Goal: Task Accomplishment & Management: Manage account settings

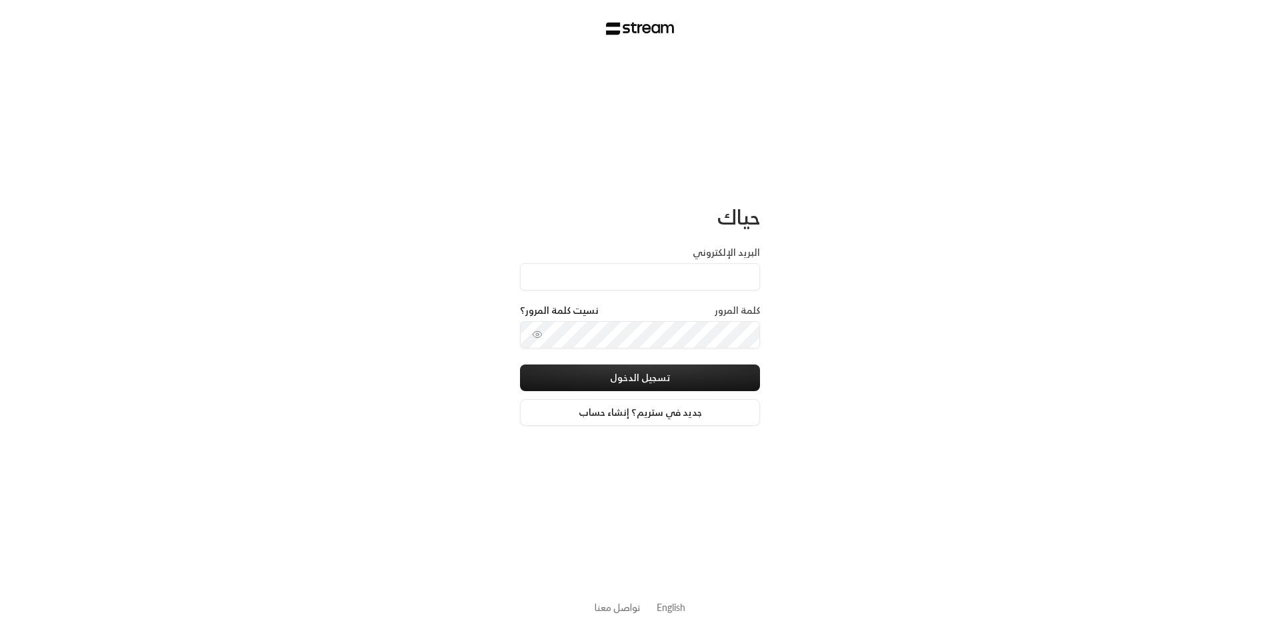
type input "[EMAIL_ADDRESS][DOMAIN_NAME]"
click at [647, 385] on button "تسجيل الدخول" at bounding box center [640, 378] width 240 height 27
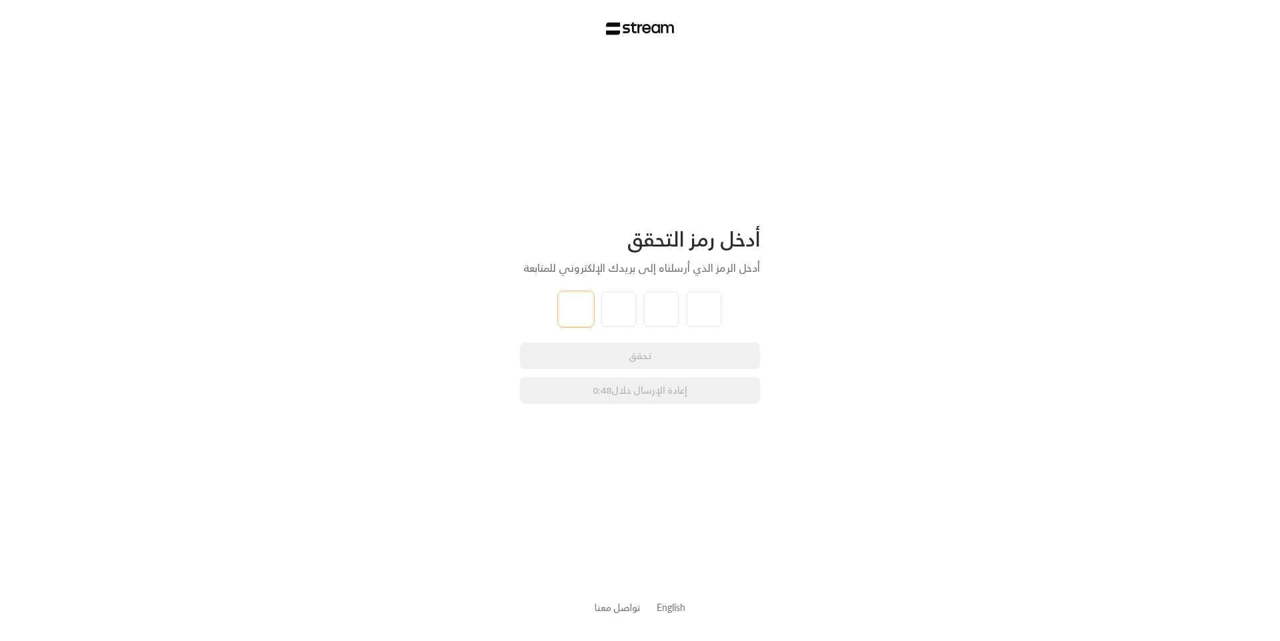
type input "9"
type input "8"
type input "5"
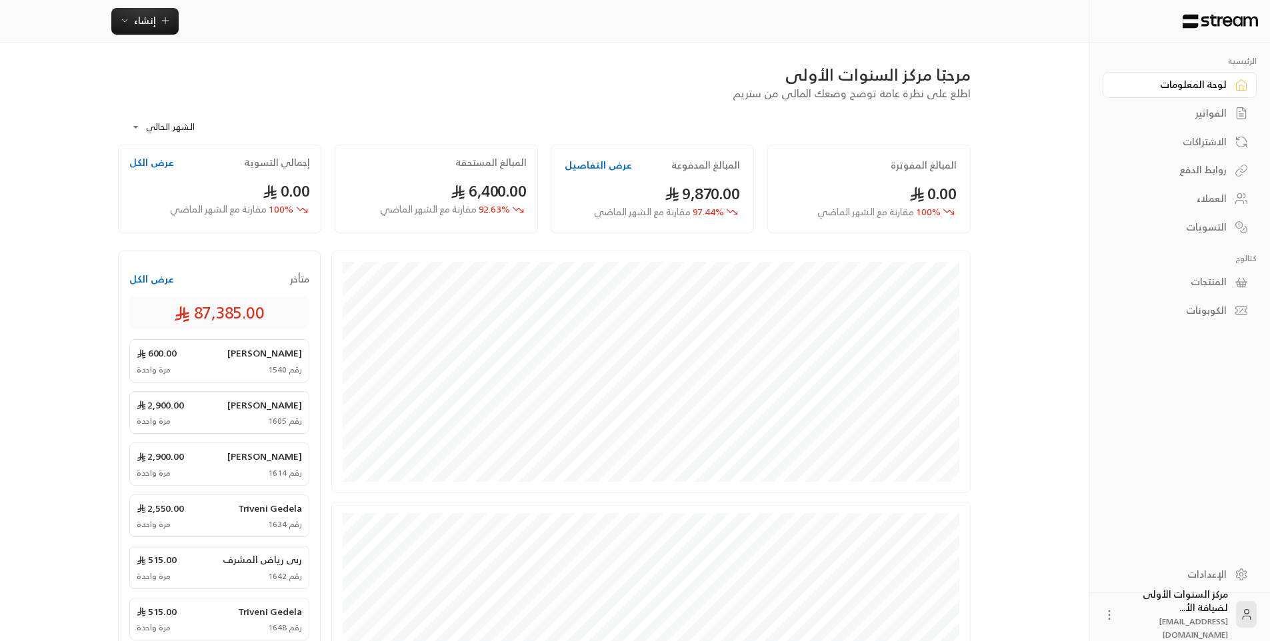
click at [1189, 107] on div "الفواتير" at bounding box center [1172, 113] width 107 height 13
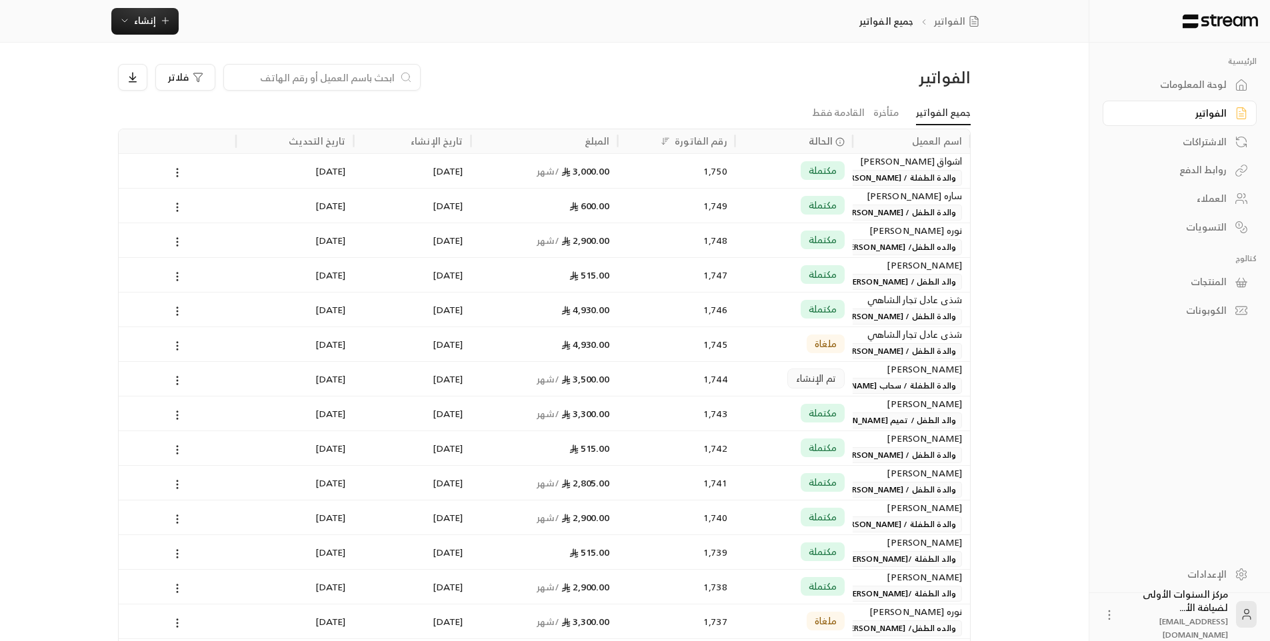
click at [785, 84] on div "الفواتير" at bounding box center [868, 77] width 203 height 21
click at [1184, 115] on div "الفواتير" at bounding box center [1172, 113] width 107 height 13
click at [385, 69] on div at bounding box center [321, 77] width 197 height 27
click at [385, 73] on input at bounding box center [313, 77] width 163 height 15
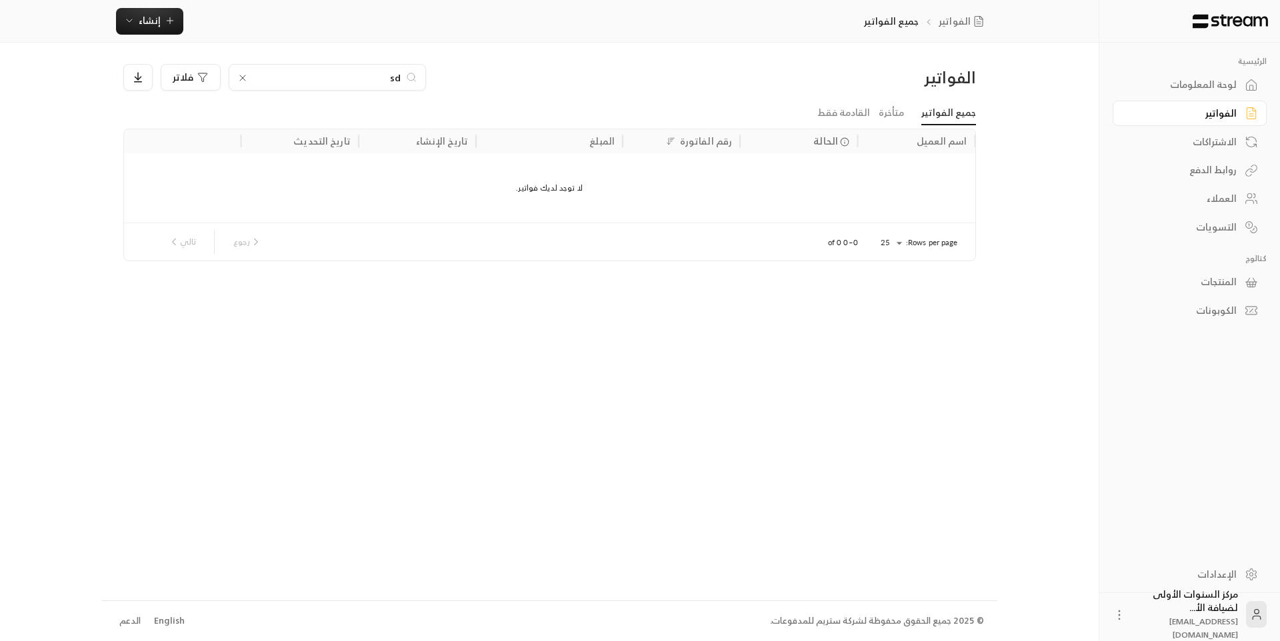
type input "s"
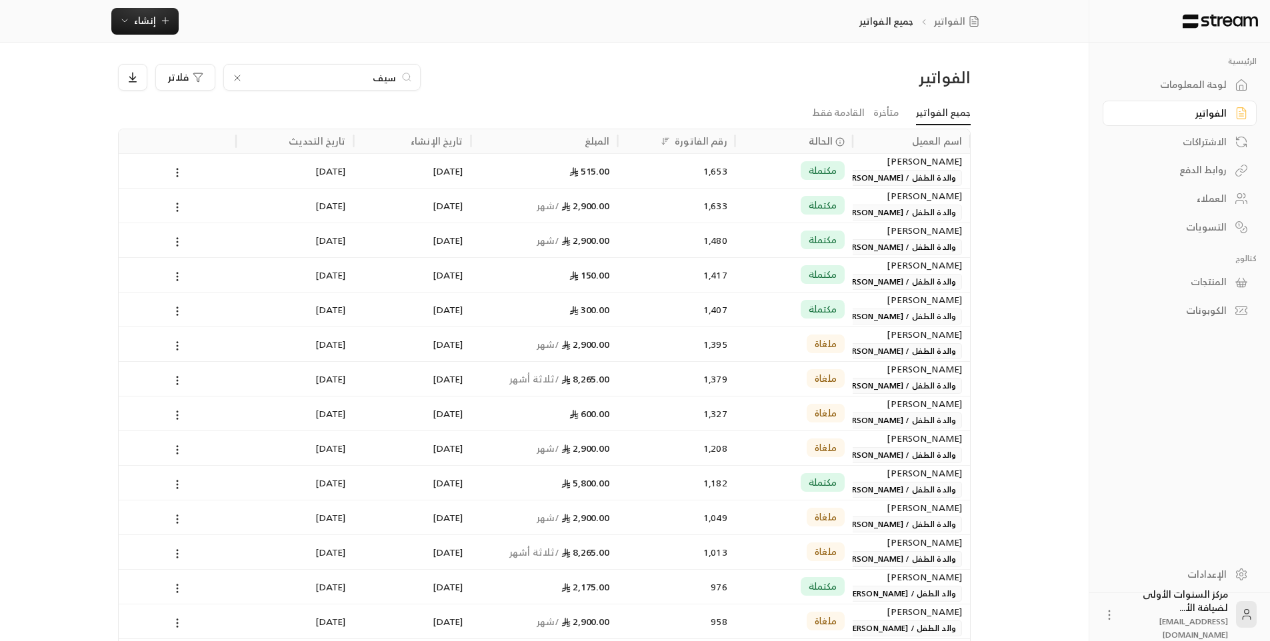
click at [381, 75] on input "سيف" at bounding box center [322, 77] width 148 height 15
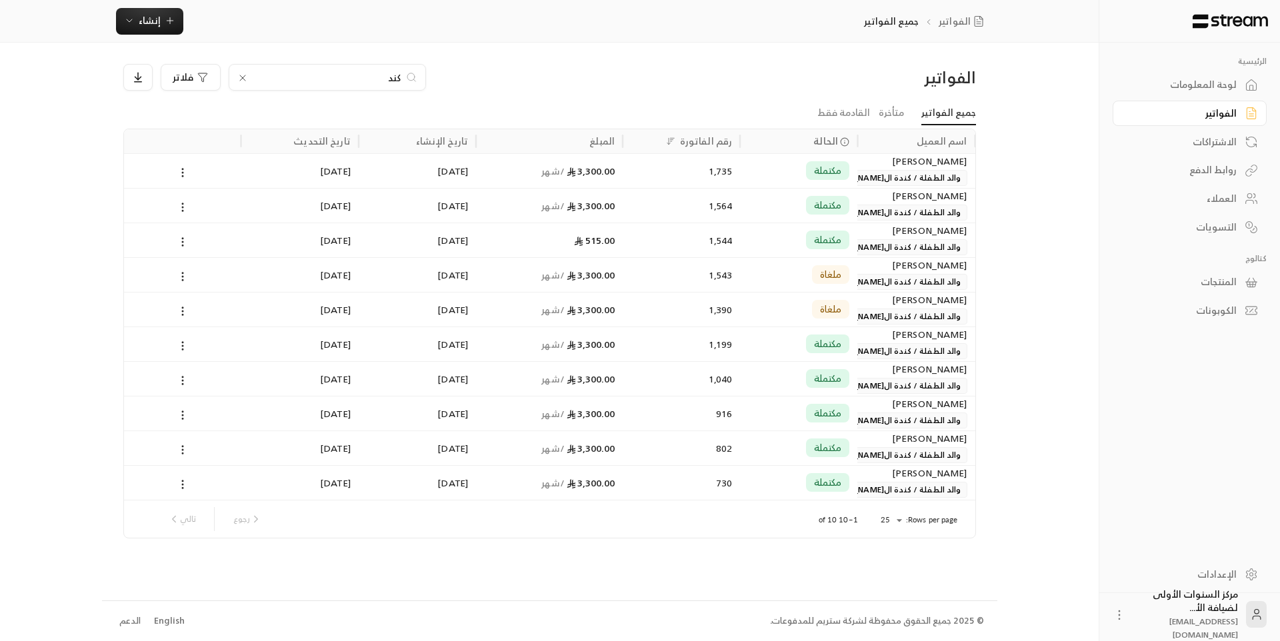
type input "كند"
click at [696, 177] on div "1,735" at bounding box center [681, 171] width 101 height 34
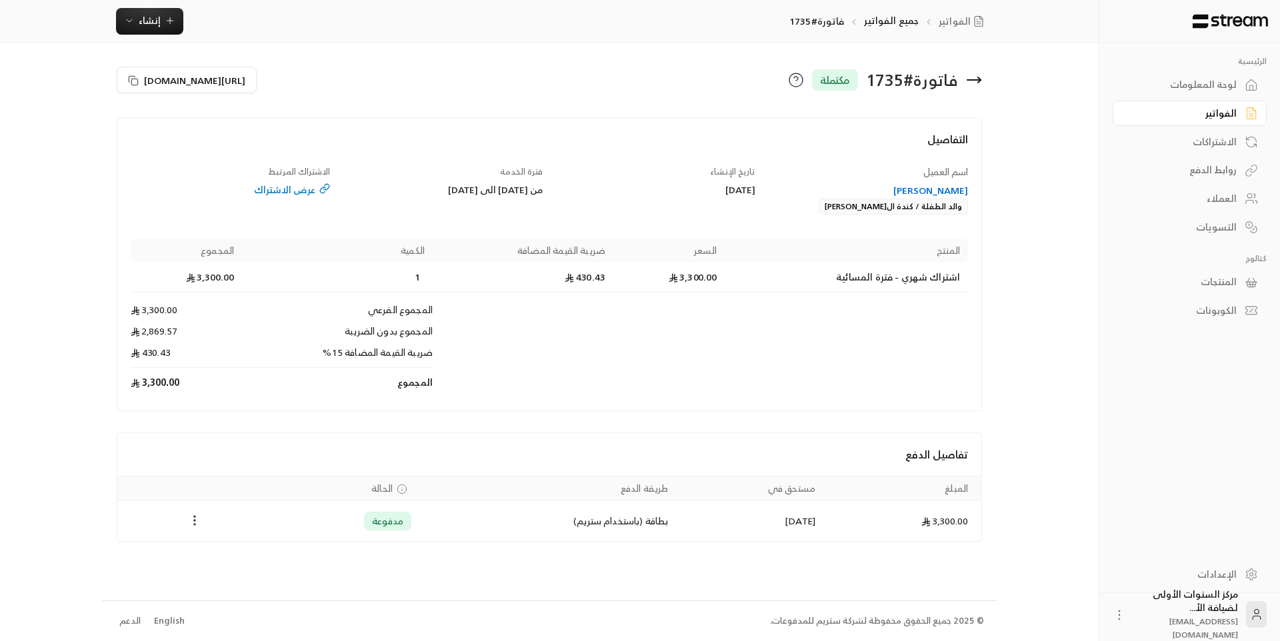
click at [980, 80] on icon at bounding box center [973, 80] width 13 height 0
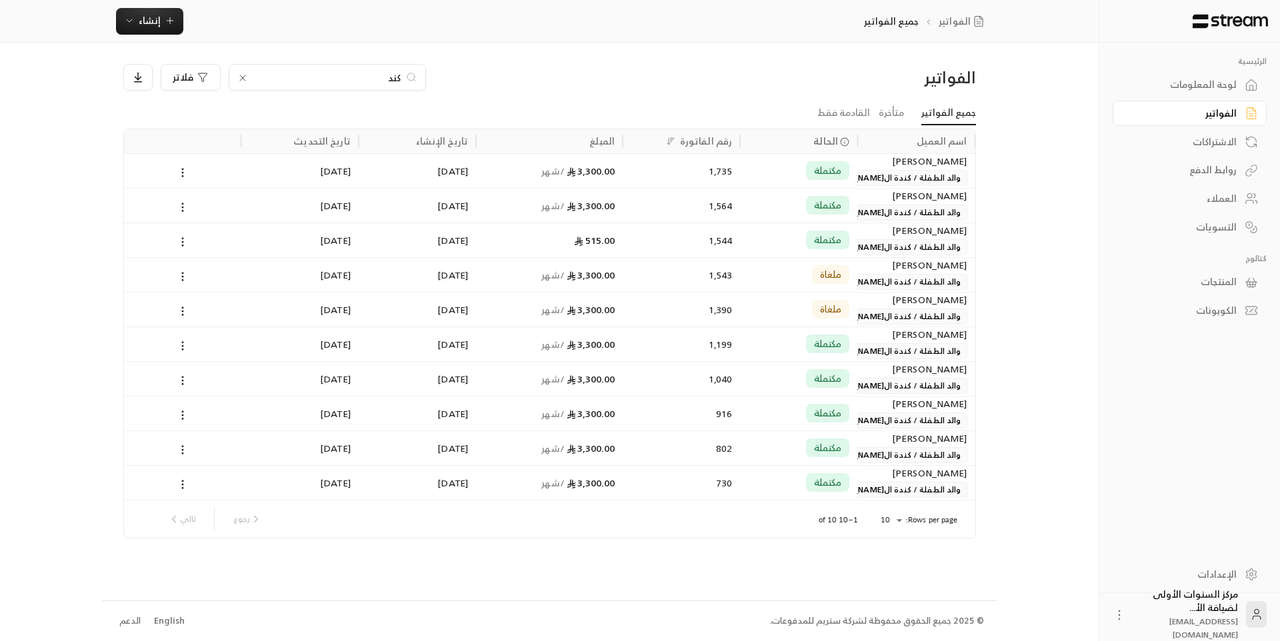
click at [852, 213] on div "مكتملة" at bounding box center [798, 205] width 117 height 35
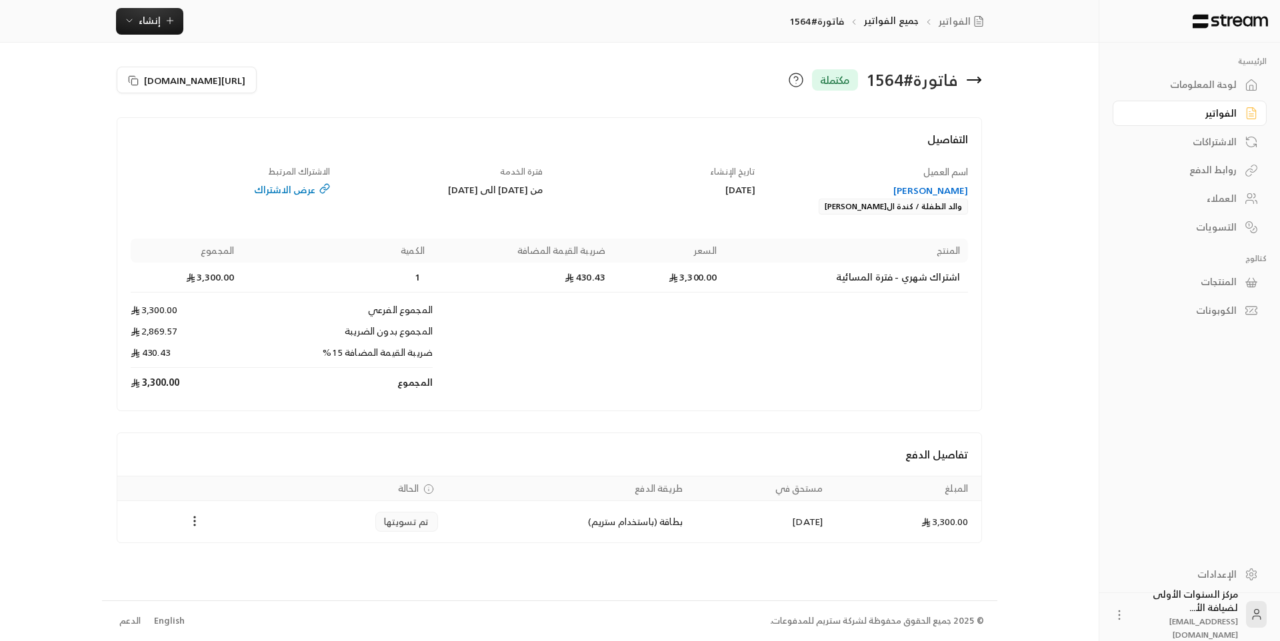
click at [969, 80] on icon at bounding box center [973, 80] width 13 height 0
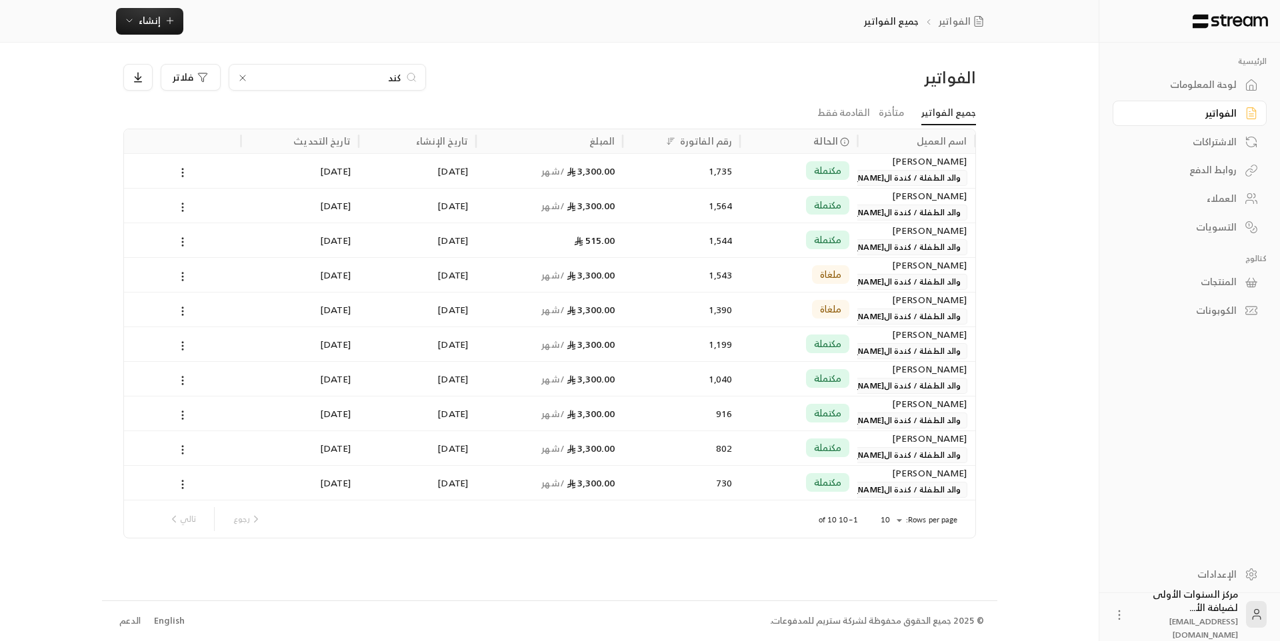
click at [651, 173] on div "1,735" at bounding box center [681, 171] width 101 height 34
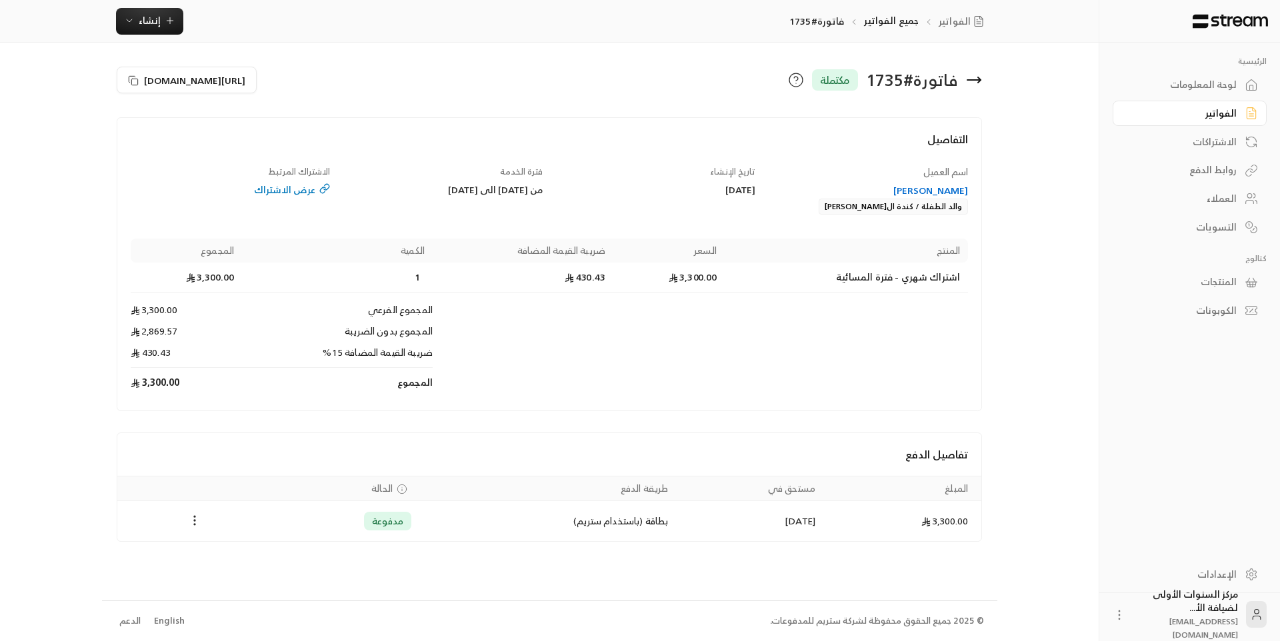
click at [978, 80] on icon at bounding box center [973, 80] width 13 height 0
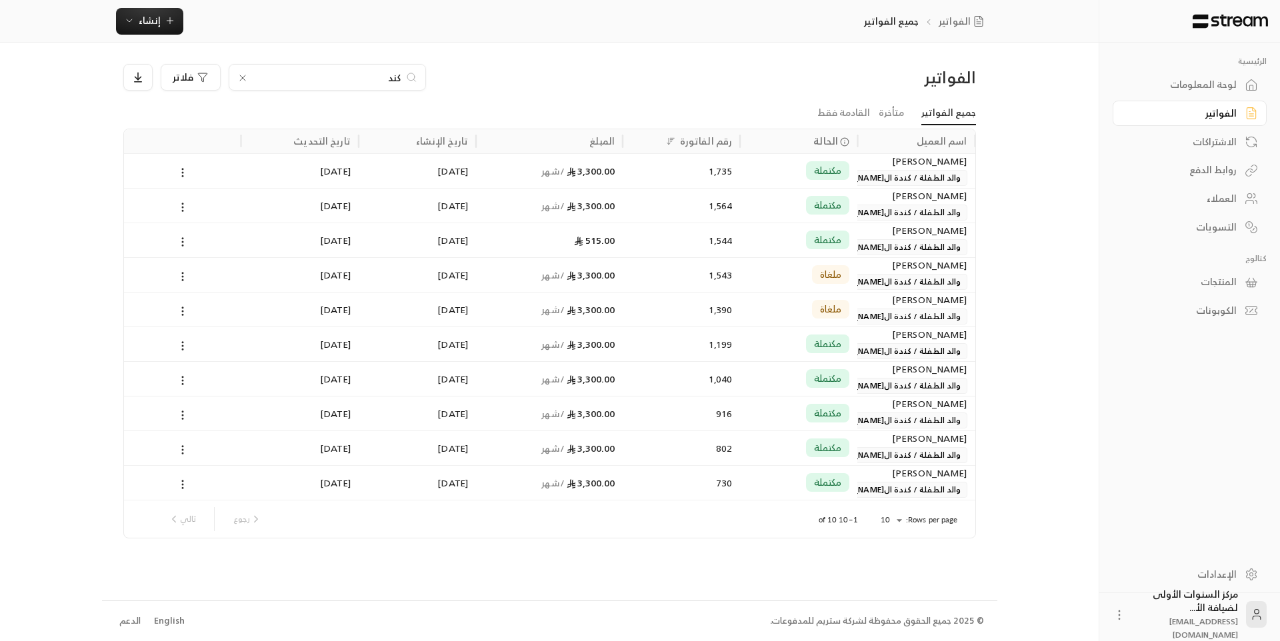
click at [744, 211] on div "مكتملة" at bounding box center [798, 205] width 117 height 35
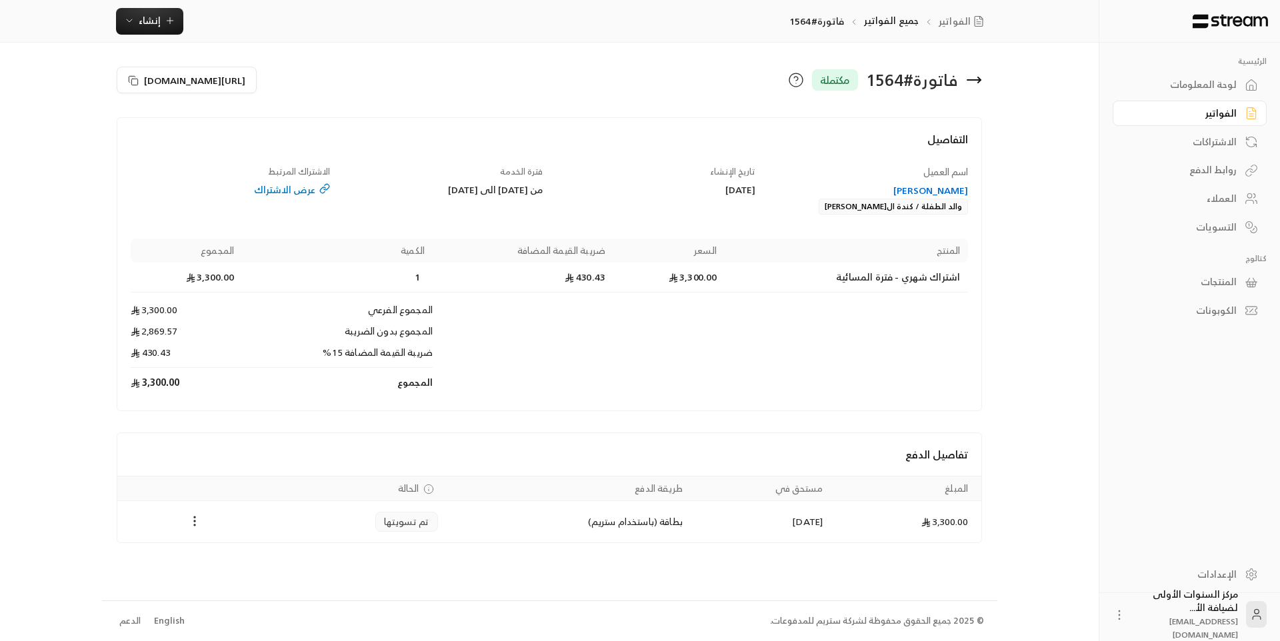
click at [973, 80] on icon at bounding box center [973, 80] width 13 height 0
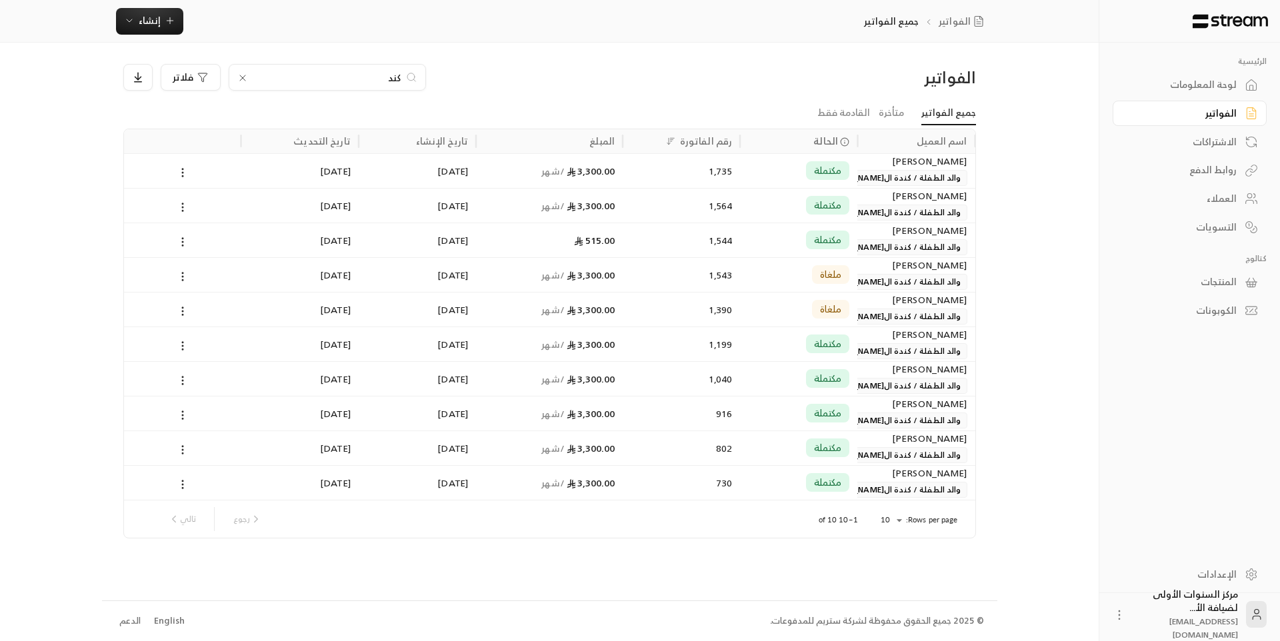
click at [422, 159] on div "[DATE]" at bounding box center [417, 171] width 101 height 34
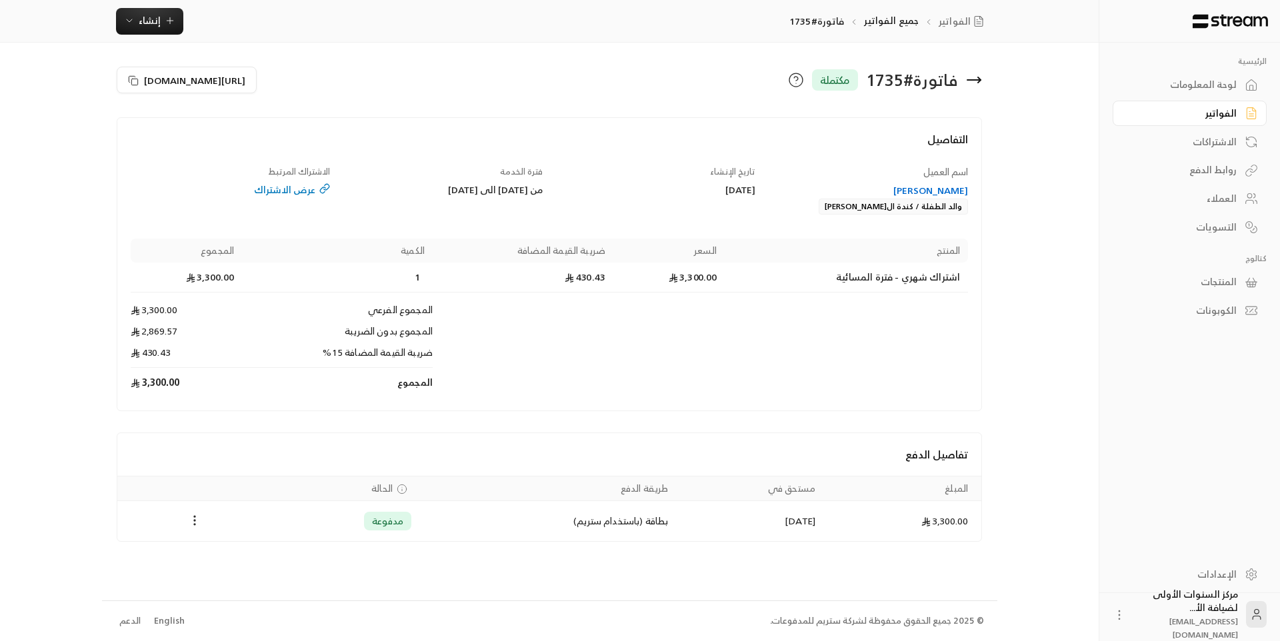
click at [950, 191] on div "[PERSON_NAME]" at bounding box center [869, 190] width 200 height 13
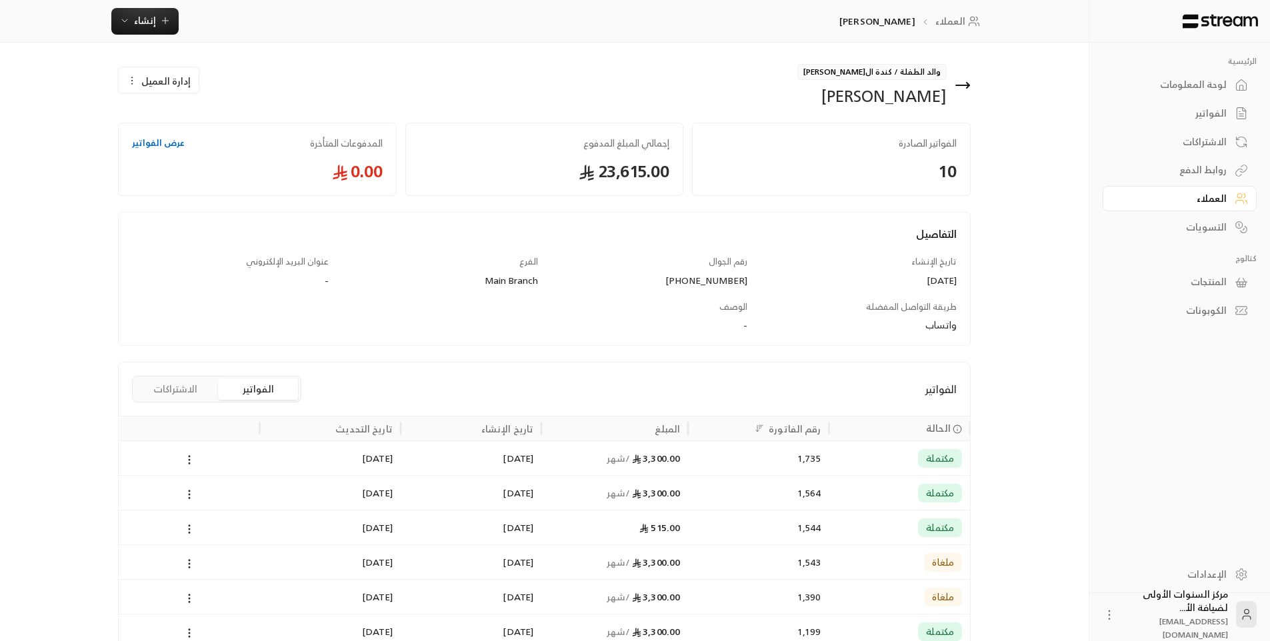
click at [185, 394] on button "الاشتراكات" at bounding box center [175, 389] width 80 height 21
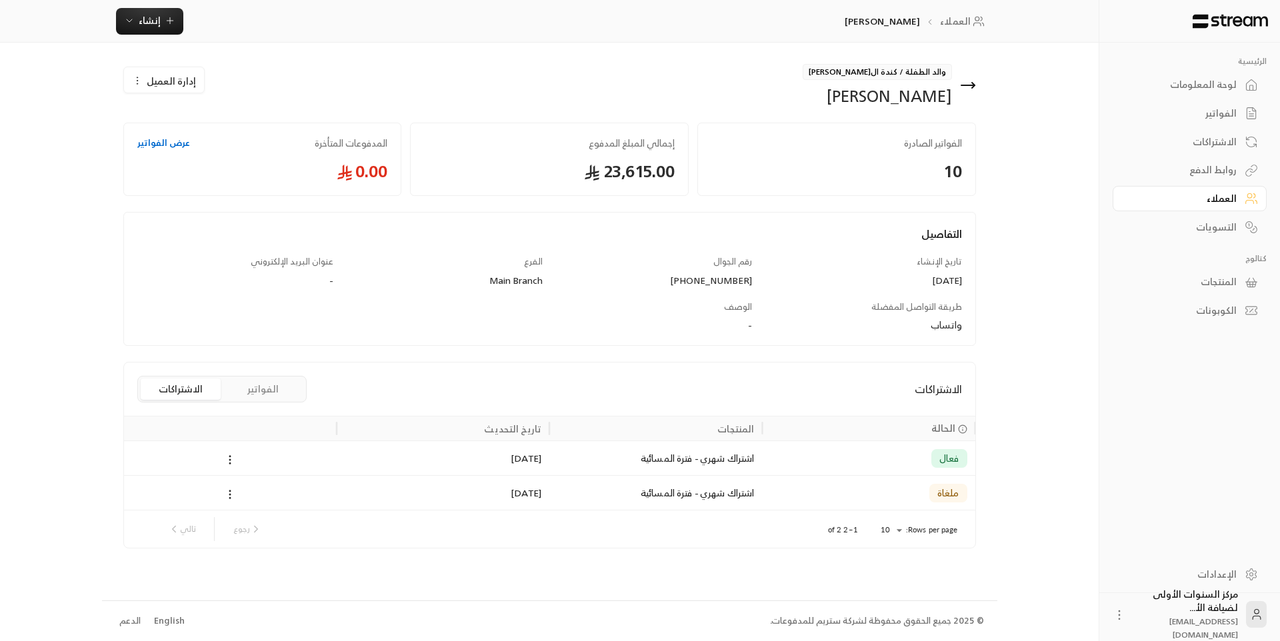
click at [977, 89] on div "والد الطفلة / كندة ال[PERSON_NAME]" at bounding box center [765, 85] width 433 height 43
click at [1239, 73] on link "لوحة المعلومات" at bounding box center [1190, 85] width 154 height 26
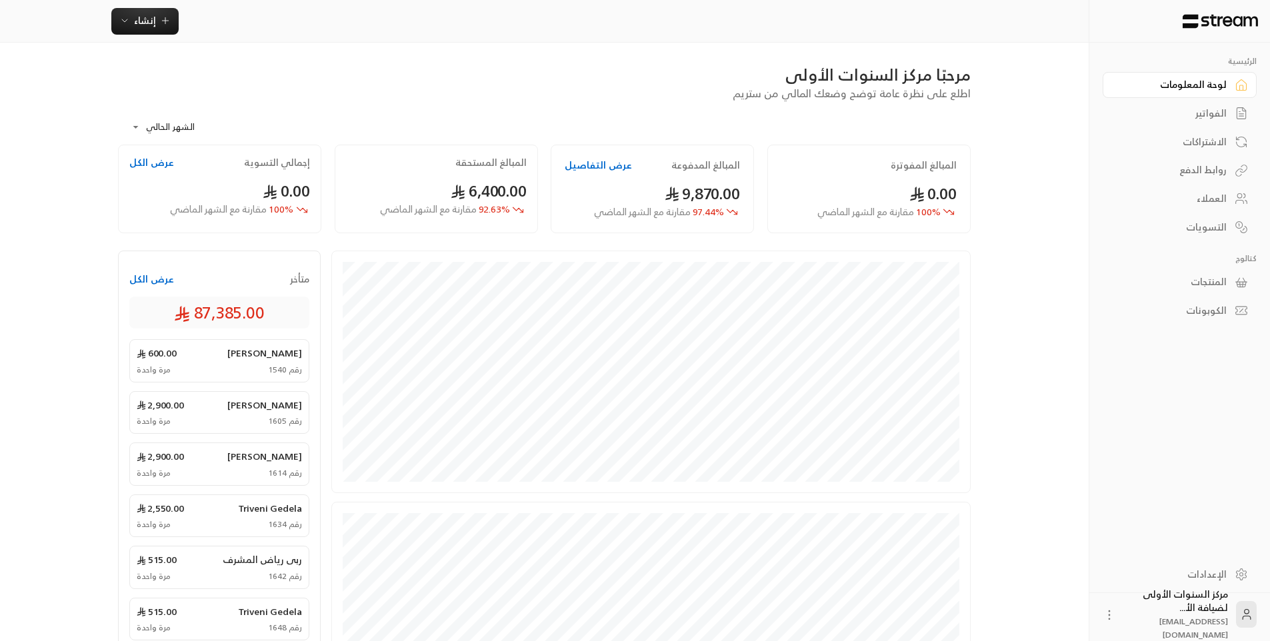
click at [1207, 115] on div "الفواتير" at bounding box center [1172, 113] width 107 height 13
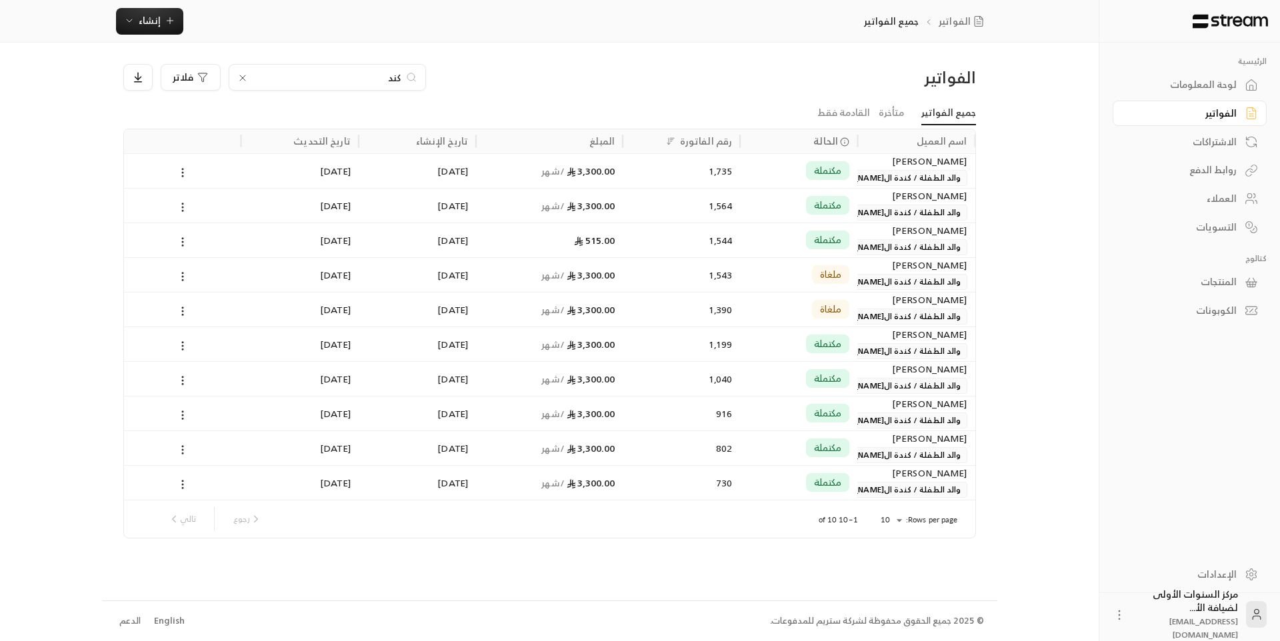
click at [1189, 86] on div "لوحة المعلومات" at bounding box center [1182, 84] width 107 height 13
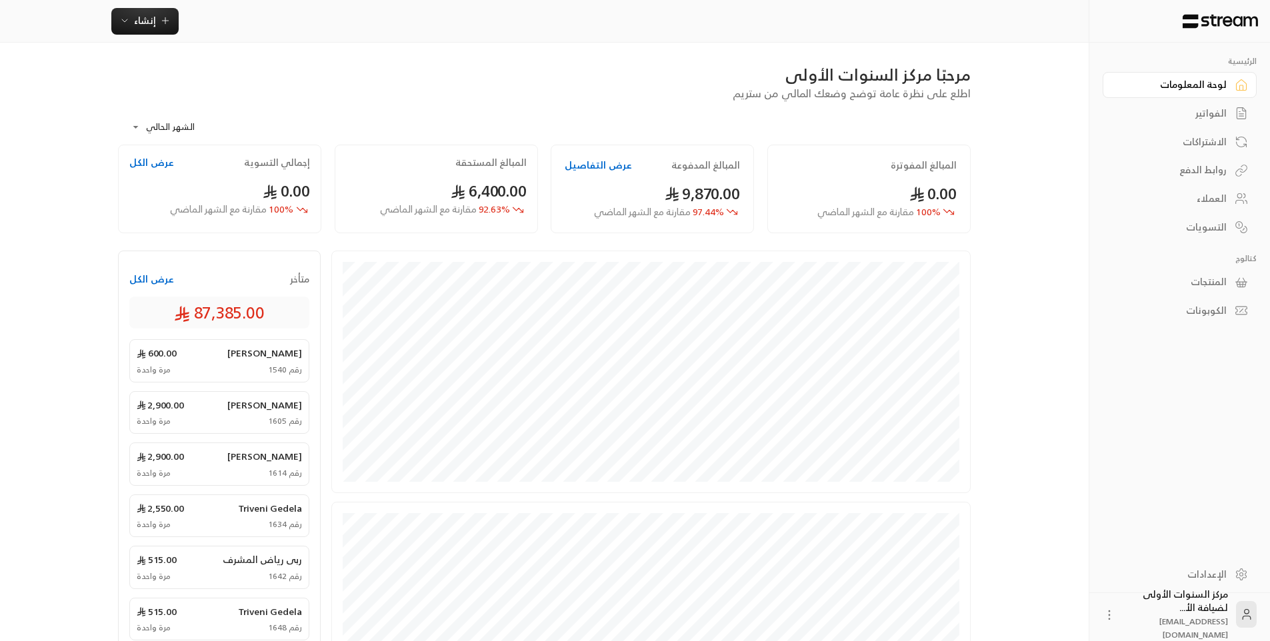
click at [1199, 115] on div "الفواتير" at bounding box center [1172, 113] width 107 height 13
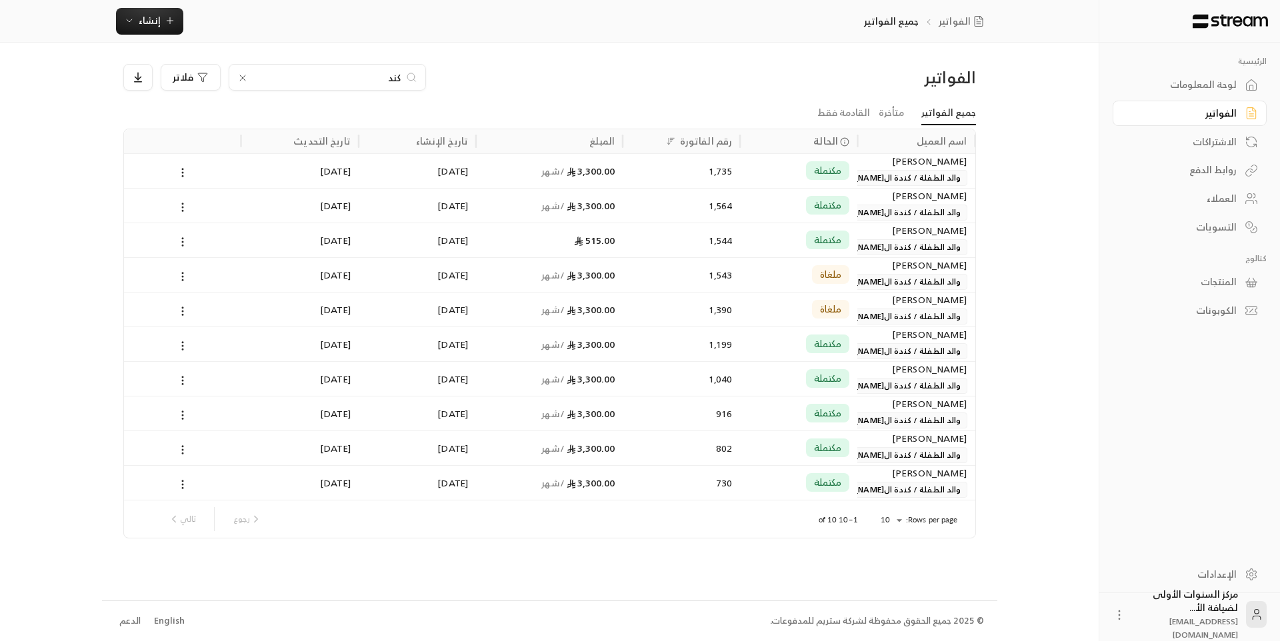
click at [1181, 87] on div "لوحة المعلومات" at bounding box center [1182, 84] width 107 height 13
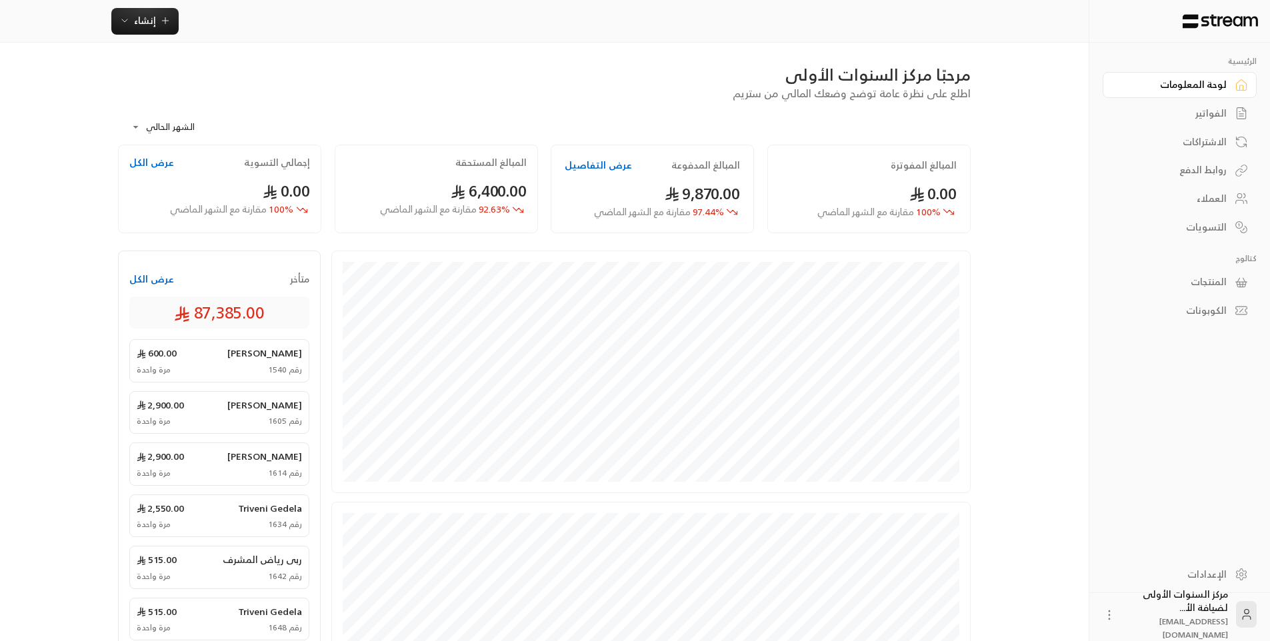
click at [1207, 120] on div "الفواتير" at bounding box center [1172, 113] width 107 height 13
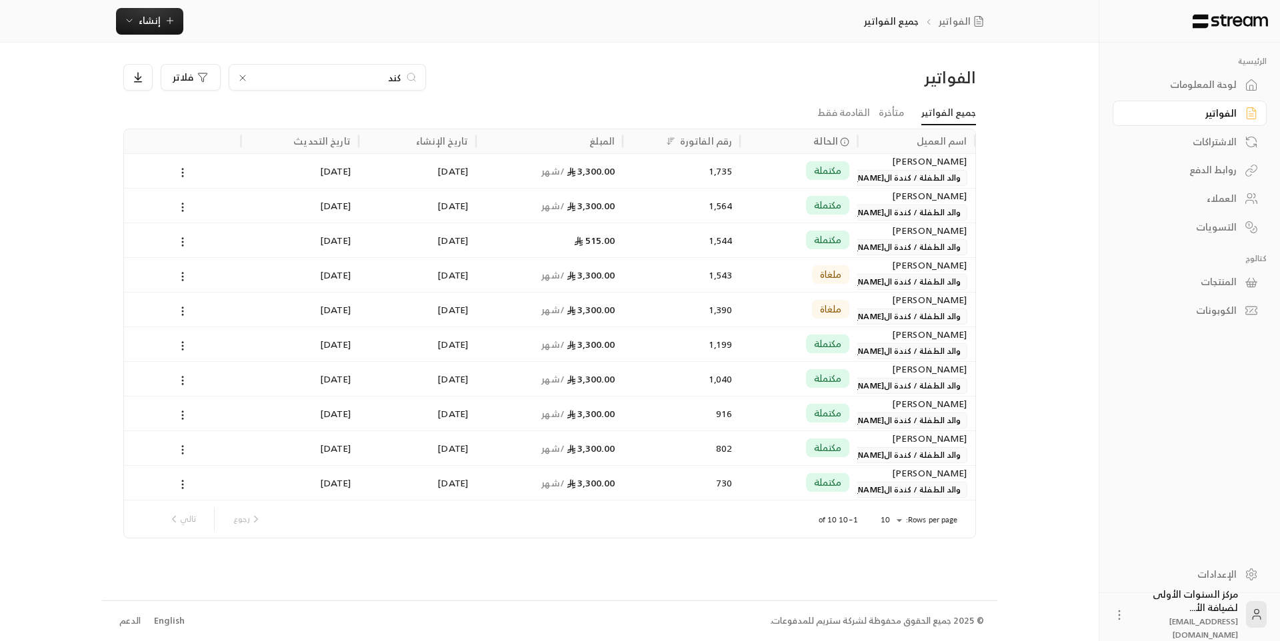
click at [392, 79] on input "كند" at bounding box center [327, 77] width 148 height 15
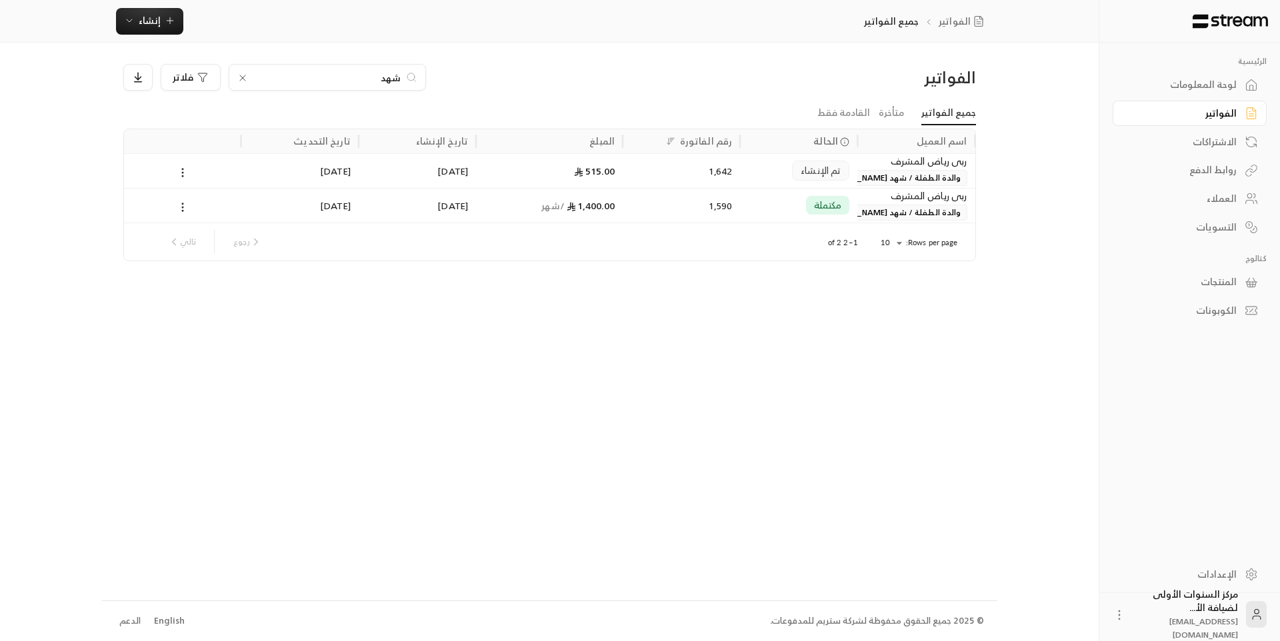
type input "شهد"
click at [596, 169] on div "515.00" at bounding box center [549, 171] width 131 height 34
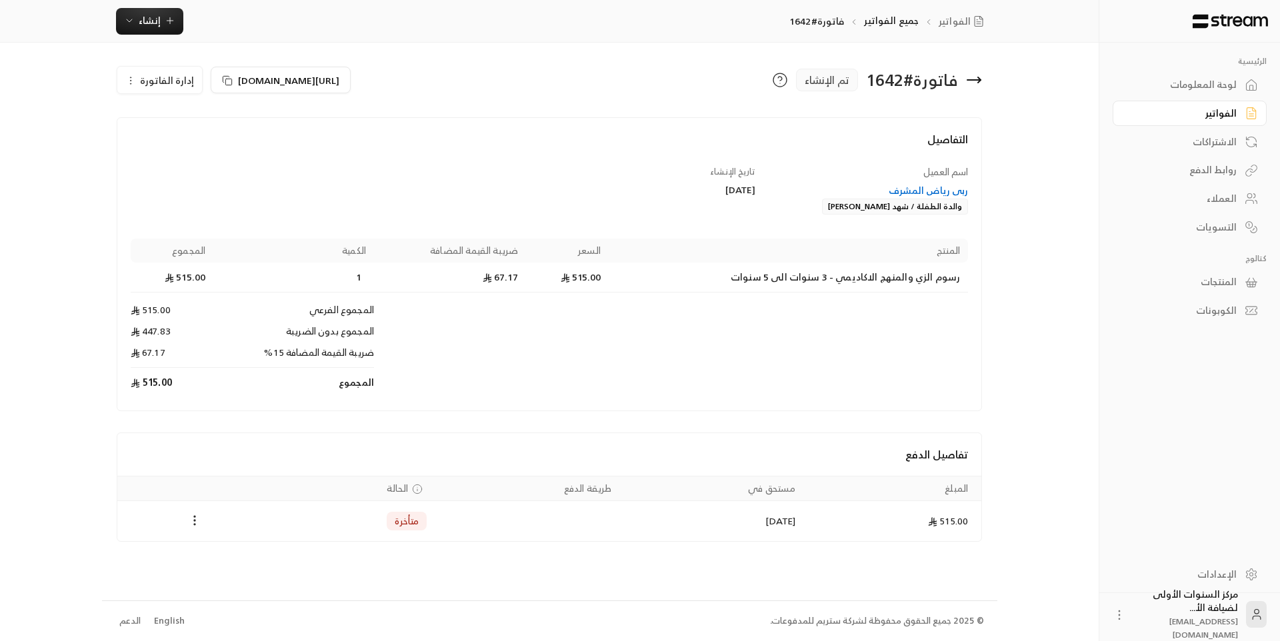
click at [927, 187] on div "ربى رياض المشرف" at bounding box center [869, 190] width 200 height 13
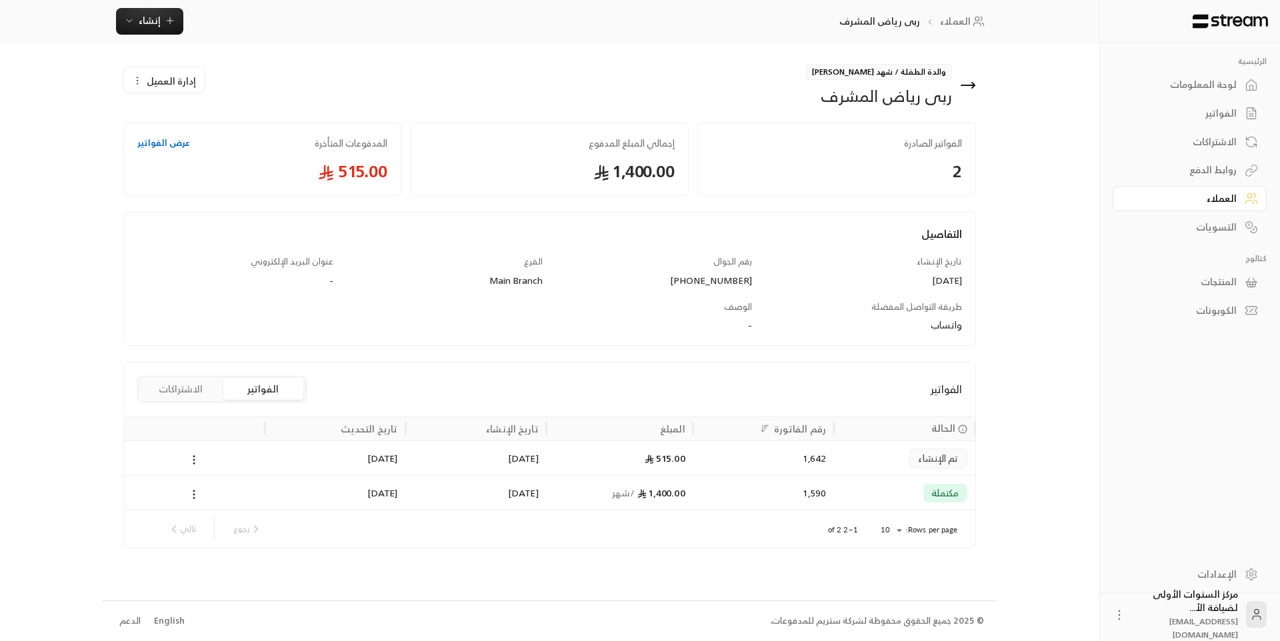
click at [359, 485] on div "[DATE]" at bounding box center [335, 493] width 125 height 34
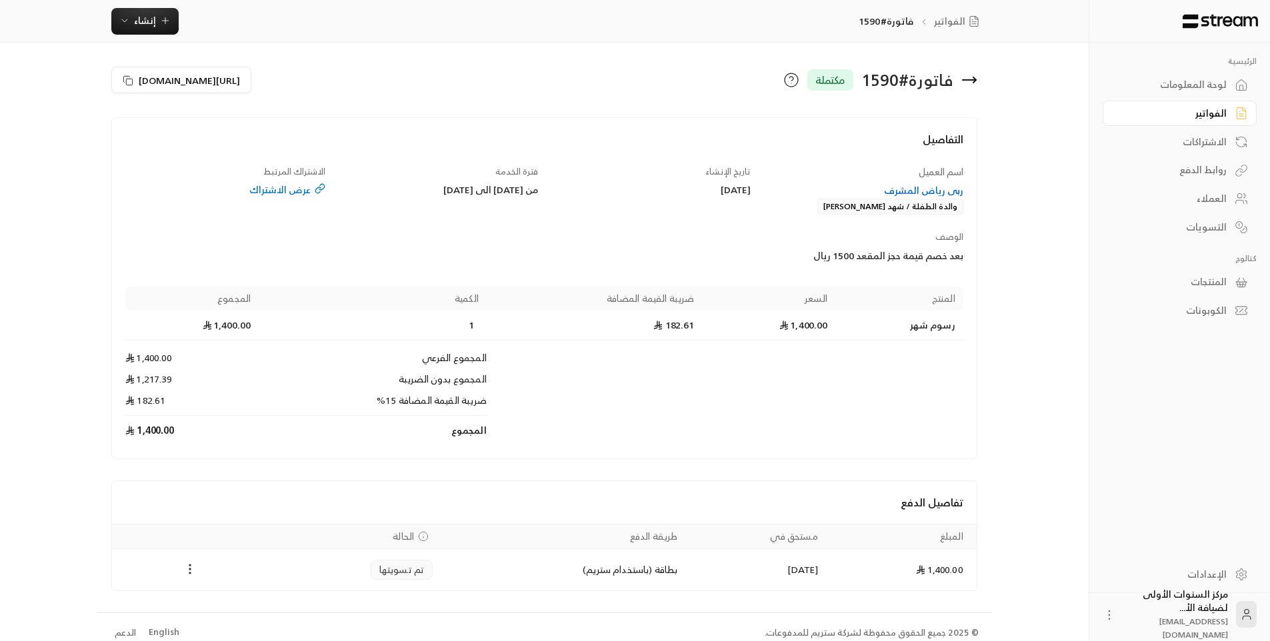
click at [967, 73] on icon at bounding box center [969, 80] width 16 height 16
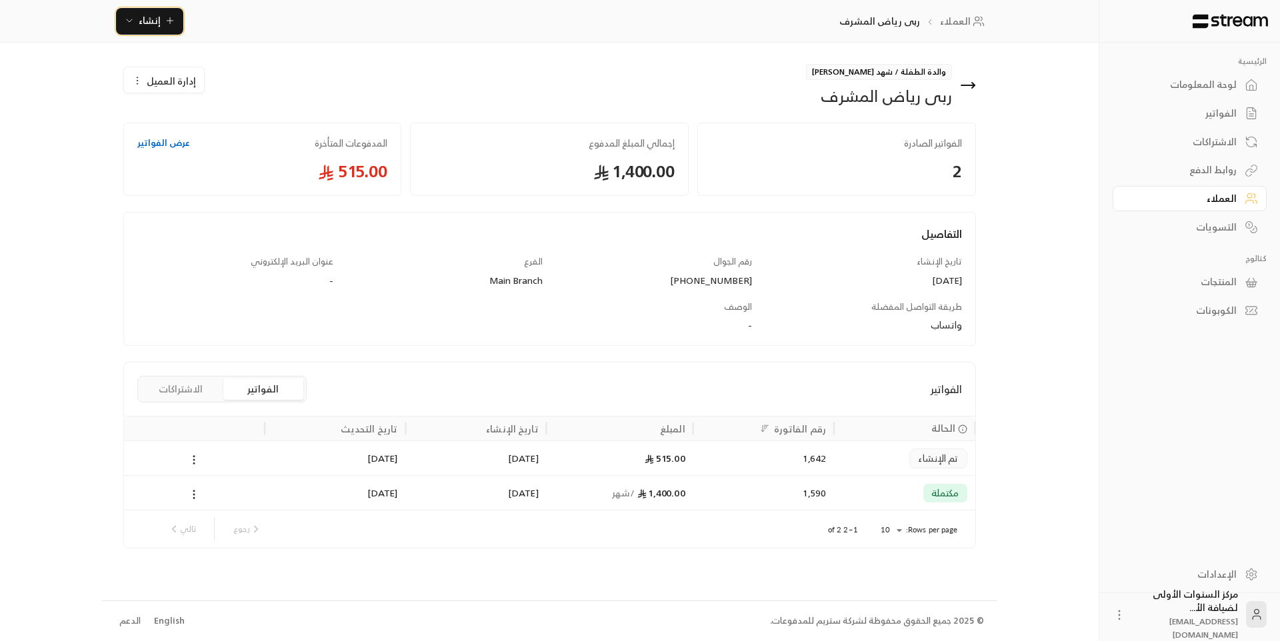
click at [167, 18] on icon "button" at bounding box center [170, 20] width 11 height 11
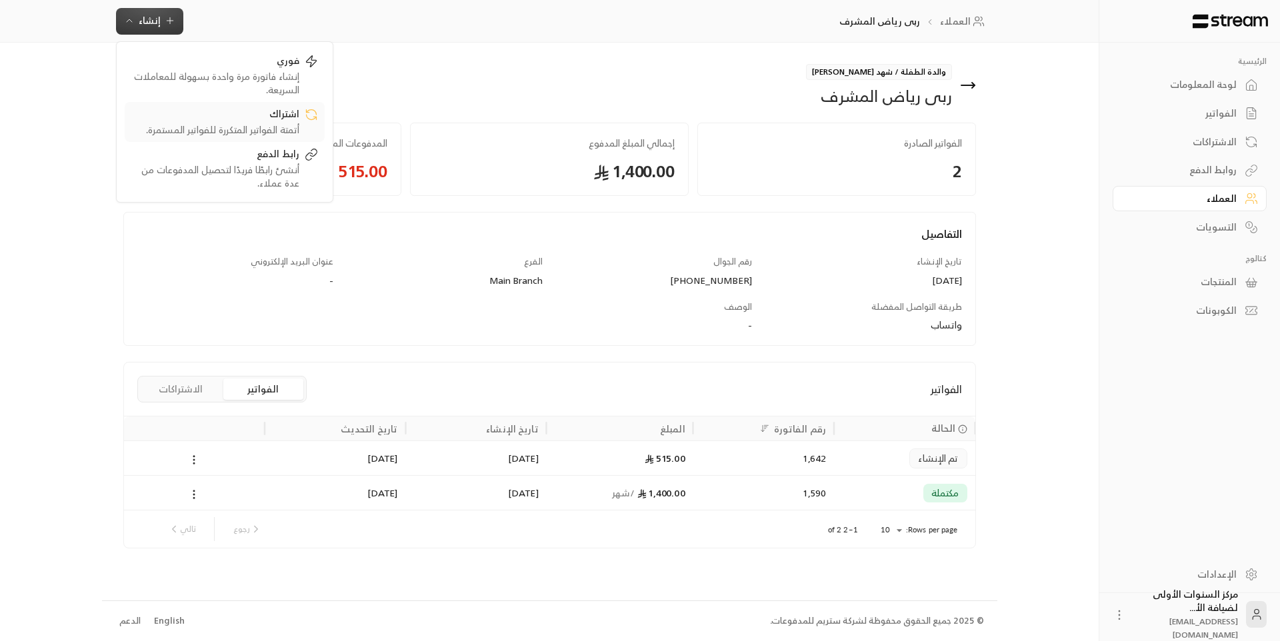
click at [256, 128] on div "أتمتة الفواتير المتكررة للفواتير المستمرة." at bounding box center [215, 129] width 168 height 13
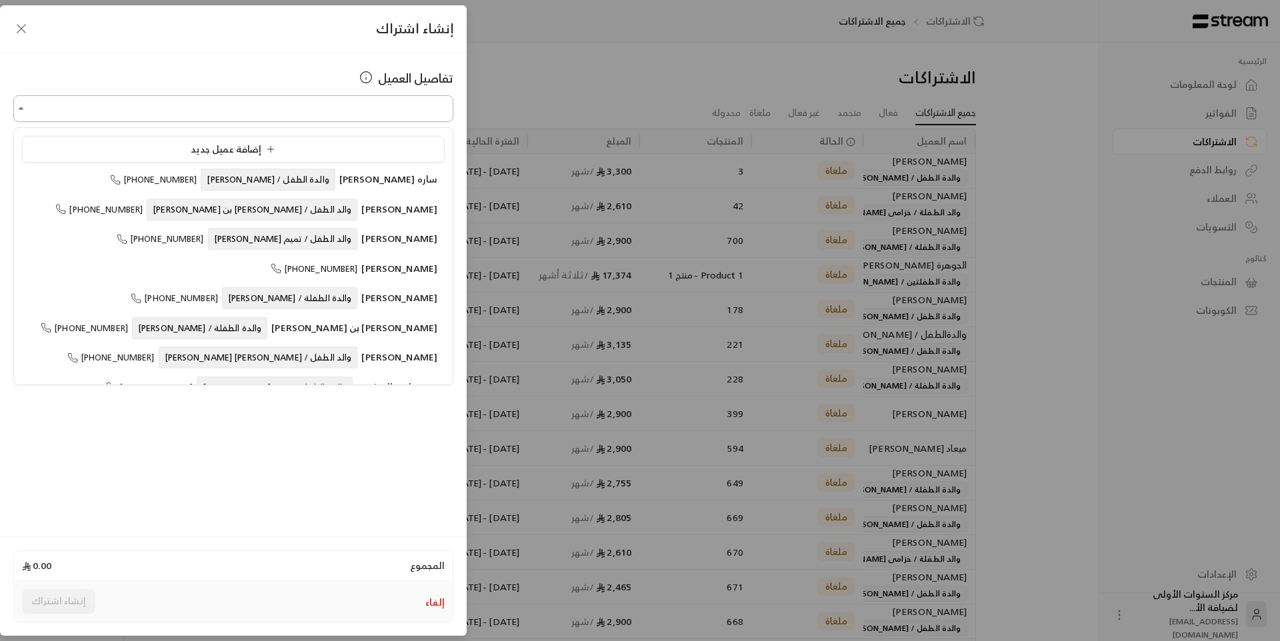
click at [391, 111] on input "اختر العميل" at bounding box center [233, 108] width 440 height 23
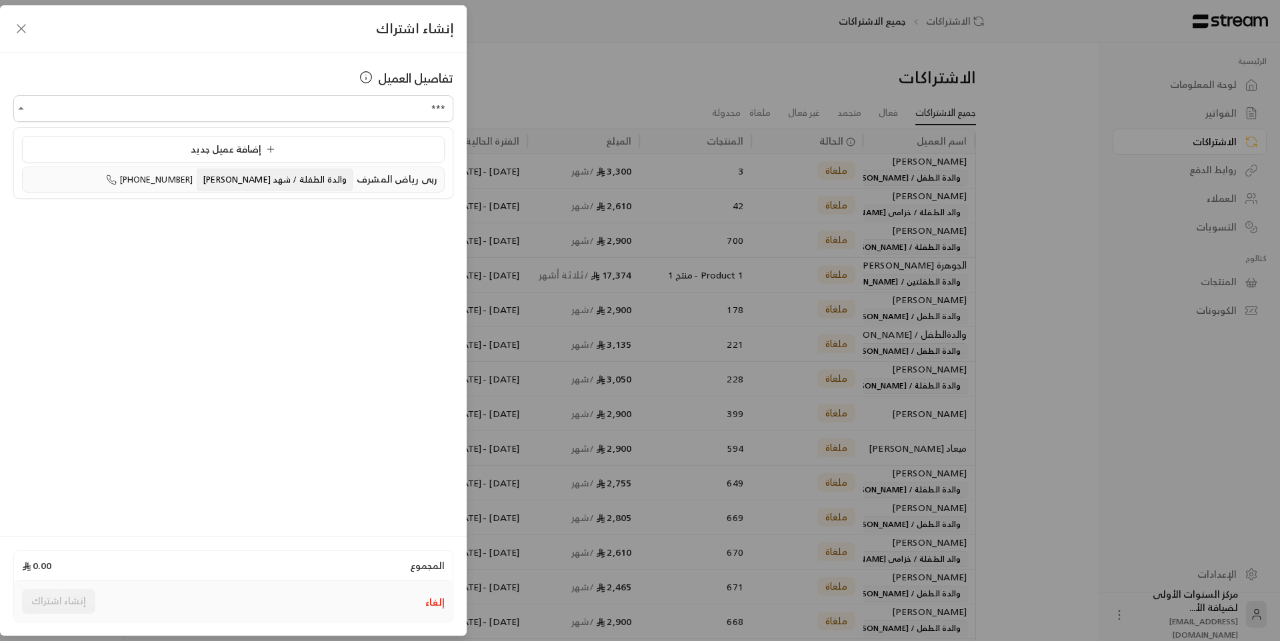
click at [339, 187] on span "والدة الطفلة / شهد [PERSON_NAME]" at bounding box center [275, 180] width 156 height 22
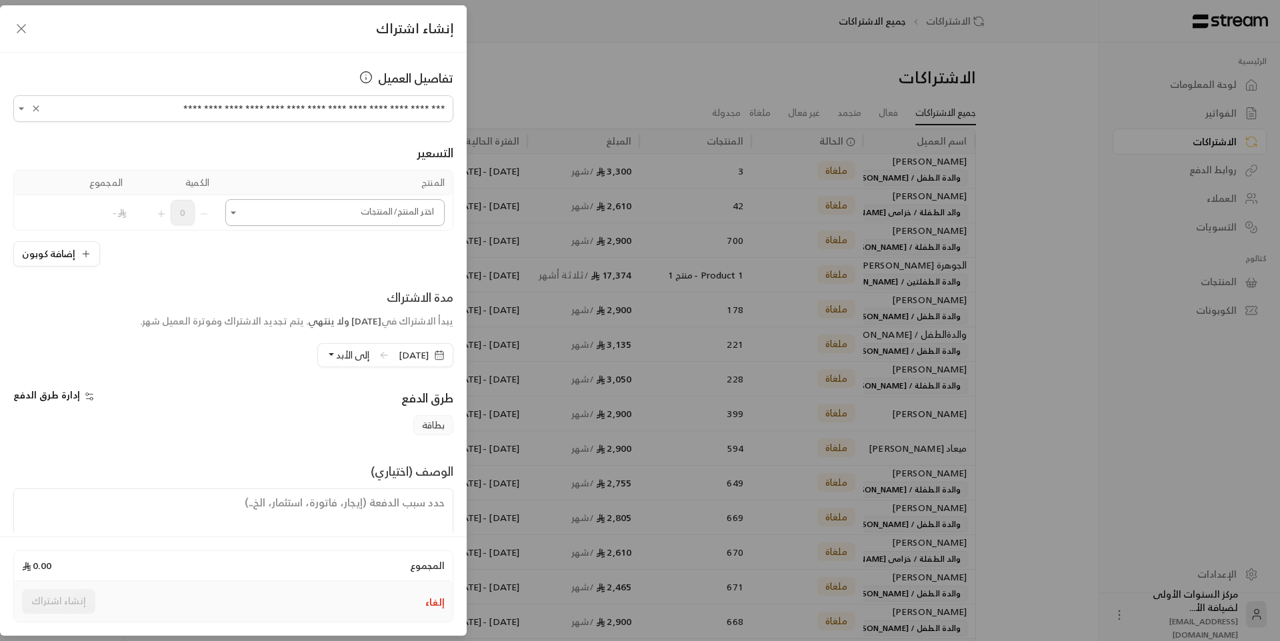
type input "**********"
click at [411, 213] on input "اختر العميل" at bounding box center [334, 212] width 219 height 23
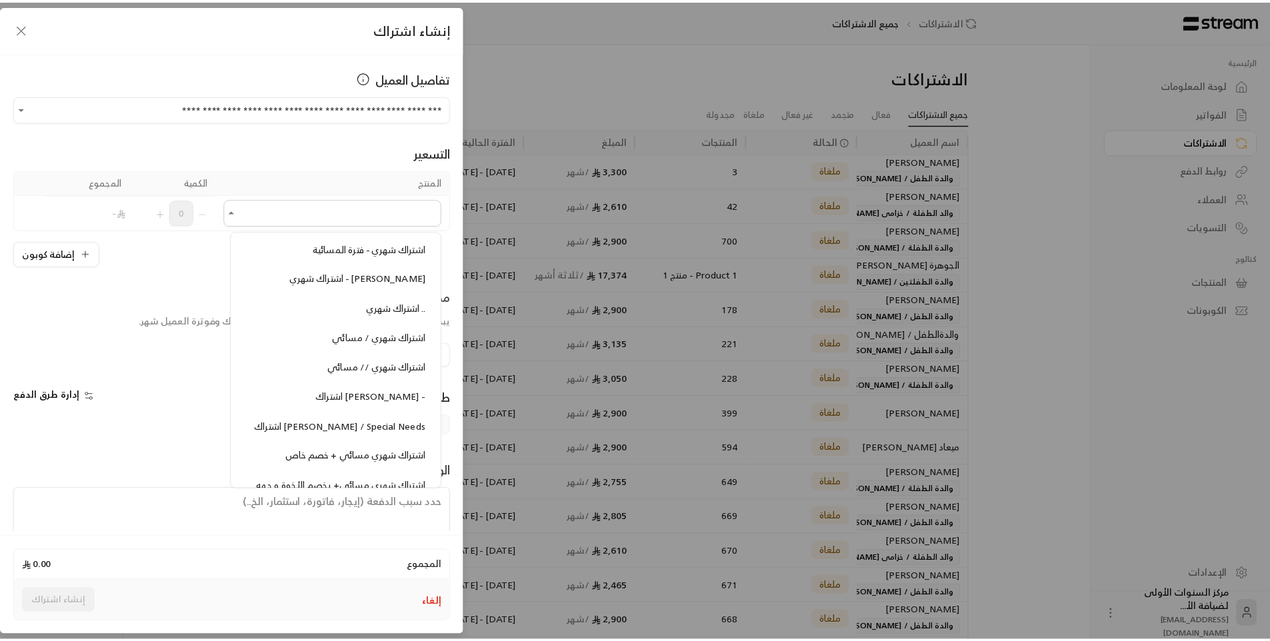
scroll to position [1533, 0]
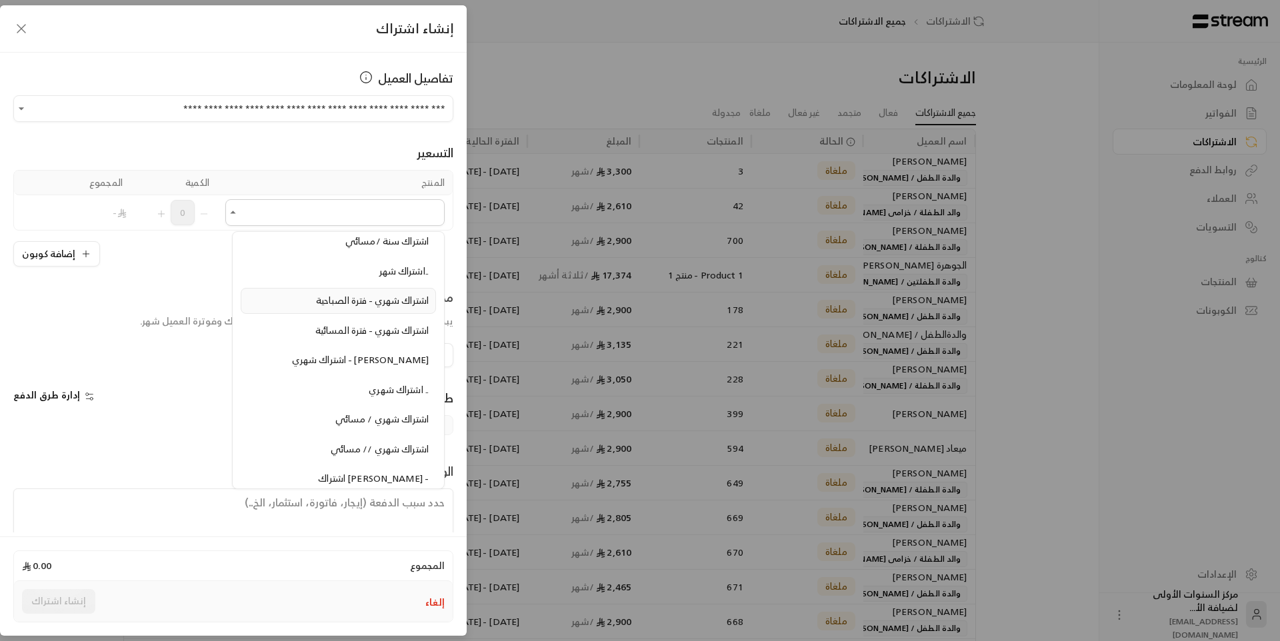
click at [405, 306] on span "اشتراك شهري - فترة الصباحية" at bounding box center [372, 300] width 113 height 17
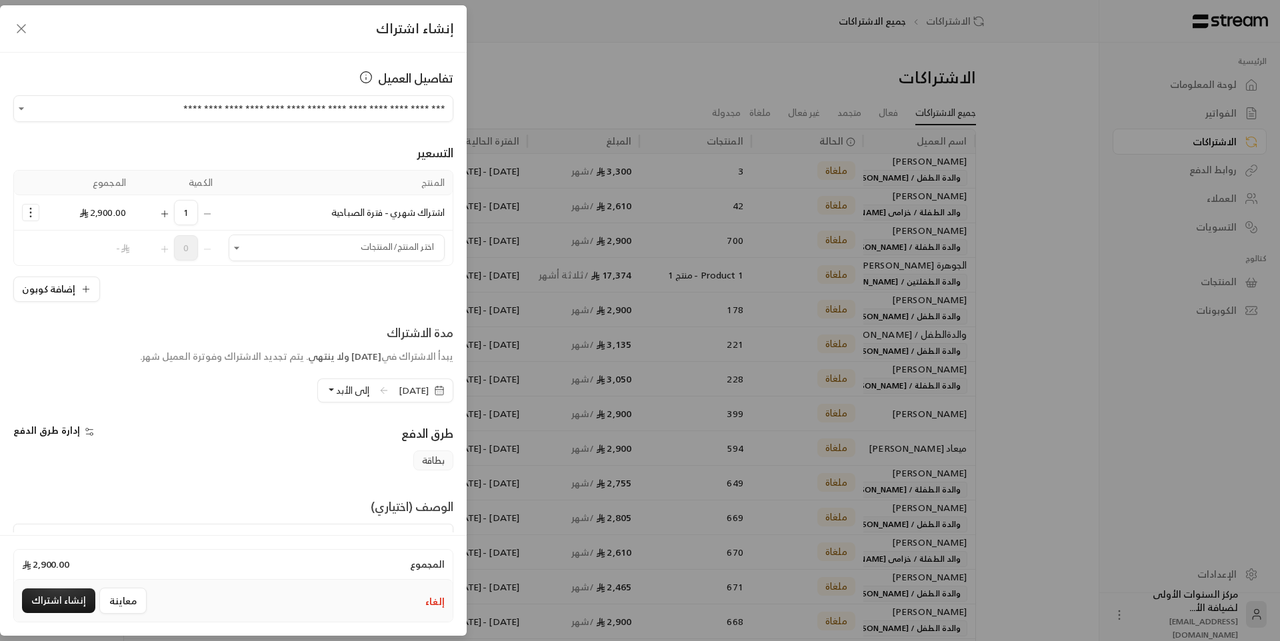
click at [401, 386] on span "[DATE]" at bounding box center [414, 390] width 30 height 13
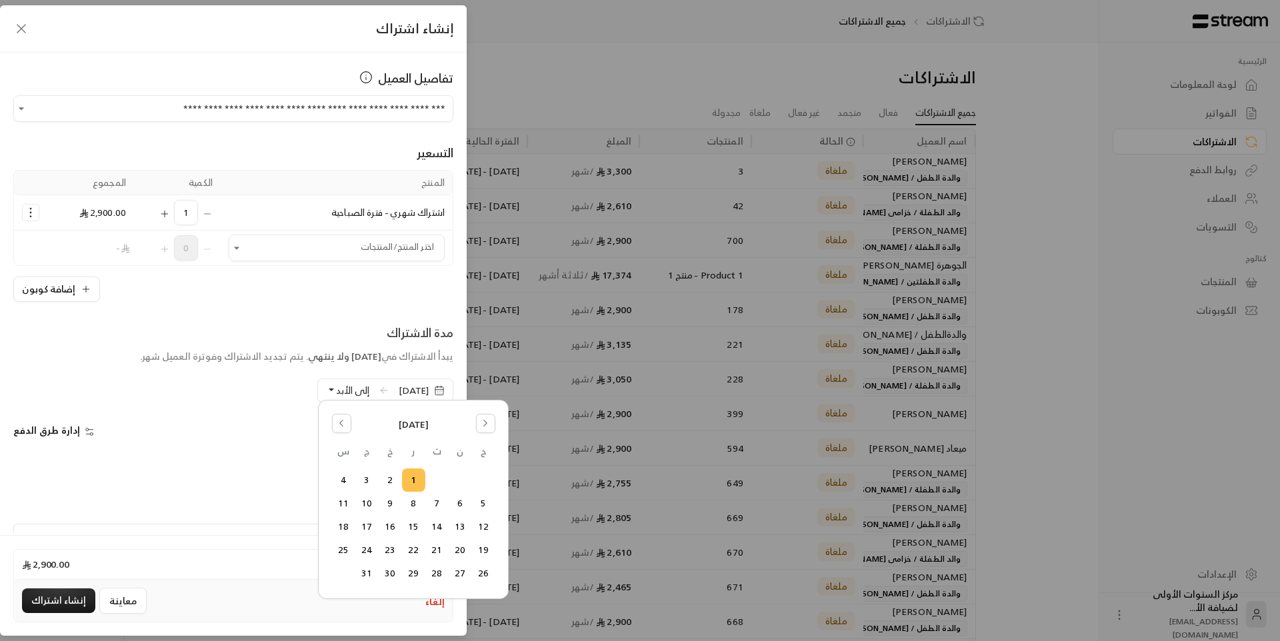
click at [157, 447] on div "إدارة طرق الدفع" at bounding box center [120, 437] width 227 height 27
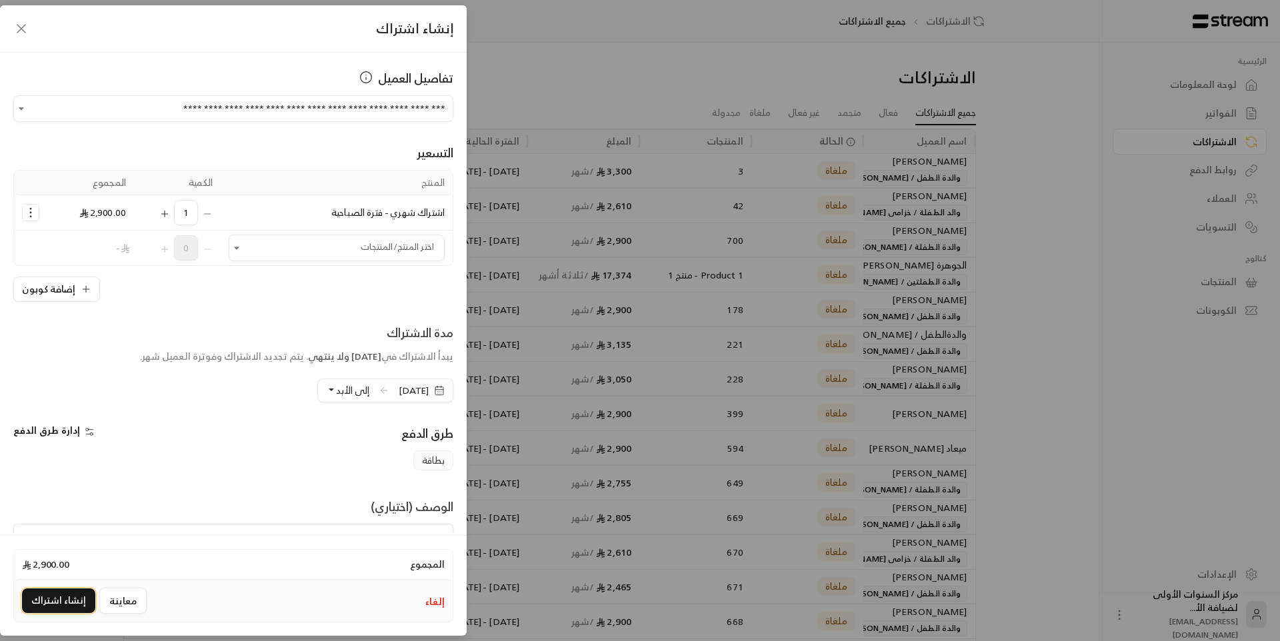
click at [67, 607] on button "إنشاء اشتراك" at bounding box center [58, 601] width 73 height 25
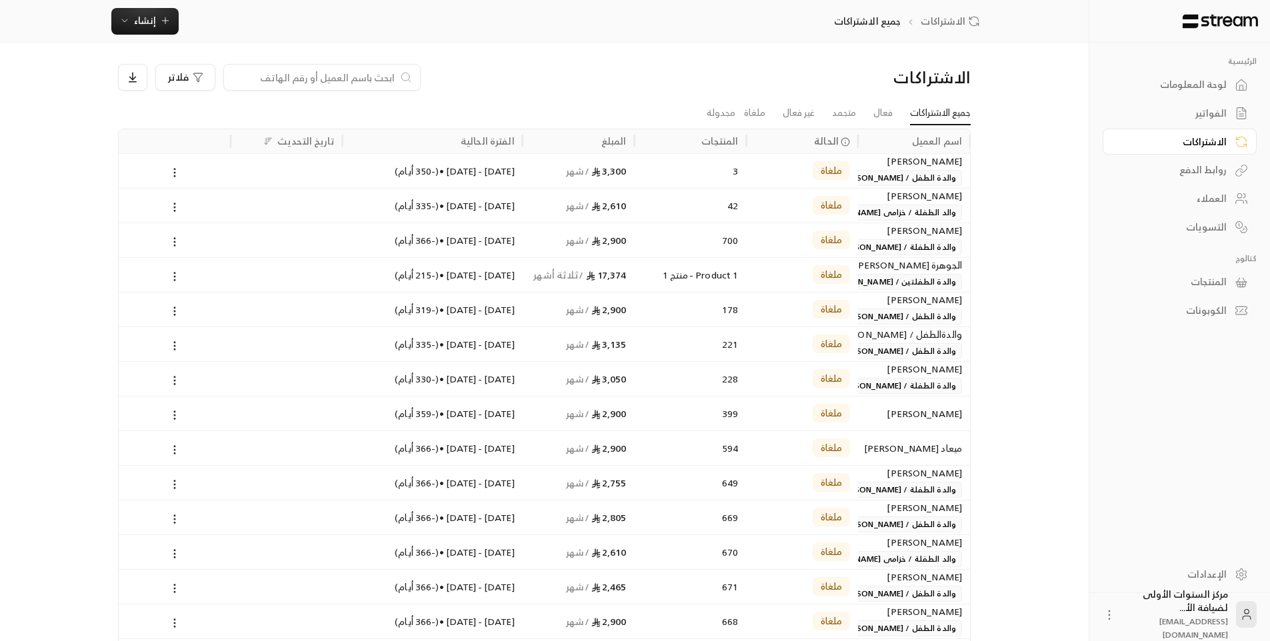
drag, startPoint x: 1231, startPoint y: 115, endPoint x: 398, endPoint y: 25, distance: 838.1
click at [1230, 115] on link "الفواتير" at bounding box center [1180, 114] width 154 height 26
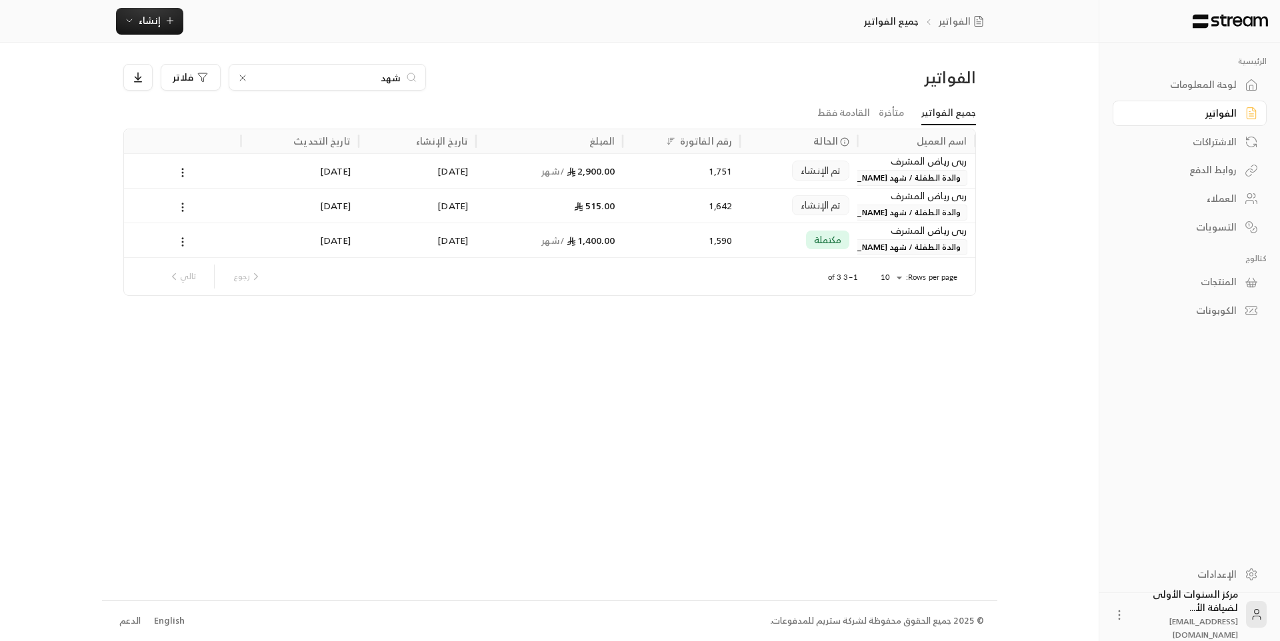
click at [395, 75] on input "شهد" at bounding box center [327, 77] width 148 height 15
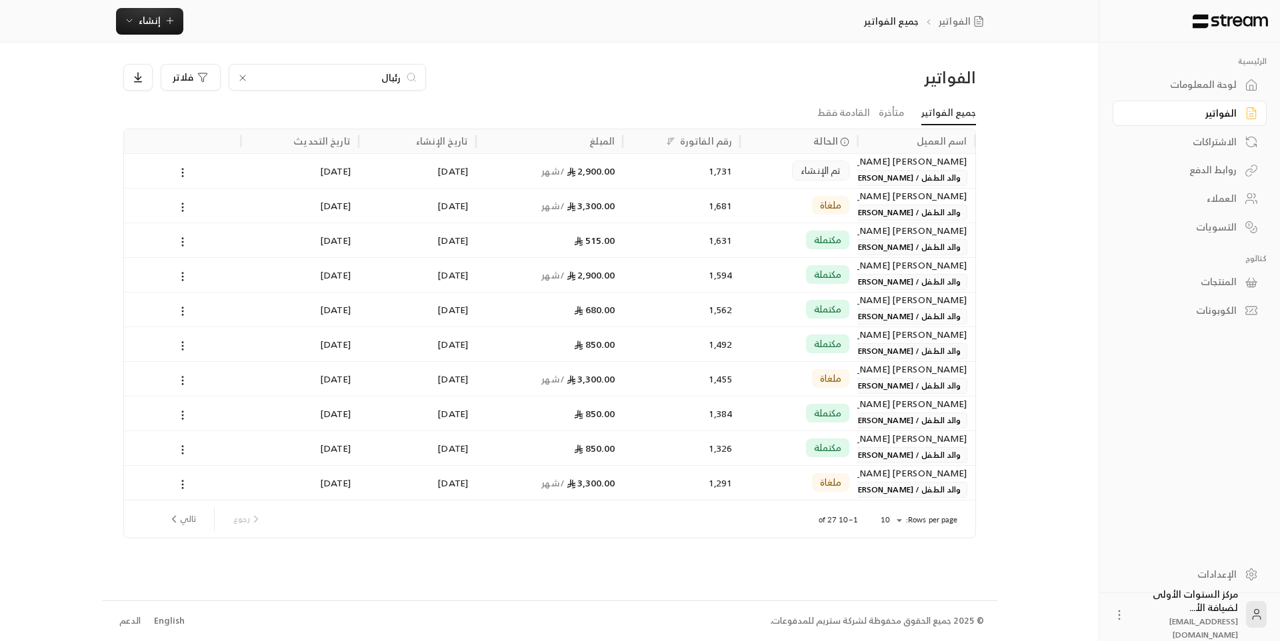
type input "رئبال"
click at [895, 176] on span "والد الطفل / [PERSON_NAME]" at bounding box center [905, 178] width 123 height 16
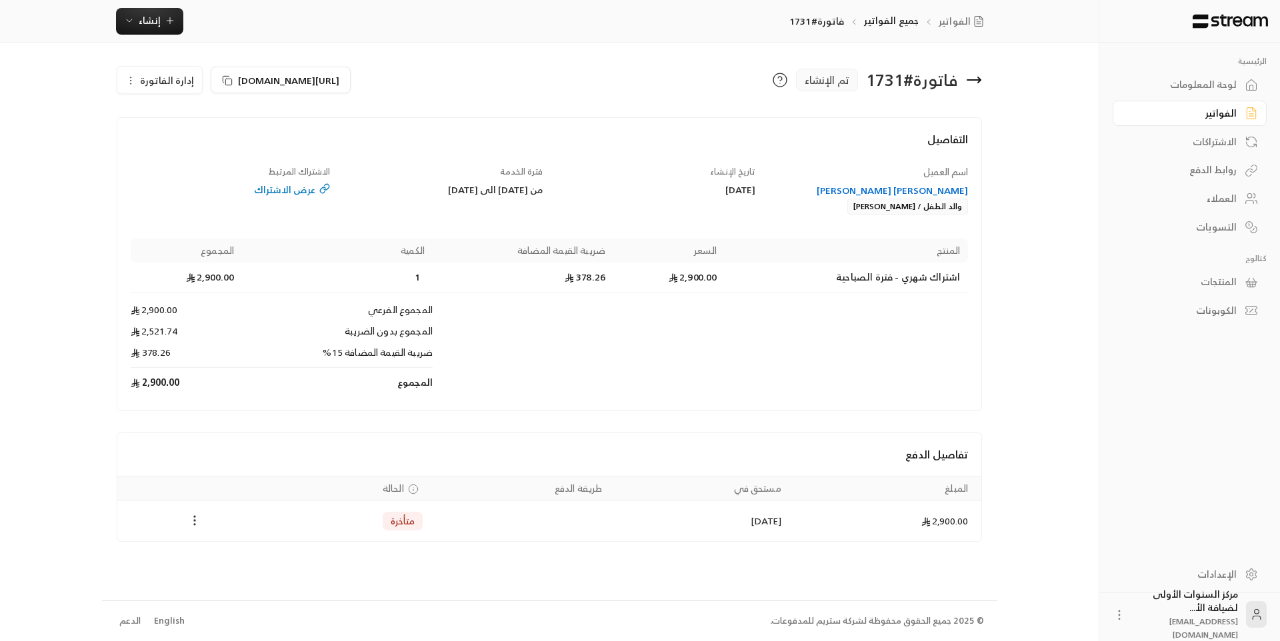
click at [199, 527] on icon "Payments" at bounding box center [194, 520] width 13 height 13
click at [229, 567] on li "تغيير الحالة الى مدفوعة" at bounding box center [244, 555] width 103 height 24
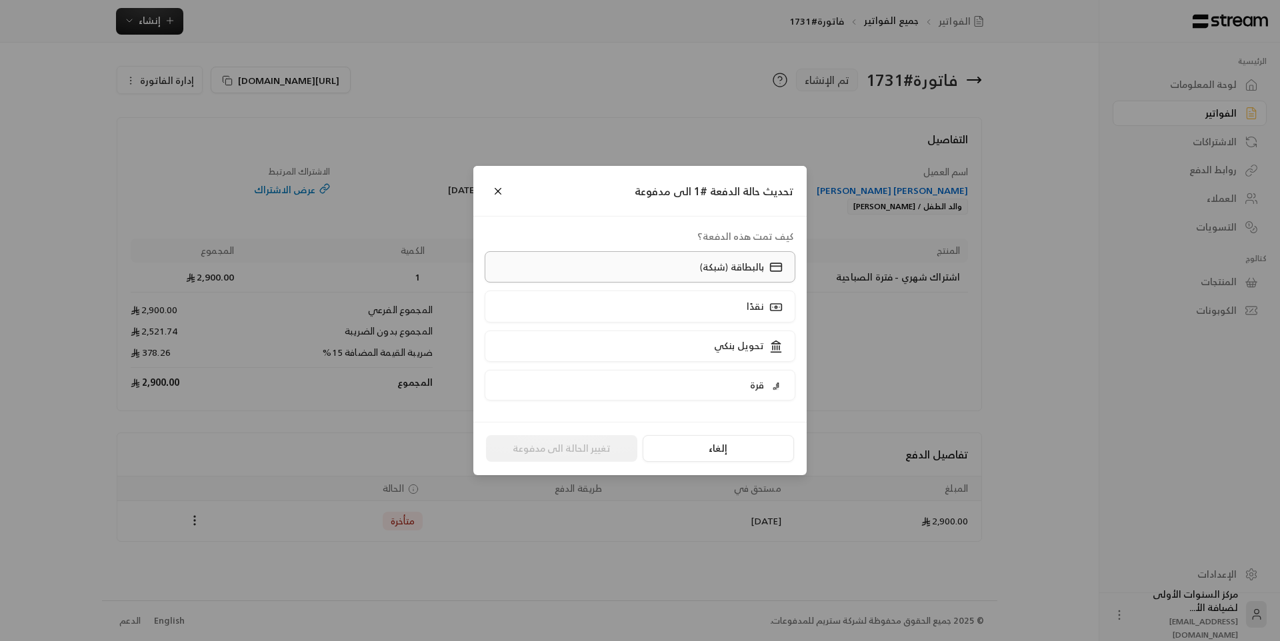
click at [632, 261] on label "بالبطاقة (شبكة)" at bounding box center [640, 266] width 311 height 31
click at [619, 452] on button "تغيير الحالة الى مدفوعة" at bounding box center [561, 448] width 151 height 27
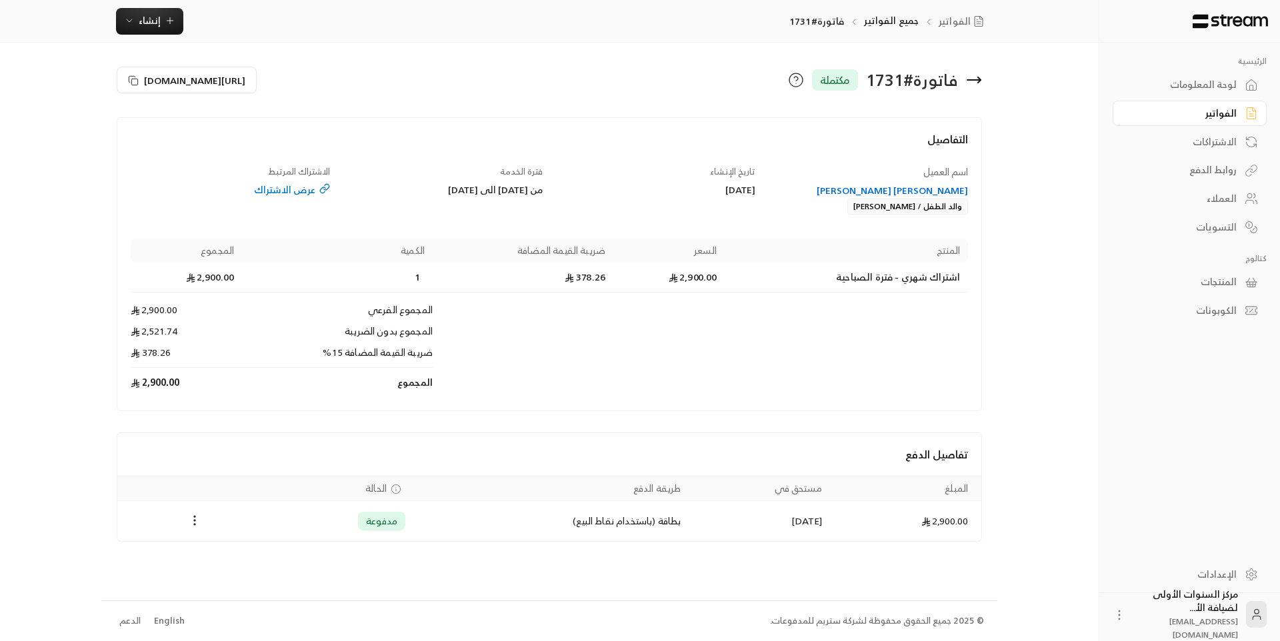
click at [977, 83] on icon at bounding box center [974, 80] width 16 height 16
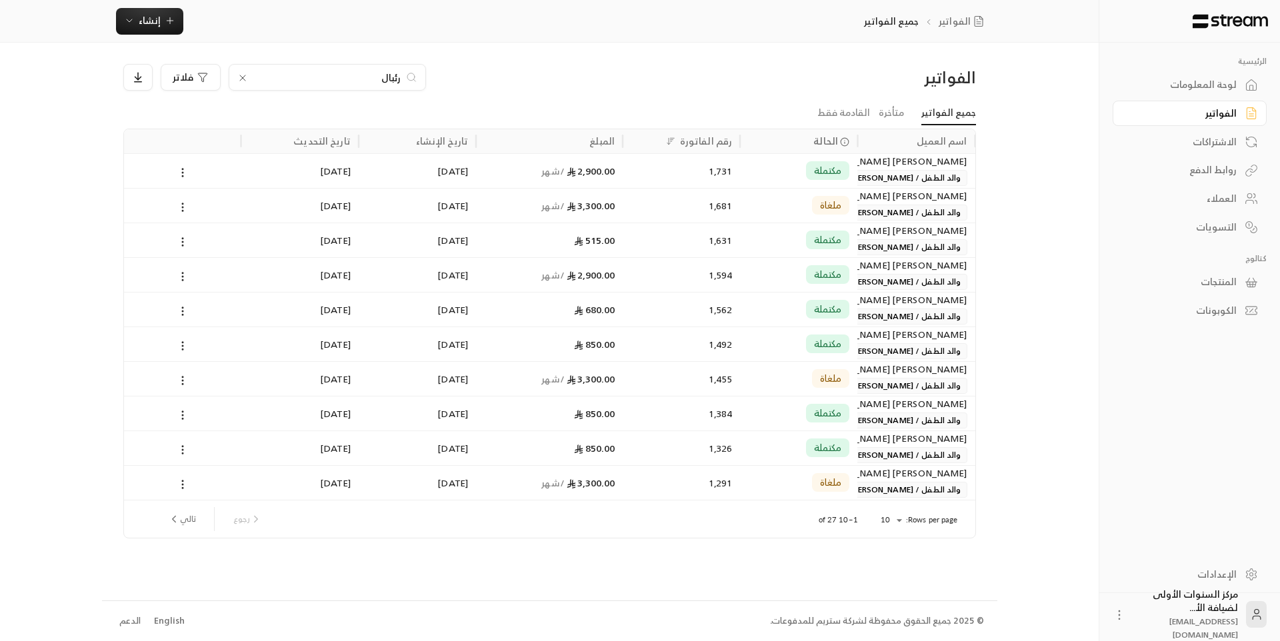
click at [1195, 81] on div "لوحة المعلومات" at bounding box center [1182, 84] width 107 height 13
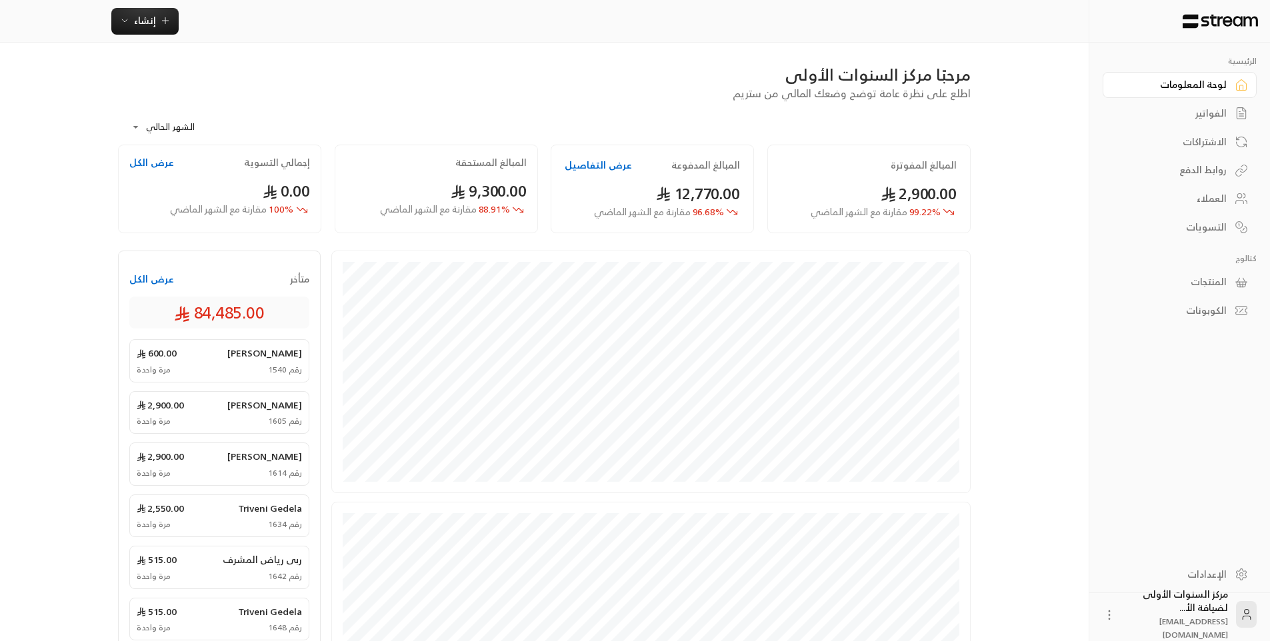
click at [1205, 109] on div "الفواتير" at bounding box center [1172, 113] width 107 height 13
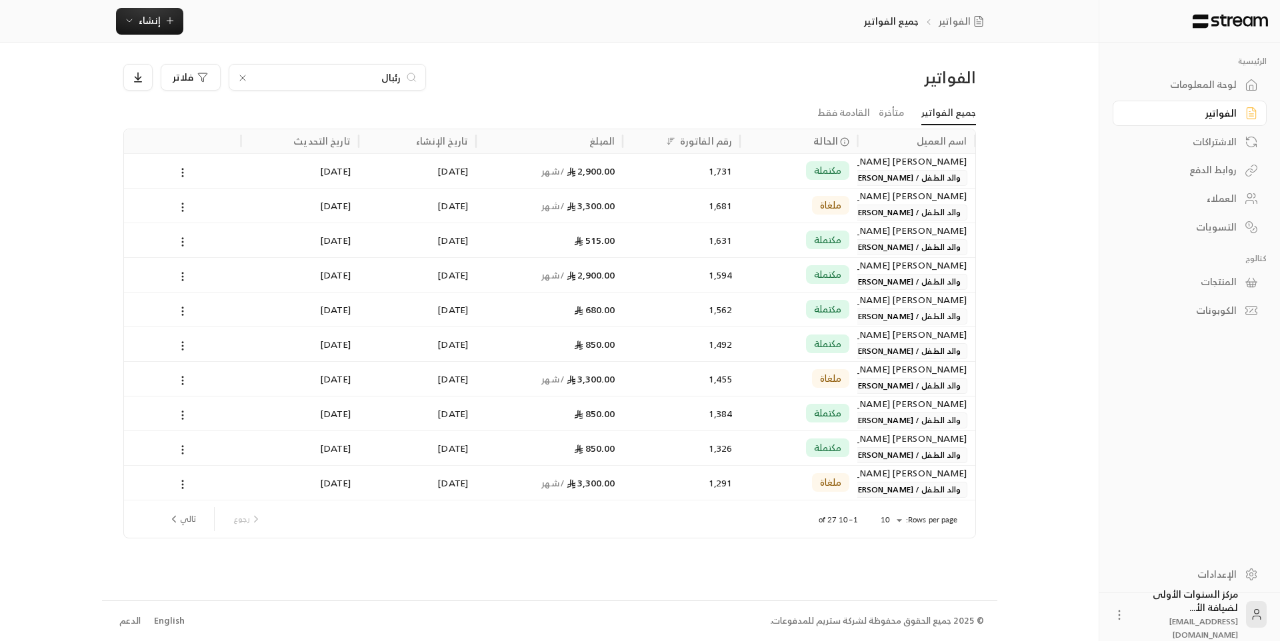
click at [1199, 87] on div "لوحة المعلومات" at bounding box center [1182, 84] width 107 height 13
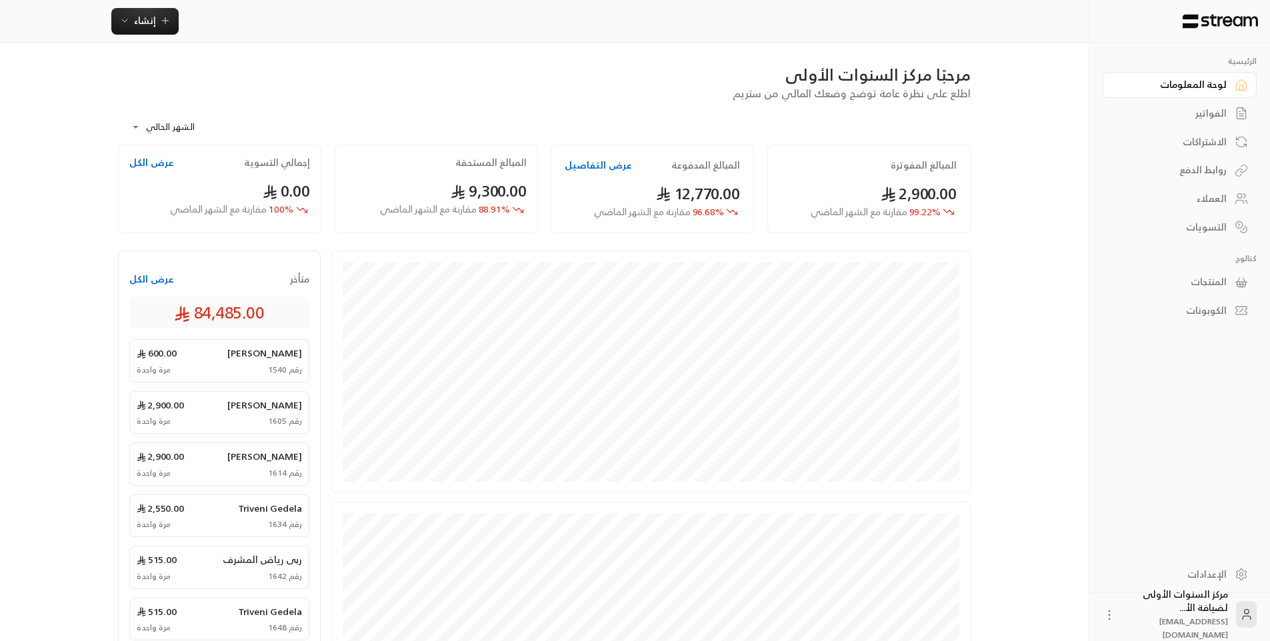
click at [1210, 120] on div "الفواتير" at bounding box center [1172, 113] width 107 height 13
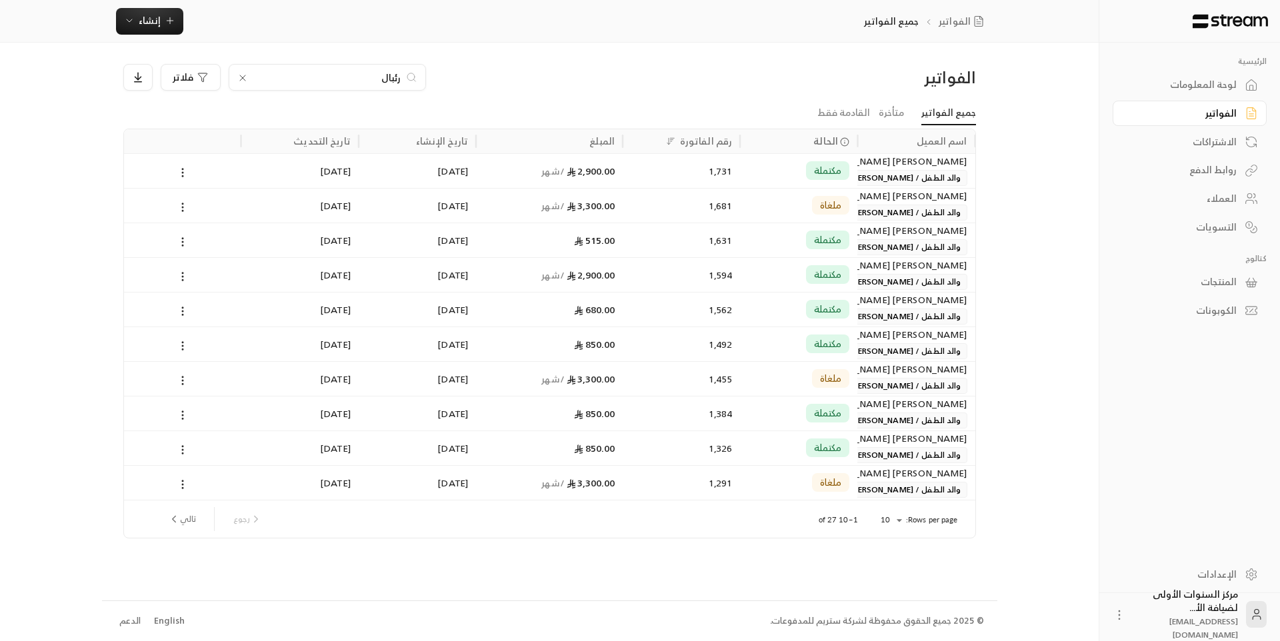
click at [243, 77] on icon at bounding box center [242, 77] width 5 height 5
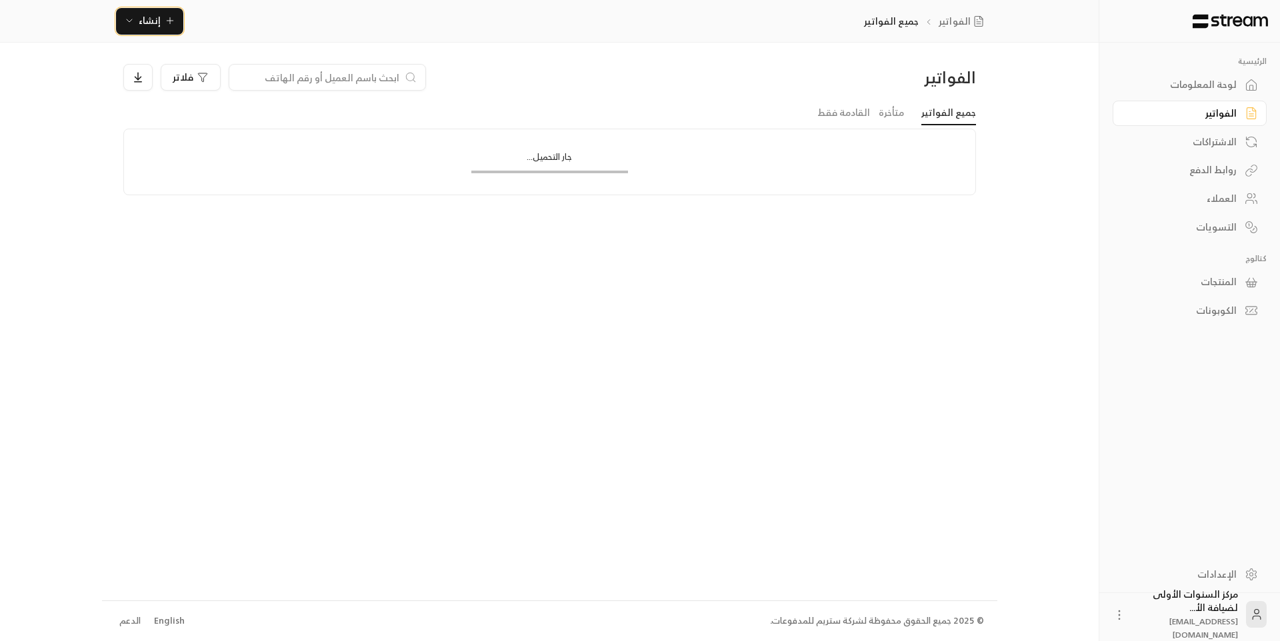
click at [157, 23] on span "إنشاء" at bounding box center [150, 20] width 22 height 17
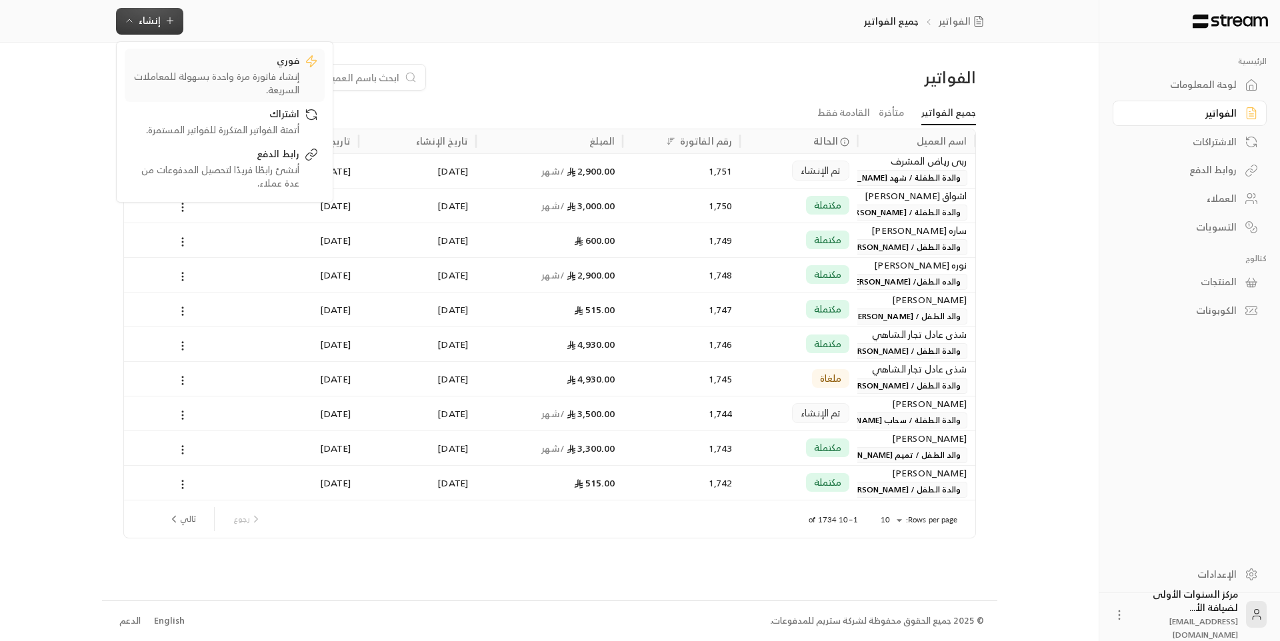
click at [246, 74] on div "إنشاء فاتورة مرة واحدة بسهولة للمعاملات السريعة." at bounding box center [215, 83] width 168 height 27
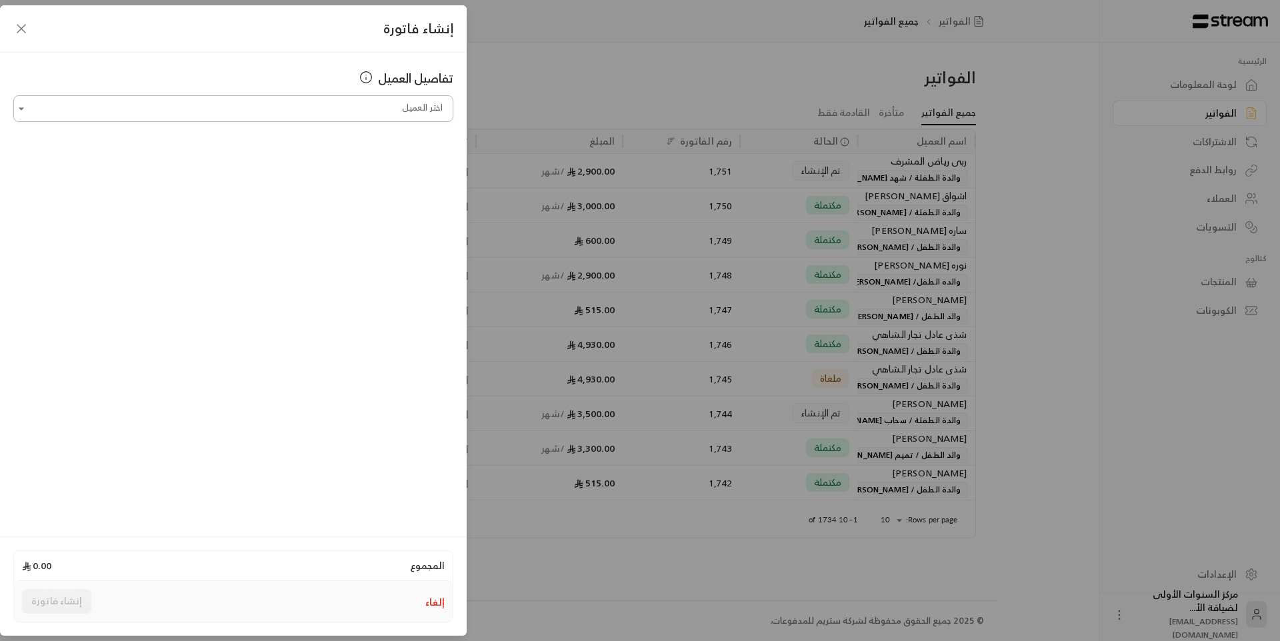
click at [356, 102] on input "اختر العميل" at bounding box center [233, 108] width 440 height 23
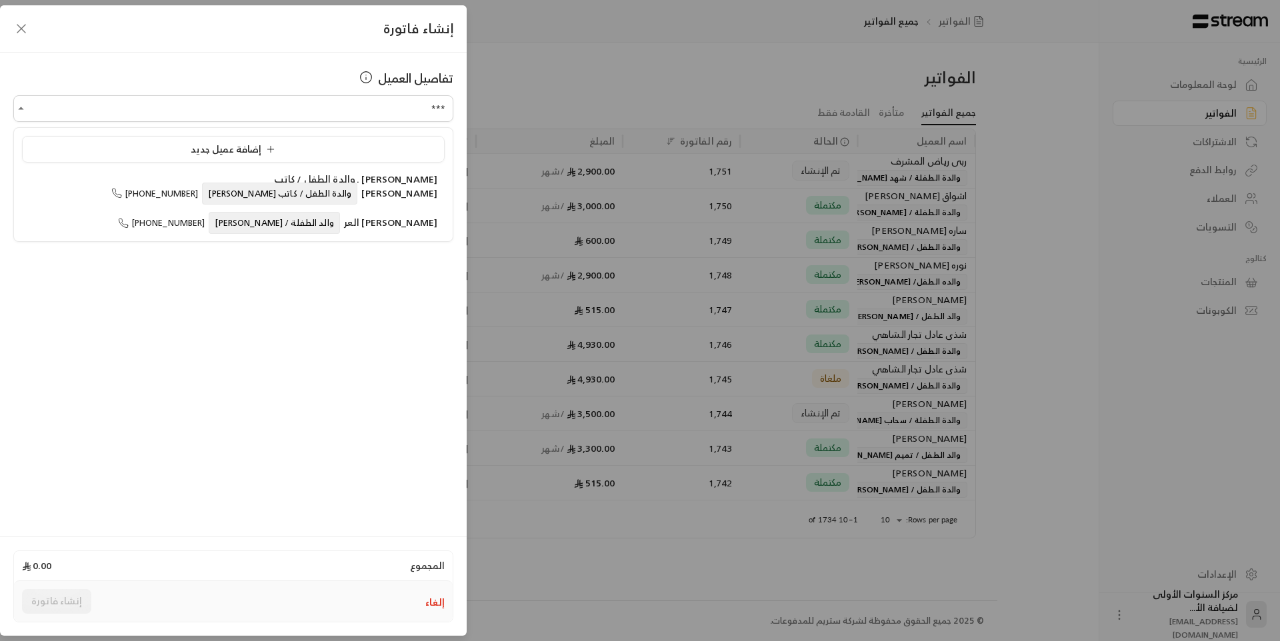
type input "***"
click at [440, 606] on button "إلغاء" at bounding box center [434, 602] width 19 height 13
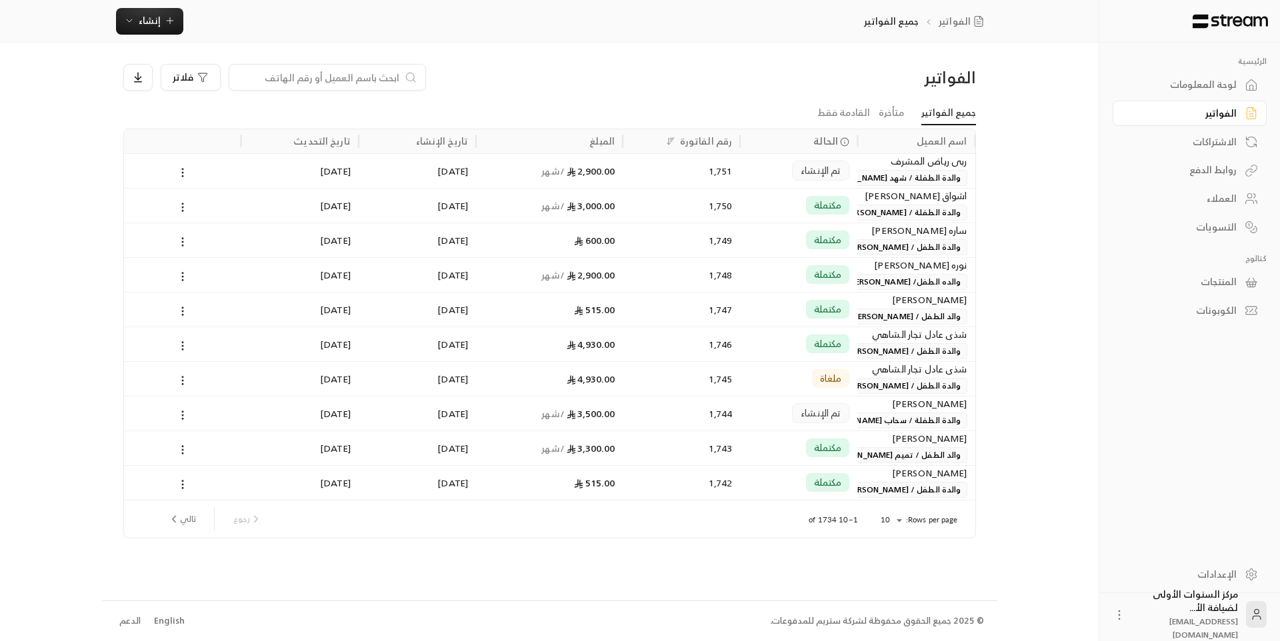
click at [353, 79] on input at bounding box center [318, 77] width 163 height 15
type input "كات"
click at [733, 207] on div "1,721" at bounding box center [681, 205] width 117 height 35
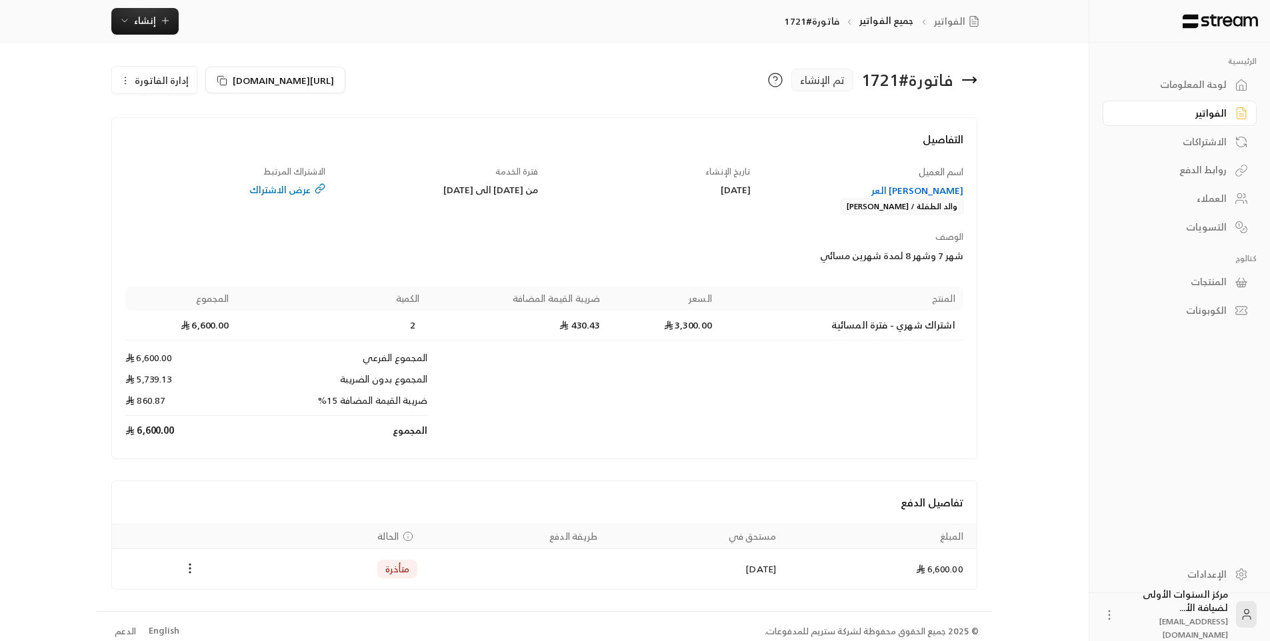
click at [423, 243] on div "اسم العميل [PERSON_NAME] العر والد الطفلة / [PERSON_NAME] تاريخ الإنشاء [DATE] …" at bounding box center [544, 305] width 851 height 280
drag, startPoint x: 387, startPoint y: 189, endPoint x: 535, endPoint y: 191, distance: 148.0
click at [535, 191] on div "من [DATE] الى [DATE]" at bounding box center [438, 189] width 200 height 13
copy div "من [DATE] الى [DATE]"
click at [149, 87] on span "إدارة الفاتورة" at bounding box center [162, 80] width 54 height 17
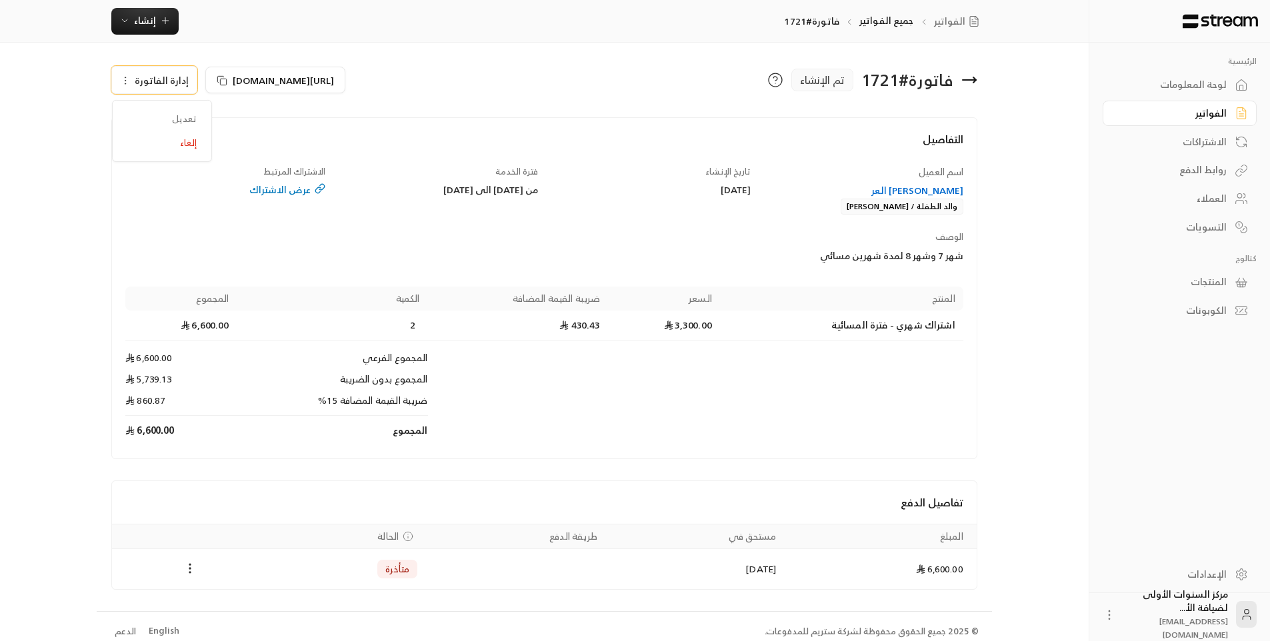
click at [548, 261] on div "الوصف شهر 7 وشهر 8 لمدة شهرين مسائي" at bounding box center [757, 247] width 425 height 32
click at [144, 81] on span "إدارة الفاتورة" at bounding box center [162, 80] width 54 height 17
click at [183, 148] on link "إلغاء" at bounding box center [162, 143] width 83 height 24
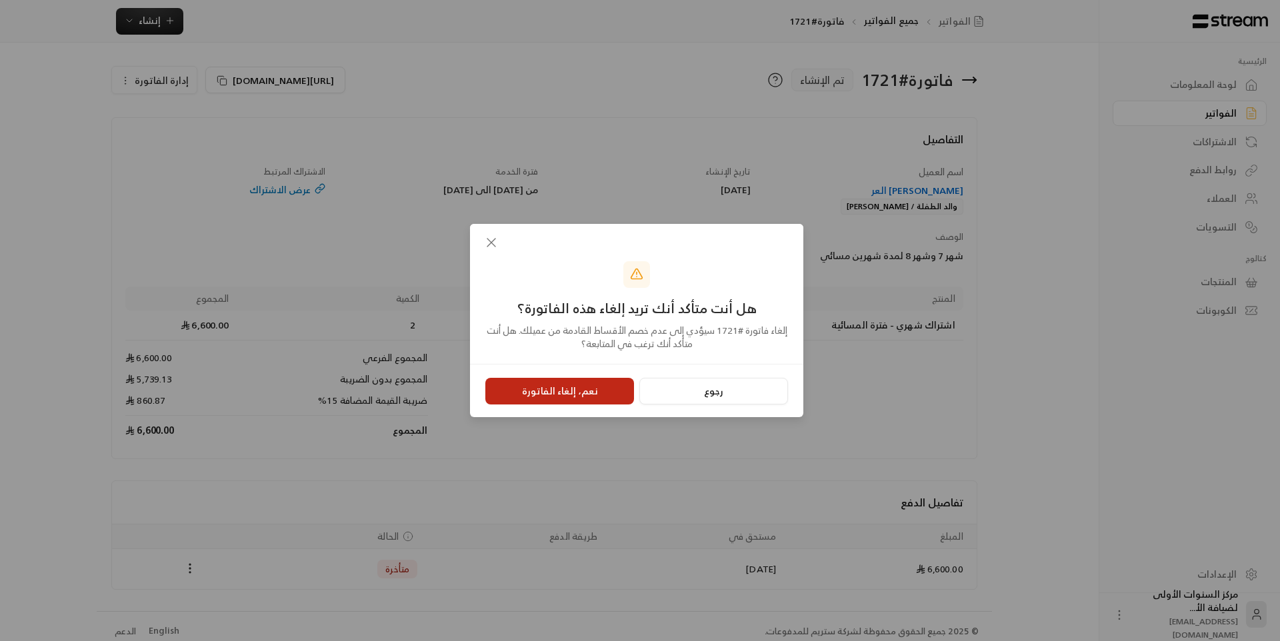
click at [580, 389] on button "نعم، إلغاء الفاتورة" at bounding box center [559, 391] width 149 height 27
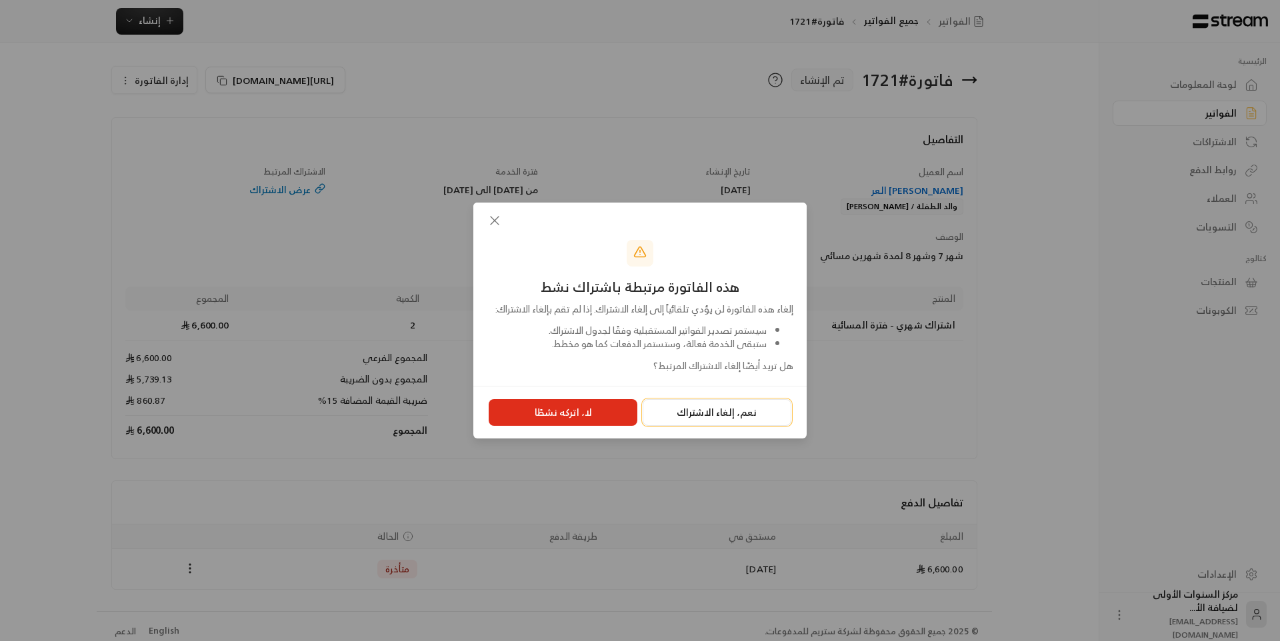
click at [688, 421] on button "نعم، إلغاء الاشتراك" at bounding box center [717, 412] width 149 height 27
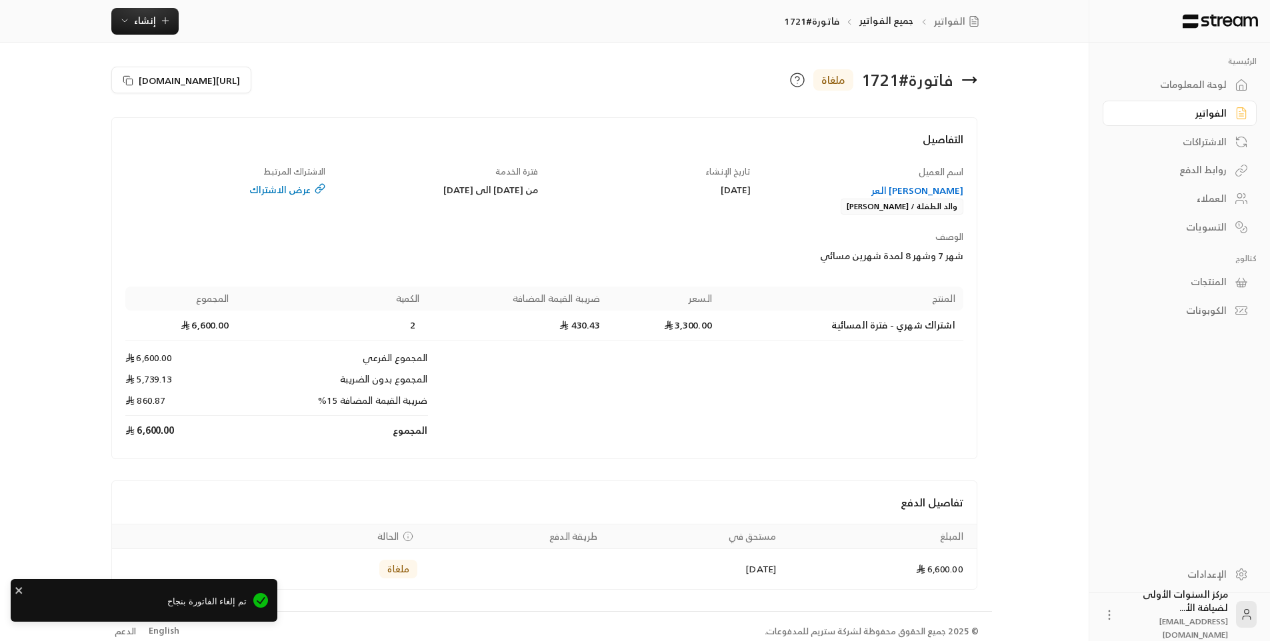
click at [922, 185] on div "[PERSON_NAME] العر" at bounding box center [863, 190] width 200 height 13
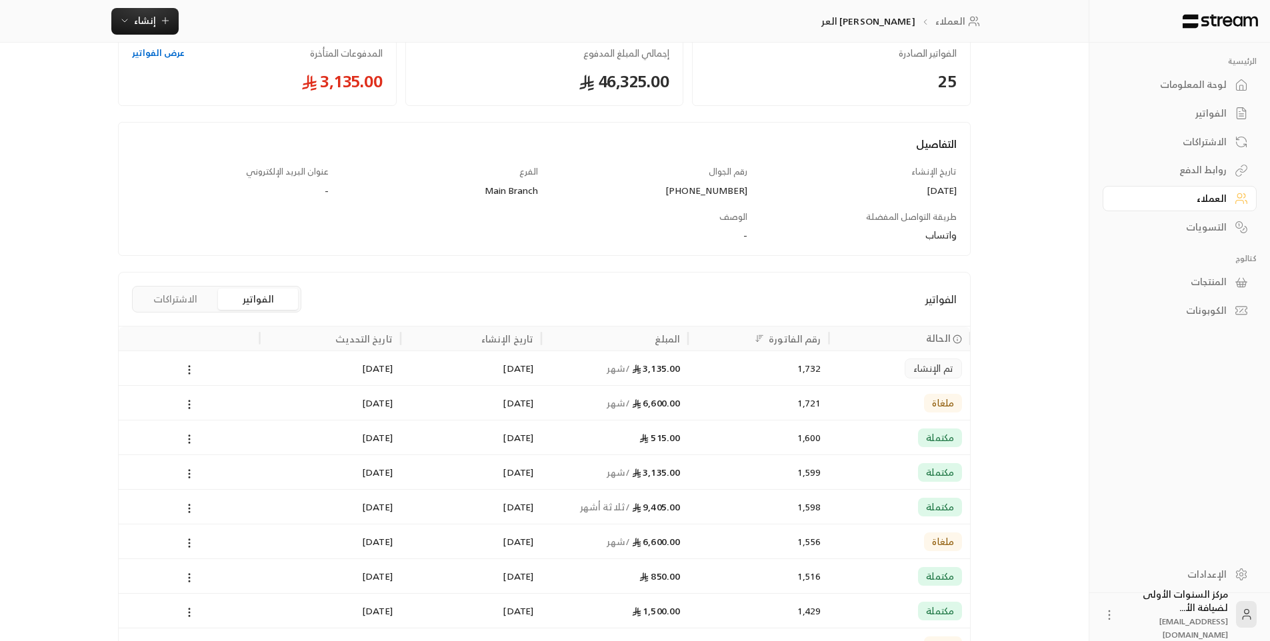
scroll to position [247, 0]
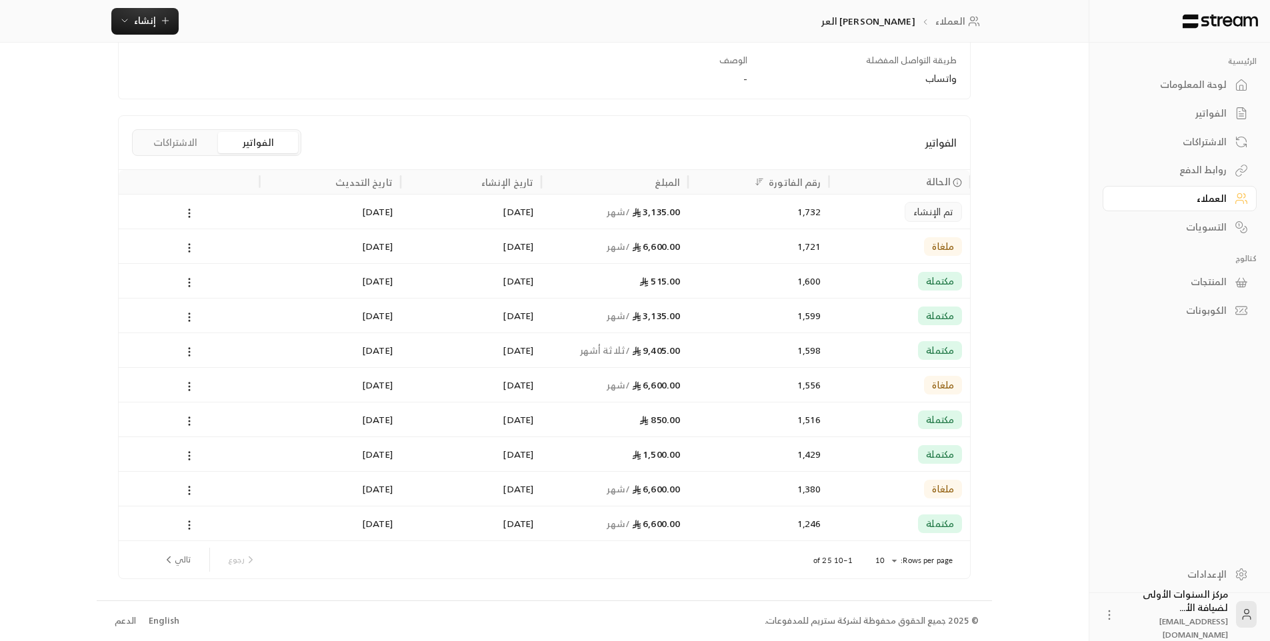
click at [182, 143] on button "الاشتراكات" at bounding box center [175, 142] width 80 height 21
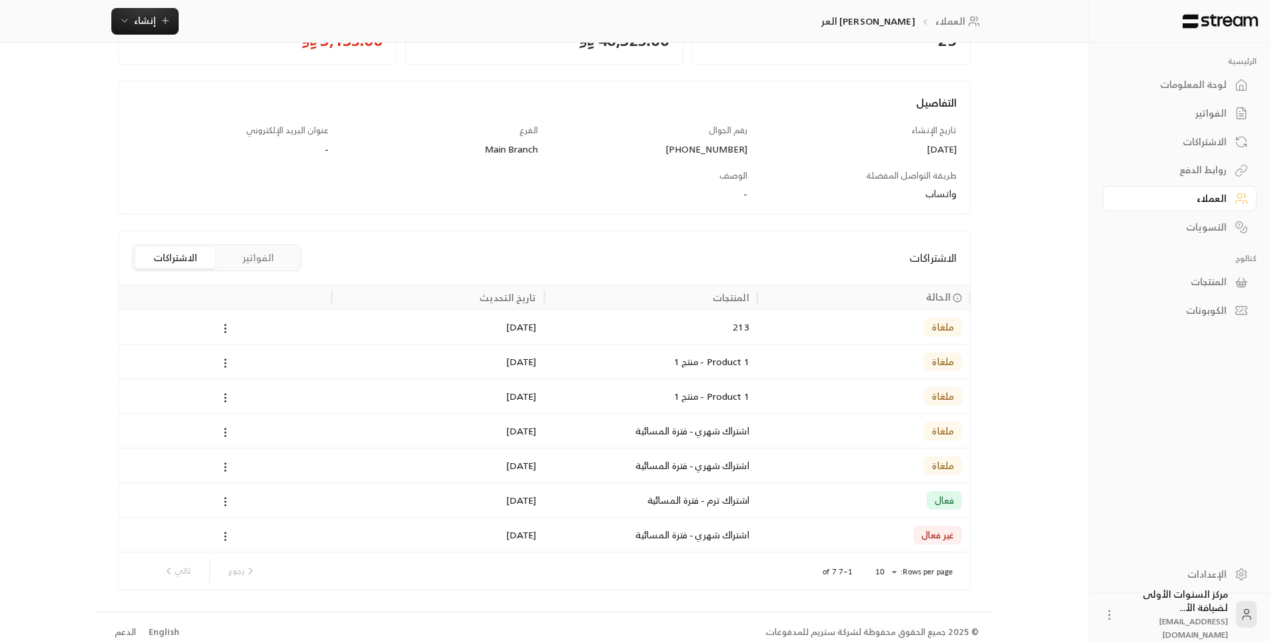
scroll to position [143, 0]
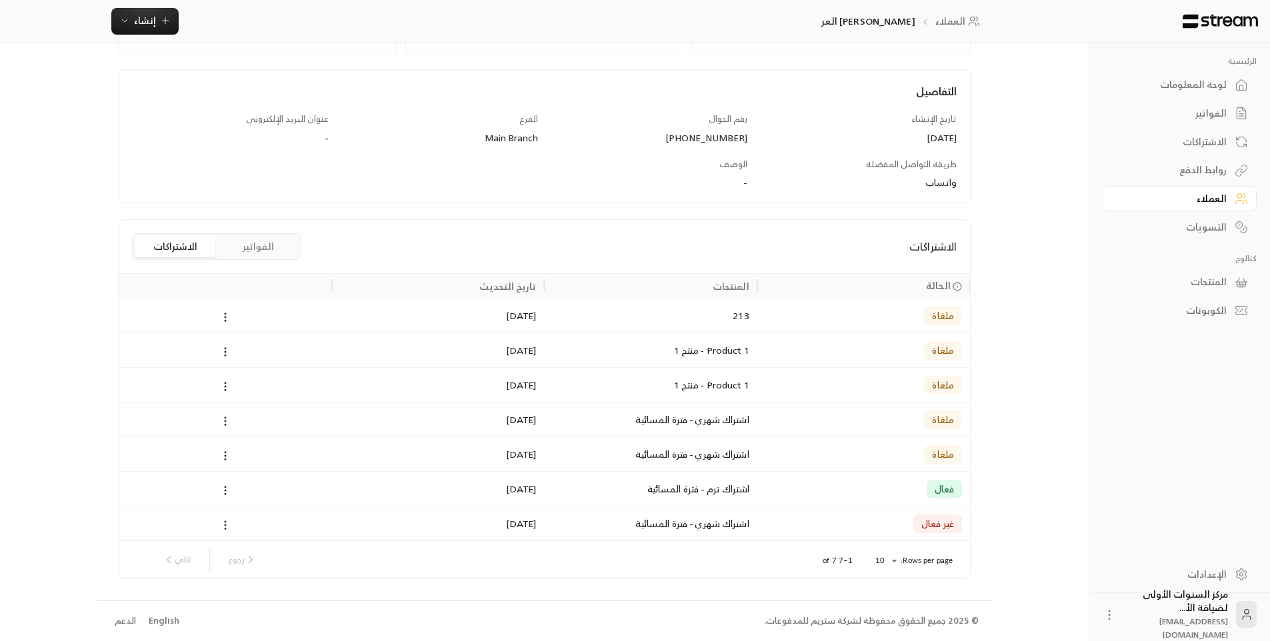
click at [757, 244] on div "الاشتراكات الفواتير الاشتراكات" at bounding box center [544, 246] width 851 height 53
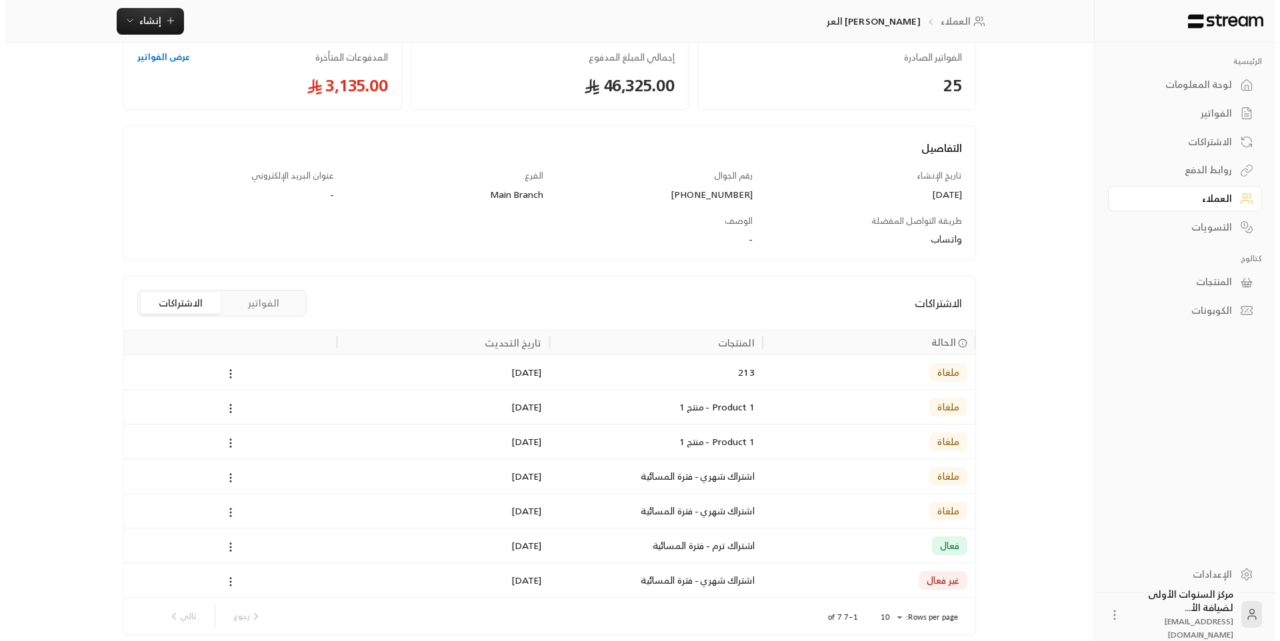
scroll to position [0, 0]
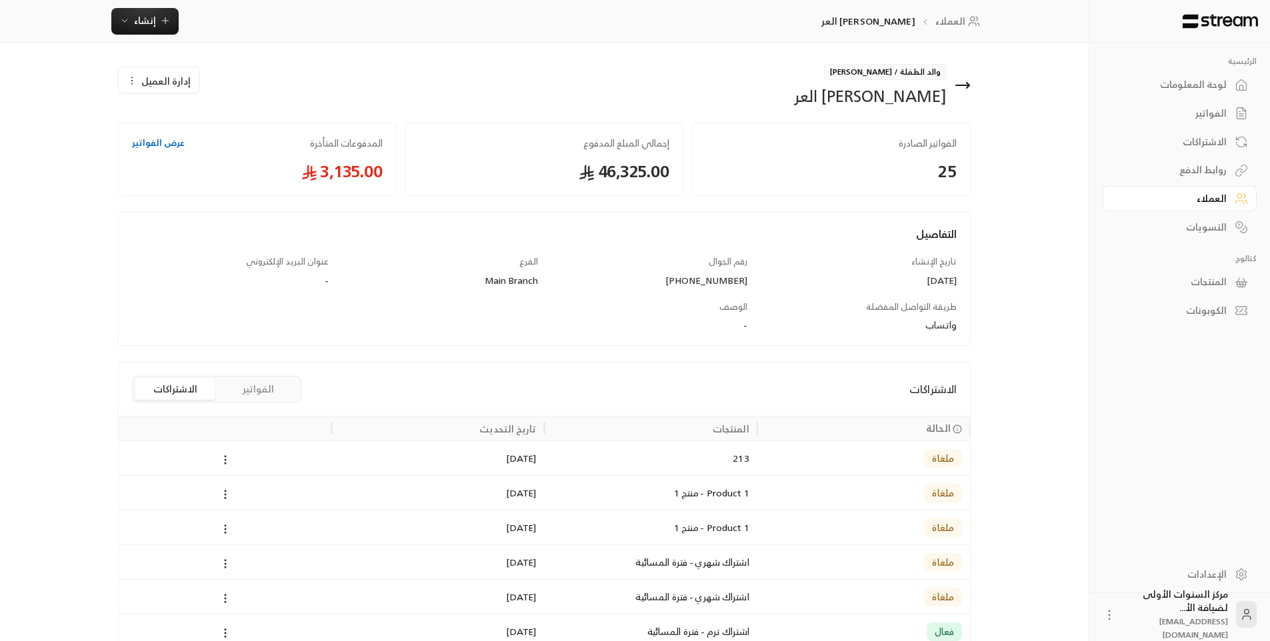
click at [967, 84] on icon at bounding box center [968, 85] width 3 height 5
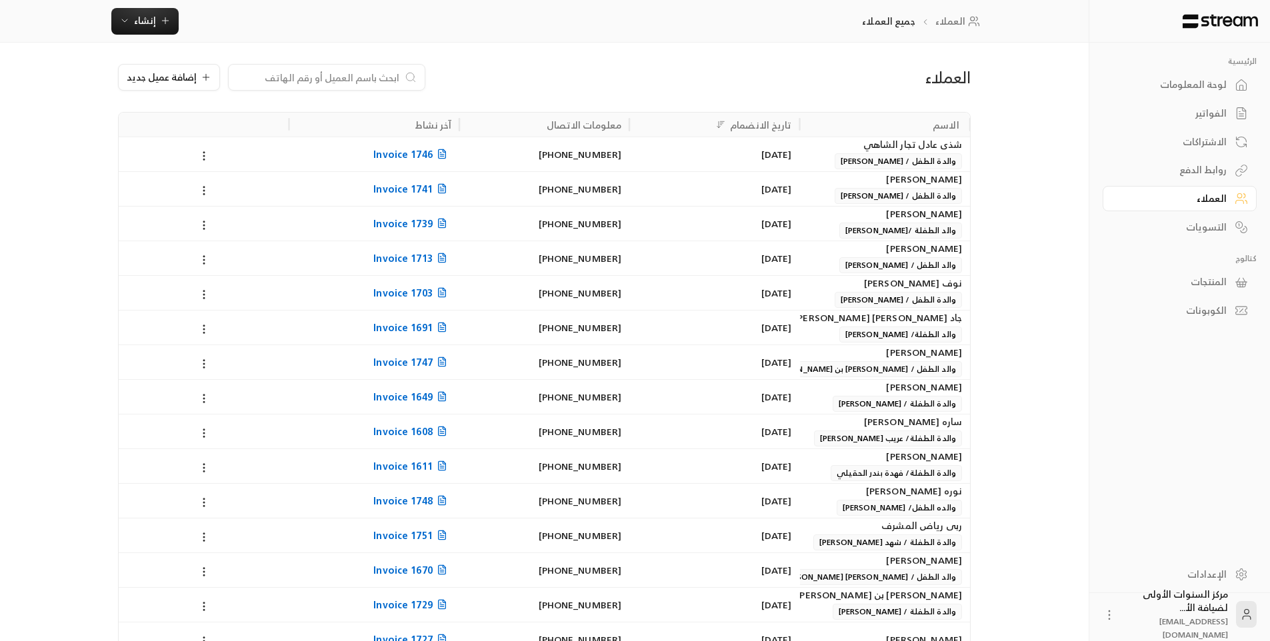
click at [1186, 107] on div "الفواتير" at bounding box center [1172, 113] width 107 height 13
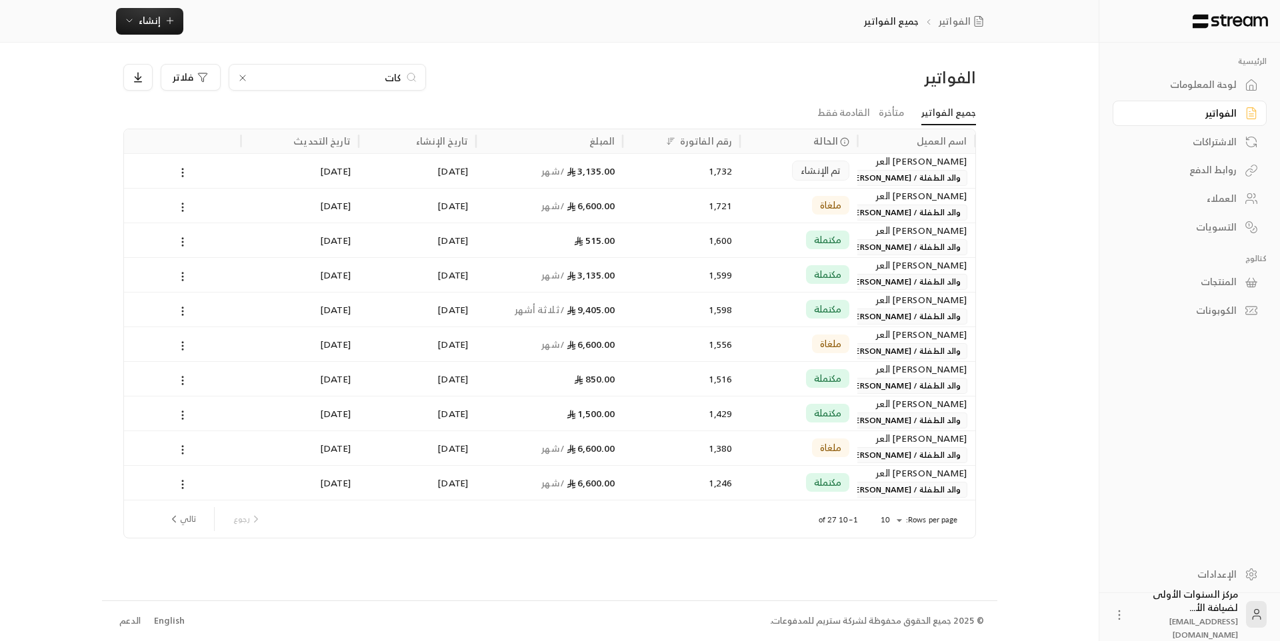
click at [239, 79] on icon at bounding box center [242, 78] width 11 height 11
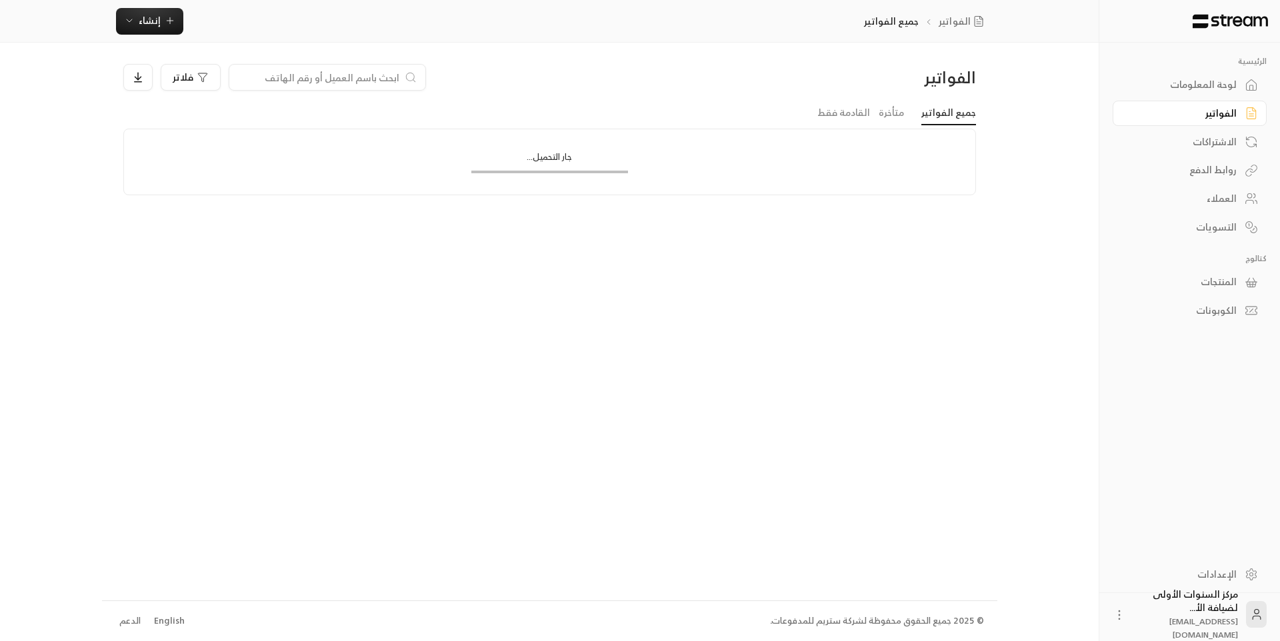
click at [459, 81] on div "فلاتر" at bounding box center [441, 77] width 636 height 27
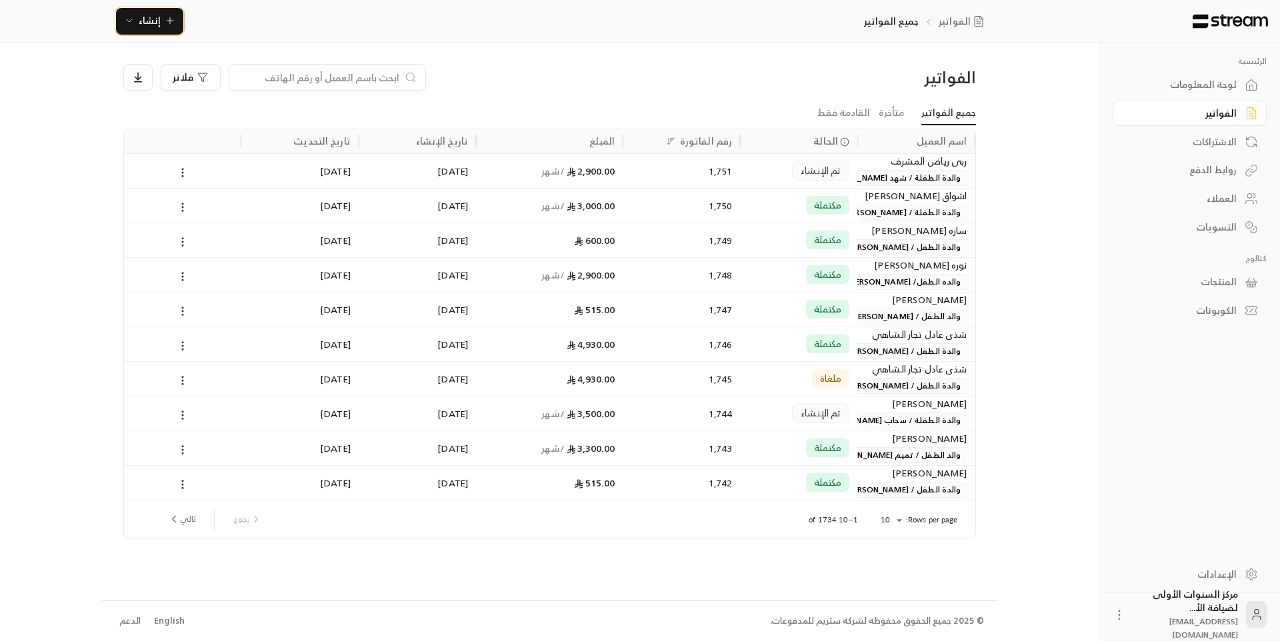
click at [157, 25] on span "إنشاء" at bounding box center [150, 20] width 22 height 17
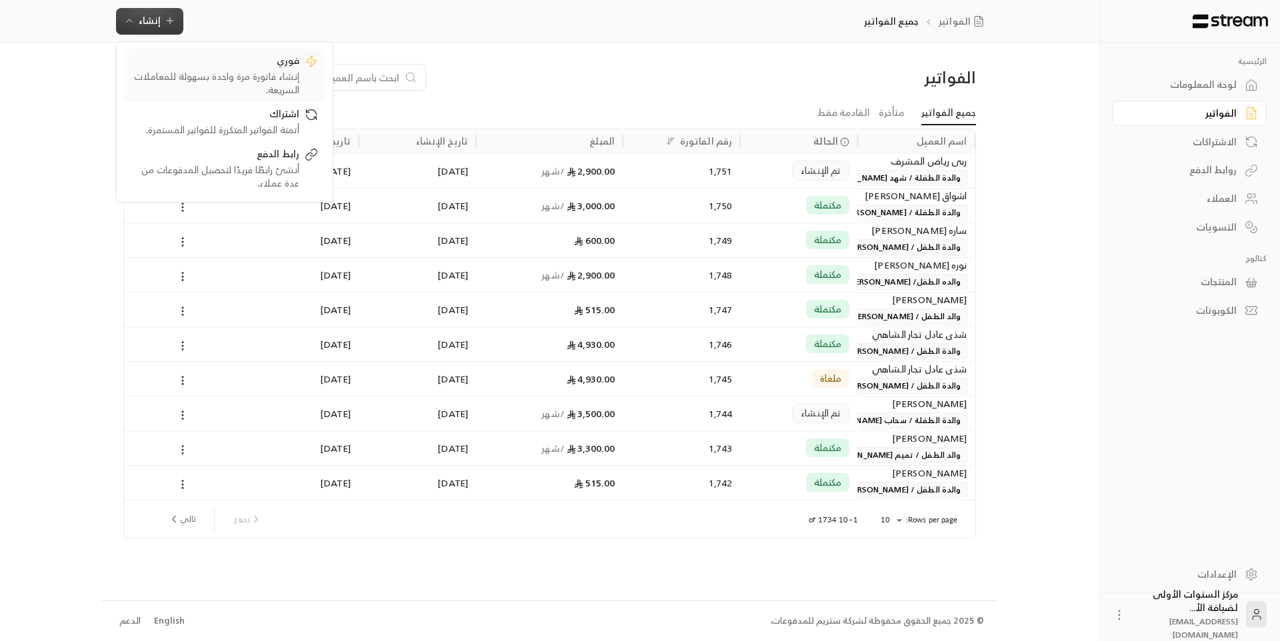
click at [275, 71] on div "إنشاء فاتورة مرة واحدة بسهولة للمعاملات السريعة." at bounding box center [215, 83] width 168 height 27
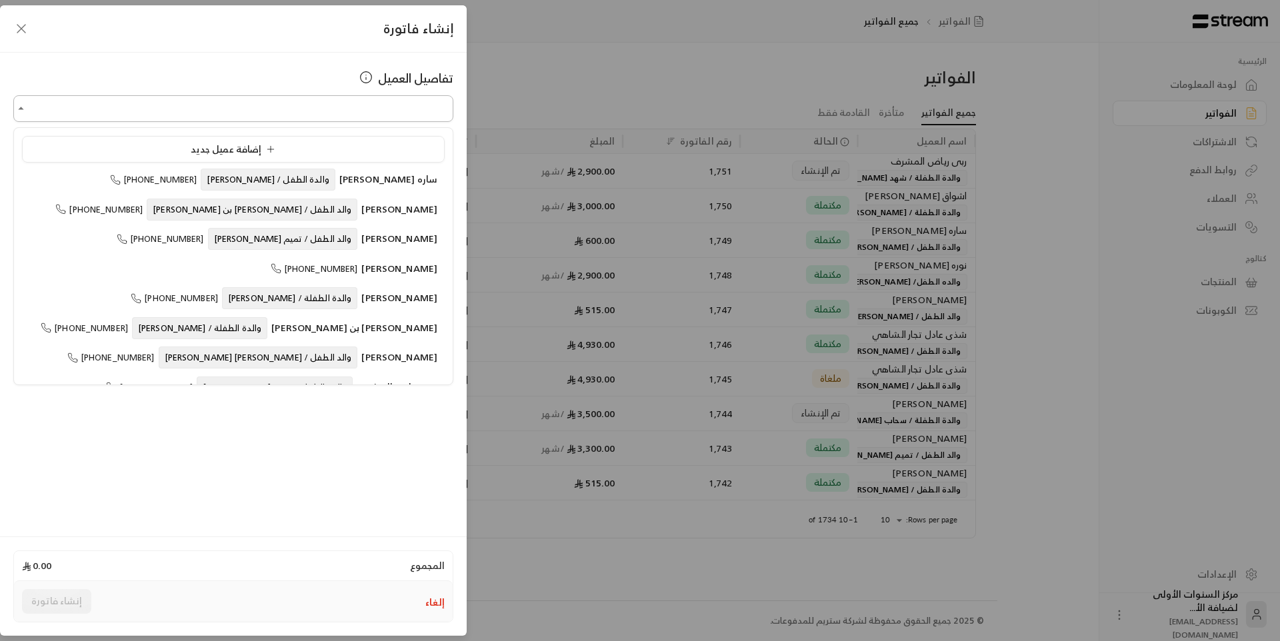
click at [358, 111] on input "اختر العميل" at bounding box center [233, 108] width 440 height 23
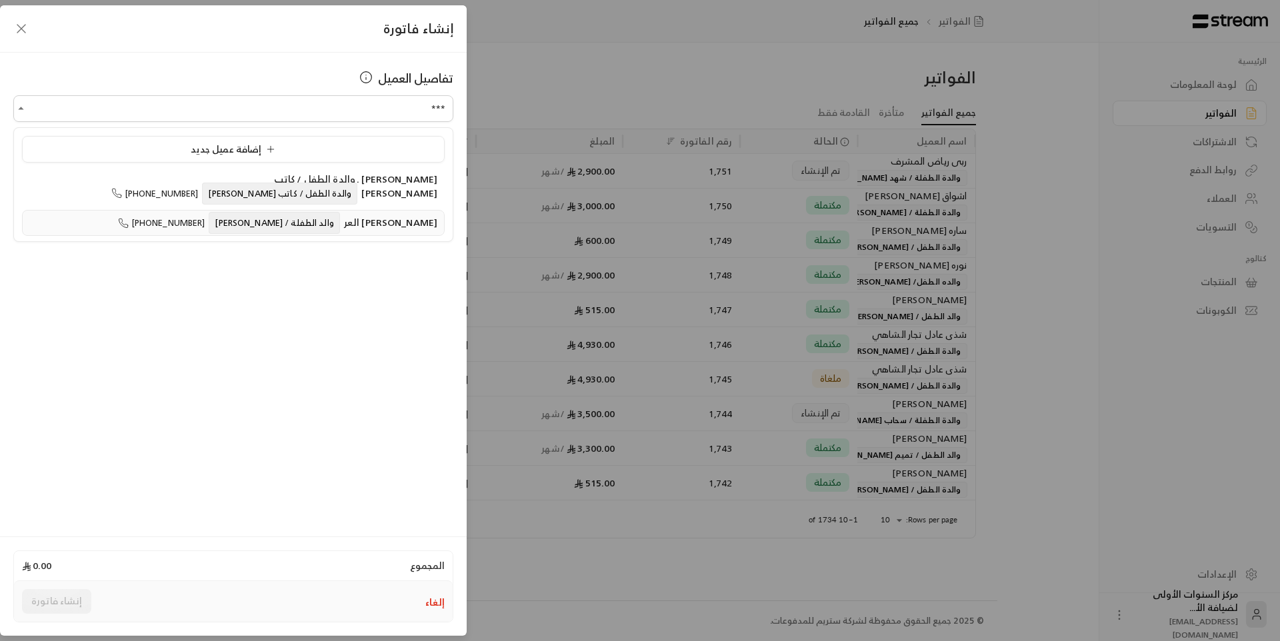
click at [333, 221] on span "والد الطفلة / [PERSON_NAME]" at bounding box center [274, 223] width 131 height 22
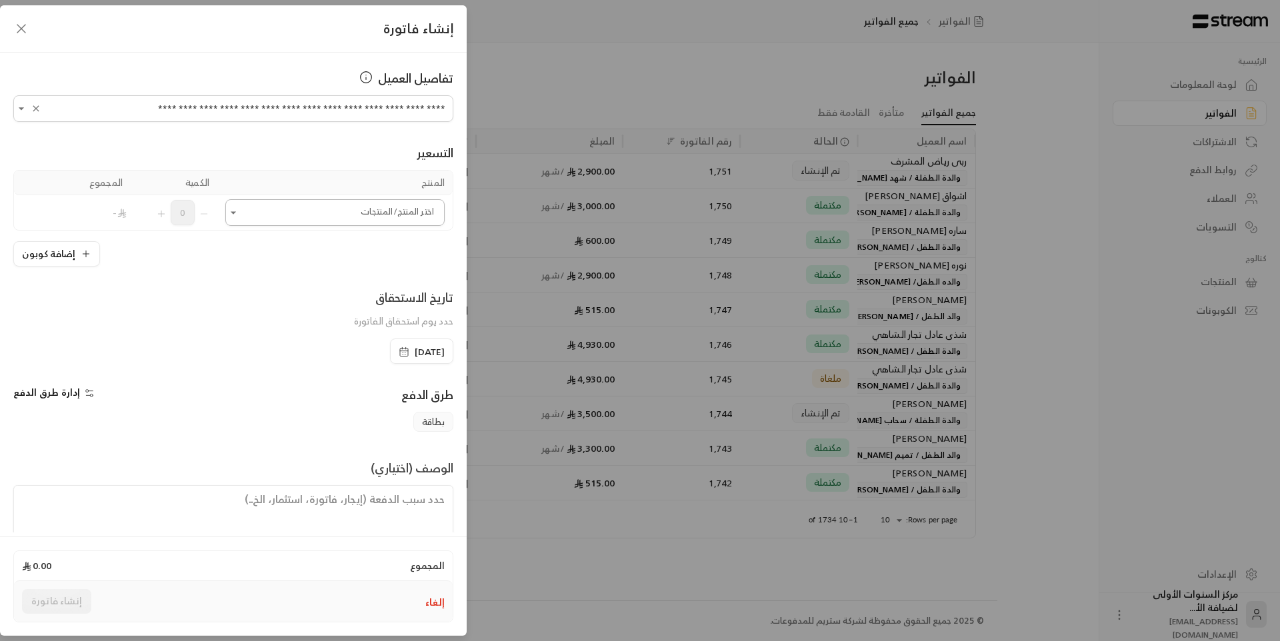
type input "**********"
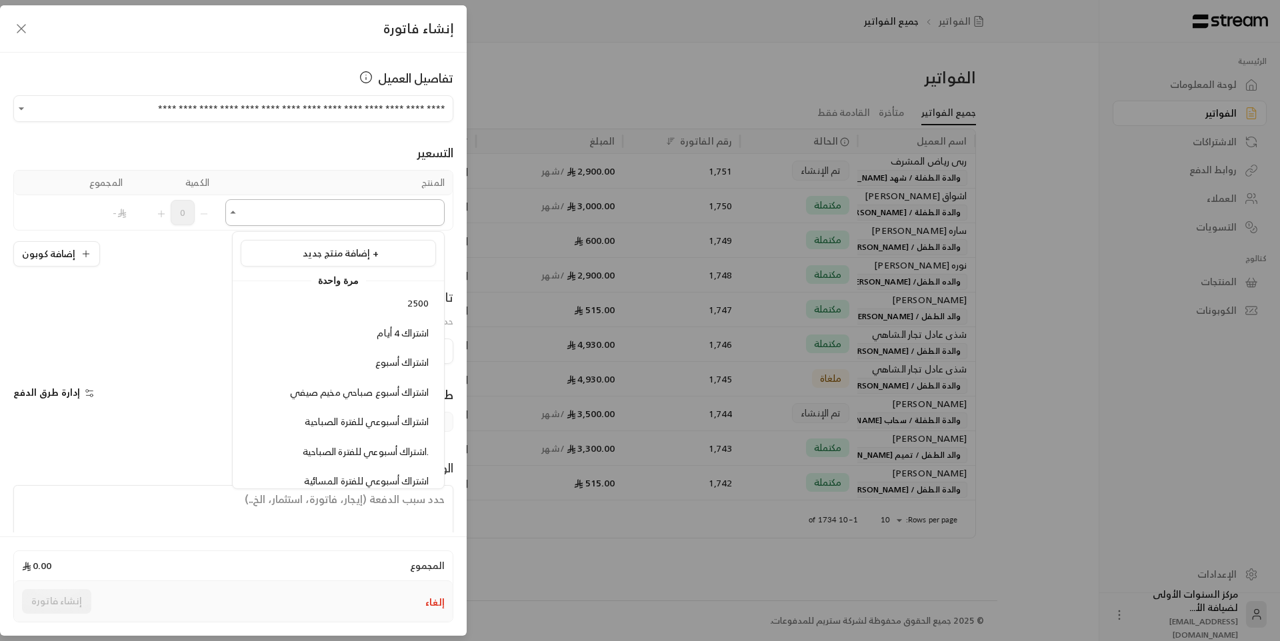
click at [371, 214] on input "اختر العميل" at bounding box center [334, 212] width 219 height 23
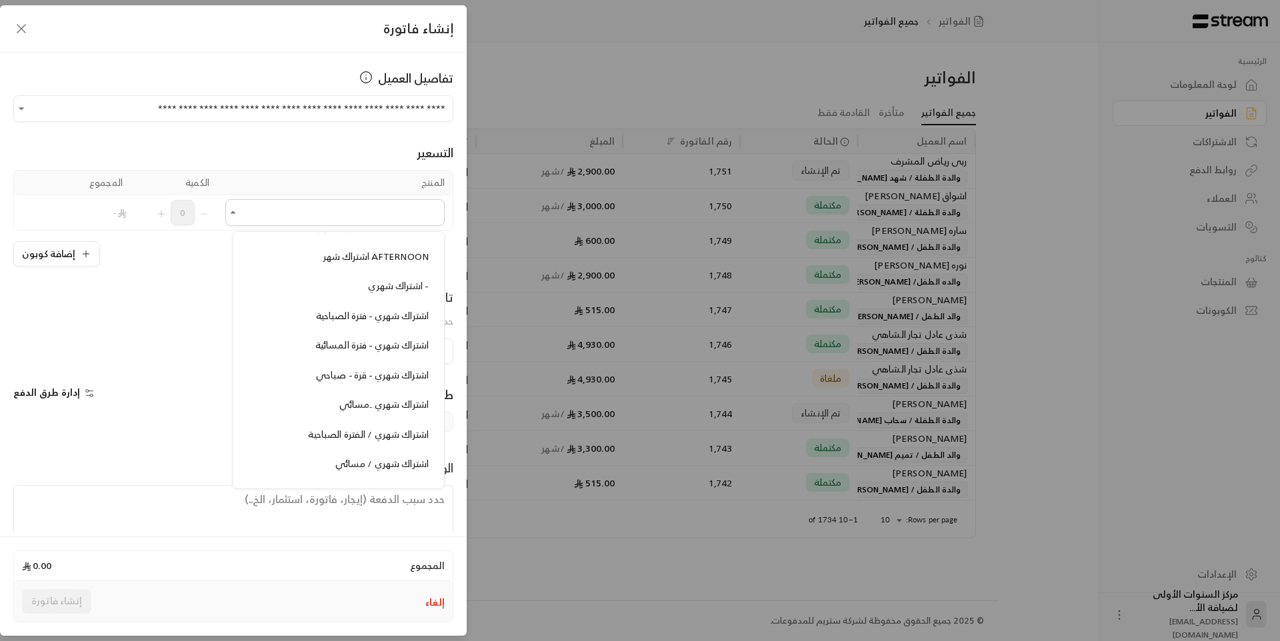
scroll to position [667, 0]
click at [360, 347] on span "اشتراك شهري - فترة المسائية" at bounding box center [371, 348] width 113 height 17
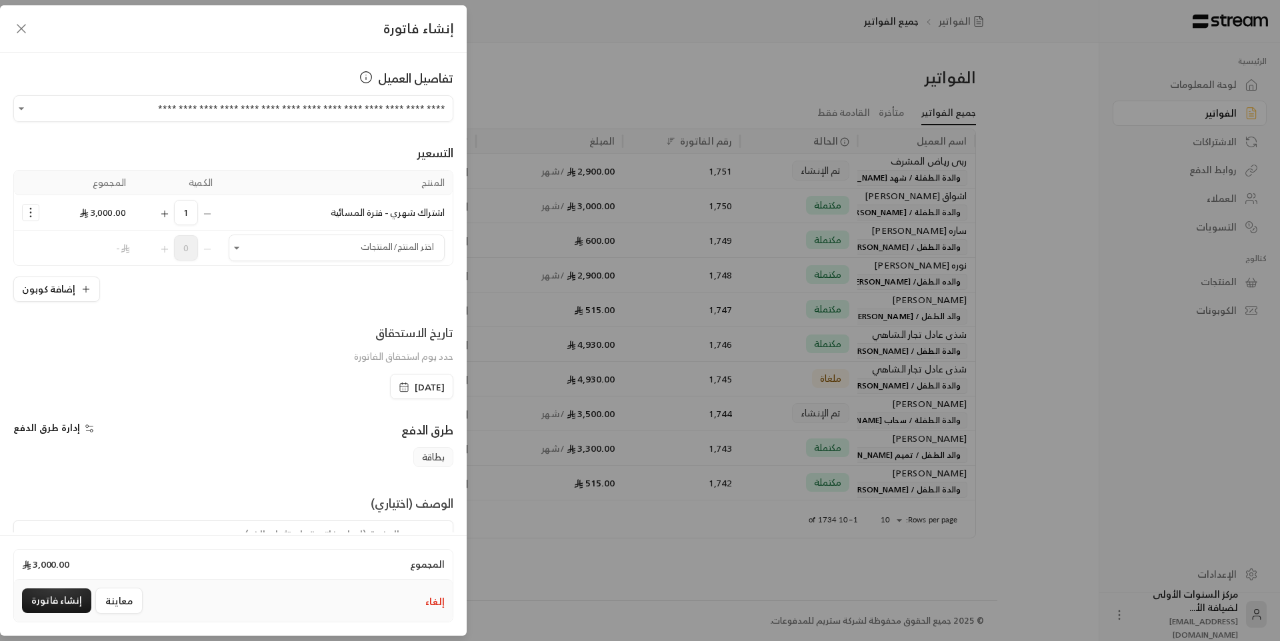
click at [169, 217] on icon "Selected Products" at bounding box center [164, 214] width 11 height 11
click at [37, 215] on icon "Selected Products" at bounding box center [30, 212] width 13 height 13
click at [69, 239] on span "إضافة كوبون" at bounding box center [82, 245] width 49 height 15
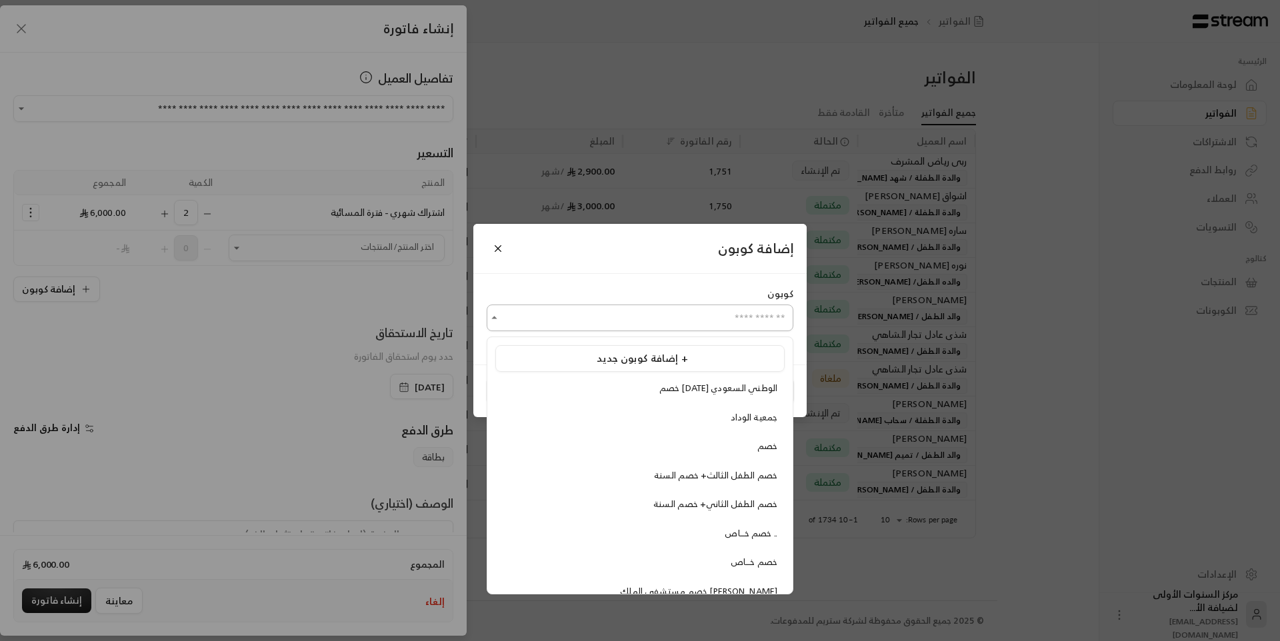
click at [699, 323] on input "اختر العميل" at bounding box center [640, 318] width 307 height 23
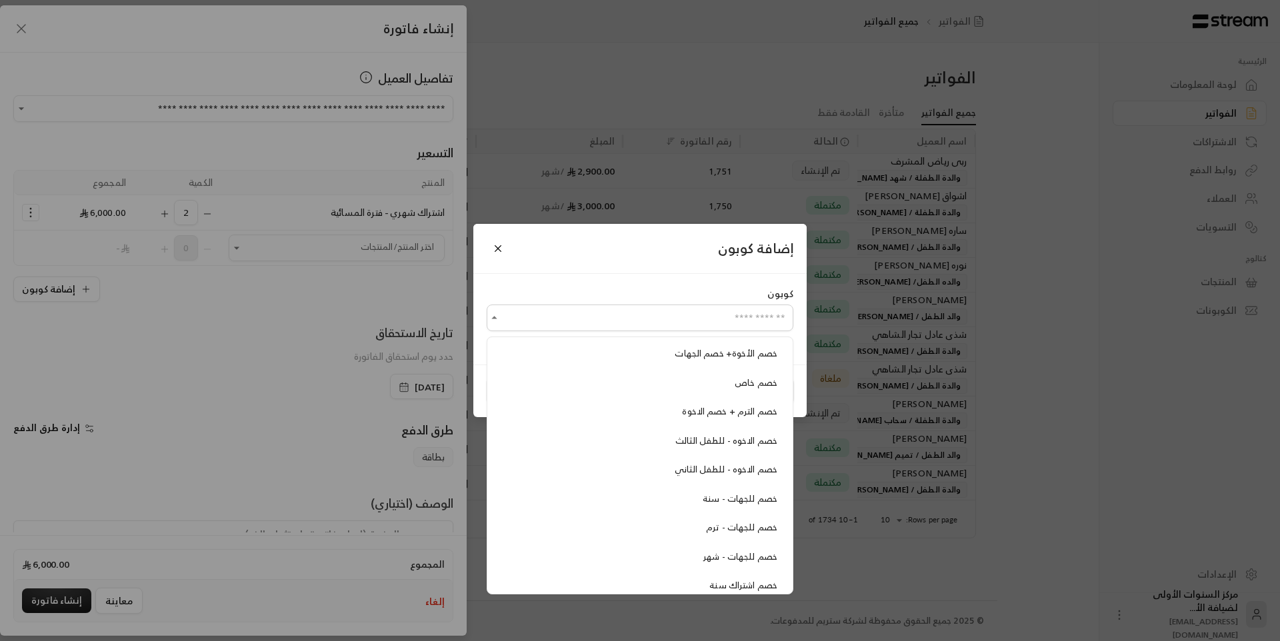
scroll to position [305, 0]
click at [725, 578] on span "خصم اشتراك ترم" at bounding box center [745, 576] width 65 height 15
type input "**********"
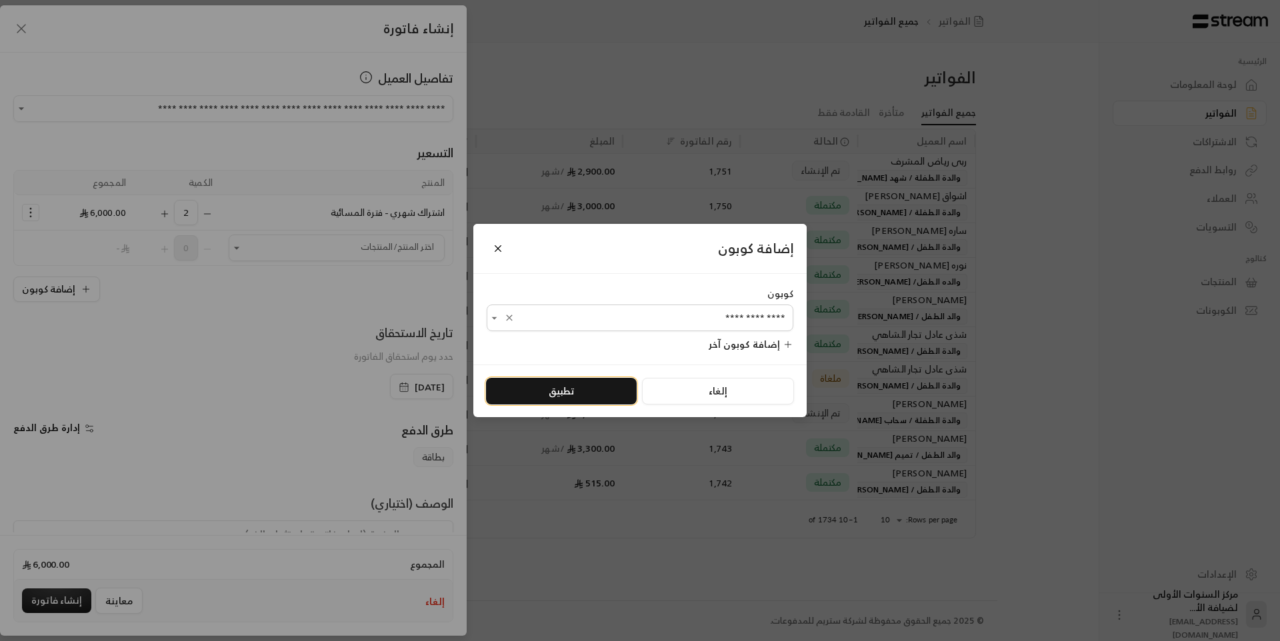
click at [583, 391] on button "تطبيق" at bounding box center [561, 391] width 151 height 27
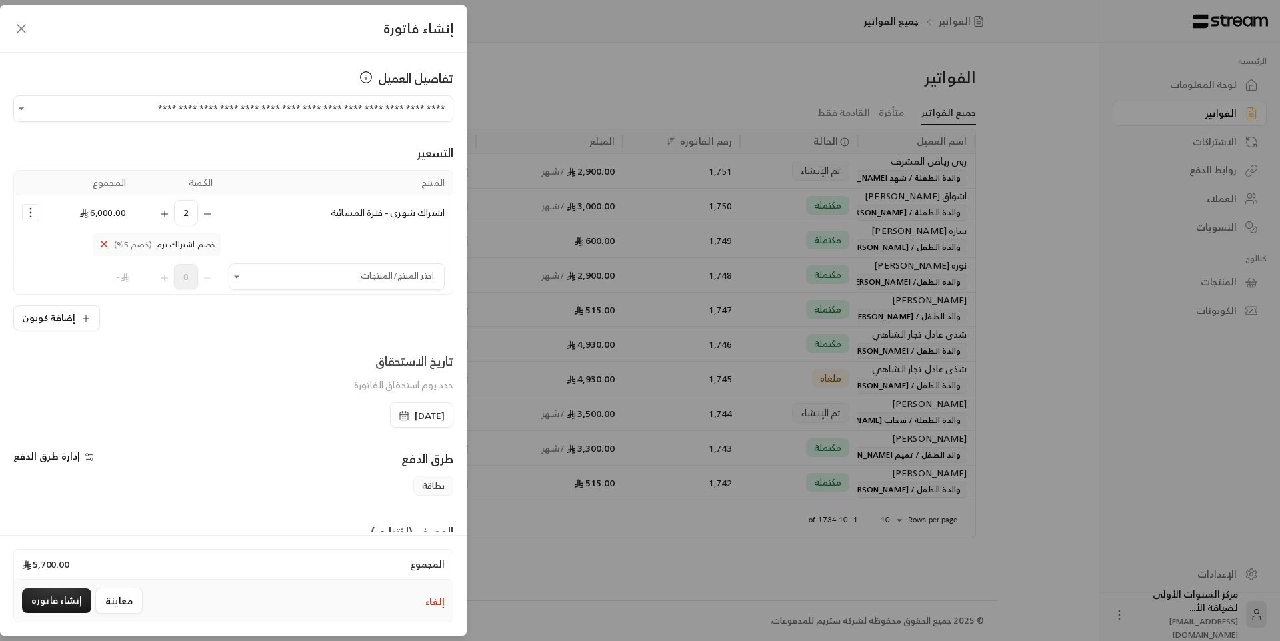
click at [170, 216] on icon "Selected Products" at bounding box center [164, 214] width 11 height 11
click at [211, 215] on icon "Selected Products" at bounding box center [207, 214] width 11 height 11
click at [225, 399] on div "تاريخ الاستحقاق حدد يوم استحقاق الفاتورة" at bounding box center [233, 377] width 453 height 51
click at [37, 213] on icon "Selected Products" at bounding box center [30, 212] width 13 height 13
click at [99, 274] on span "إزالة المنتج" at bounding box center [87, 268] width 39 height 15
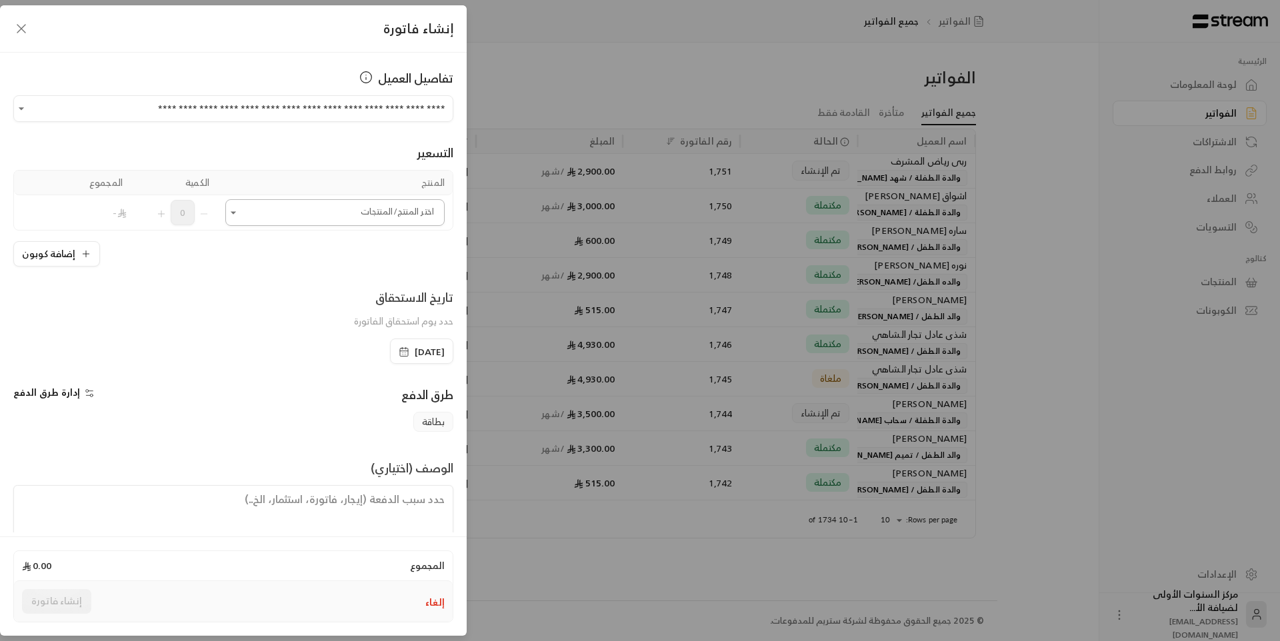
click at [299, 217] on input "اختر العميل" at bounding box center [334, 212] width 219 height 23
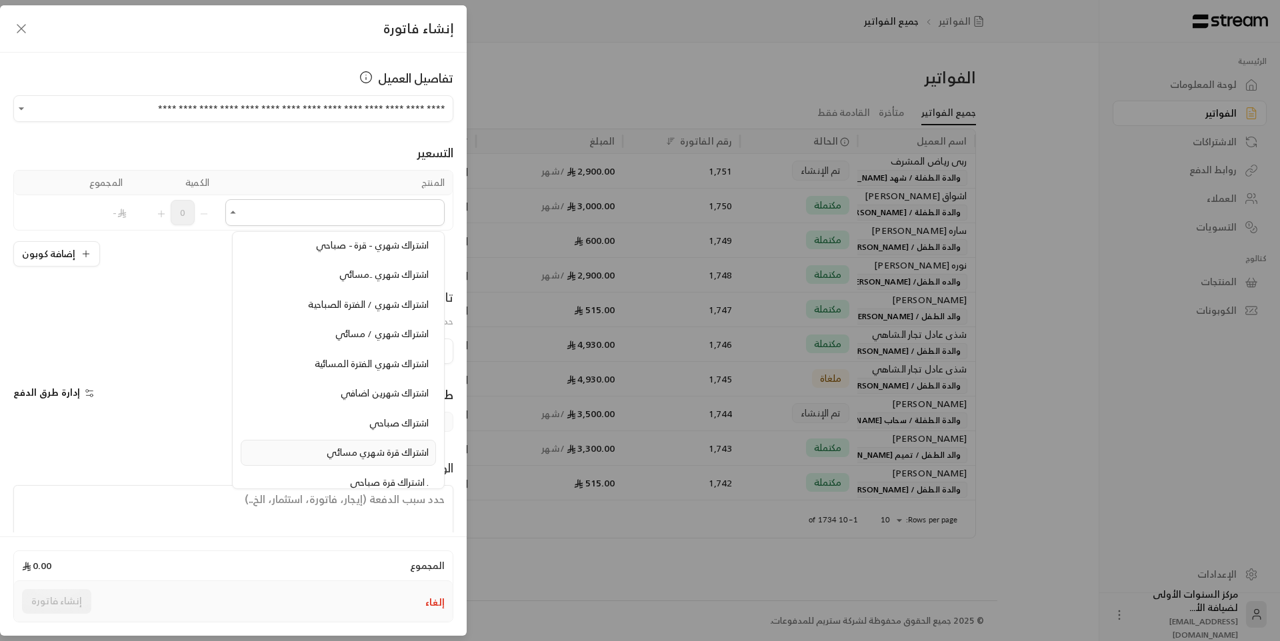
scroll to position [733, 0]
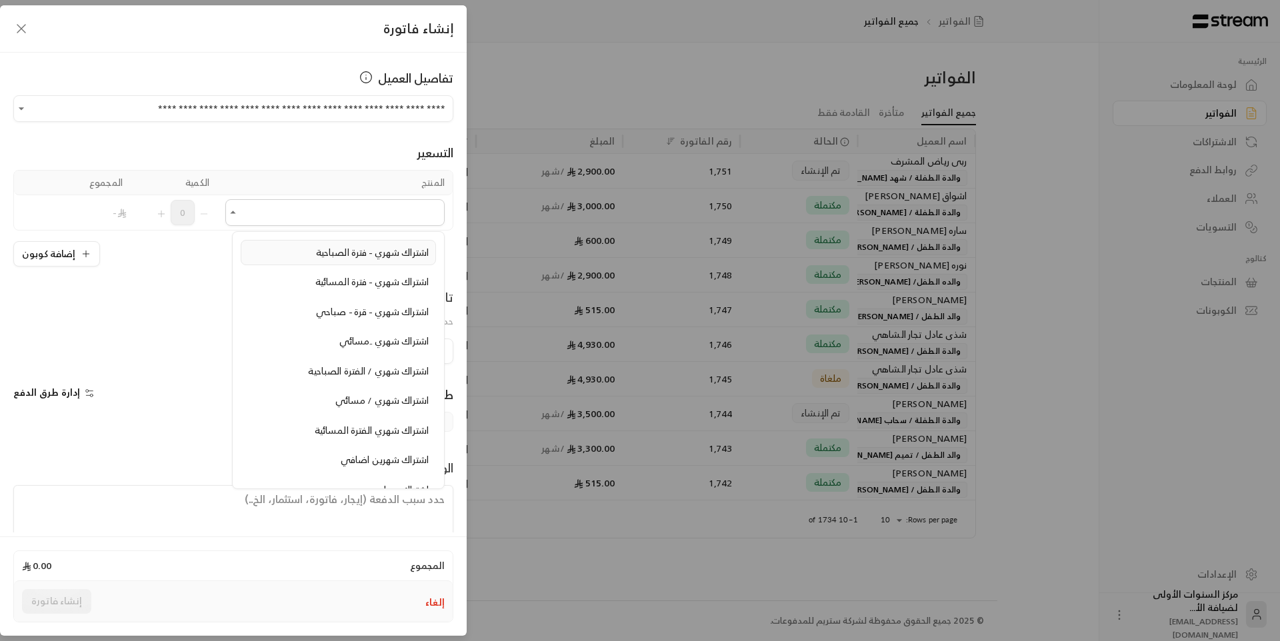
click at [347, 257] on span "اشتراك شهري - فترة الصباحية" at bounding box center [372, 252] width 113 height 17
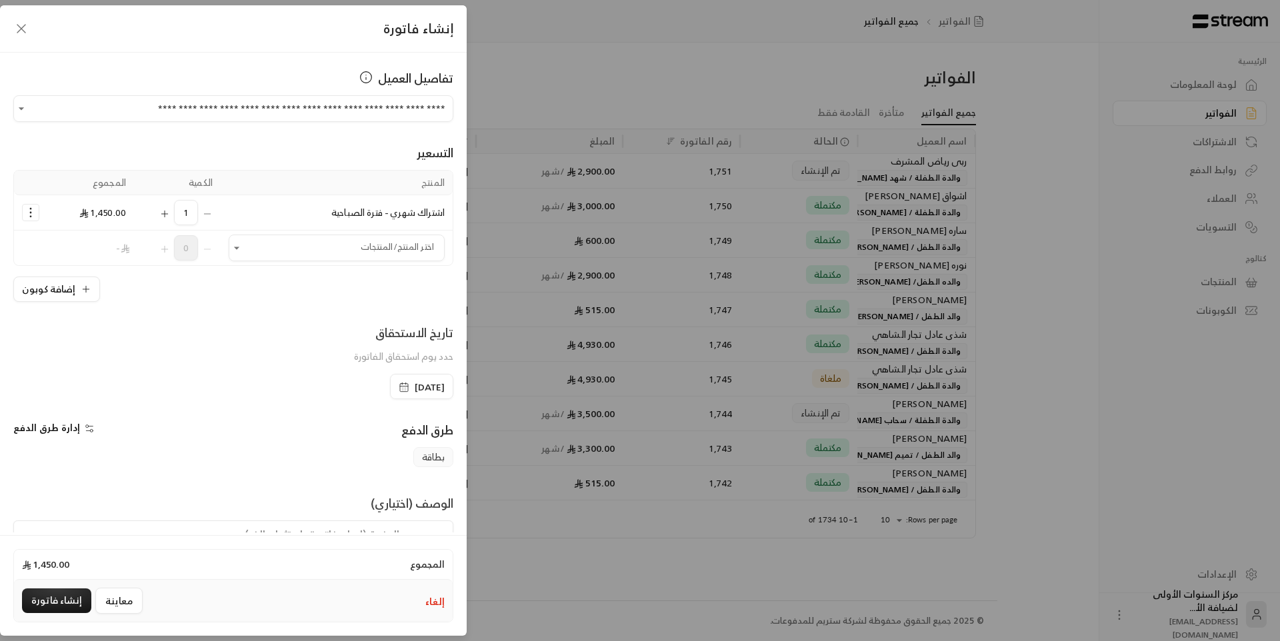
click at [39, 216] on button "Selected Products" at bounding box center [31, 213] width 16 height 16
click at [87, 267] on span "إزالة المنتج" at bounding box center [87, 268] width 39 height 15
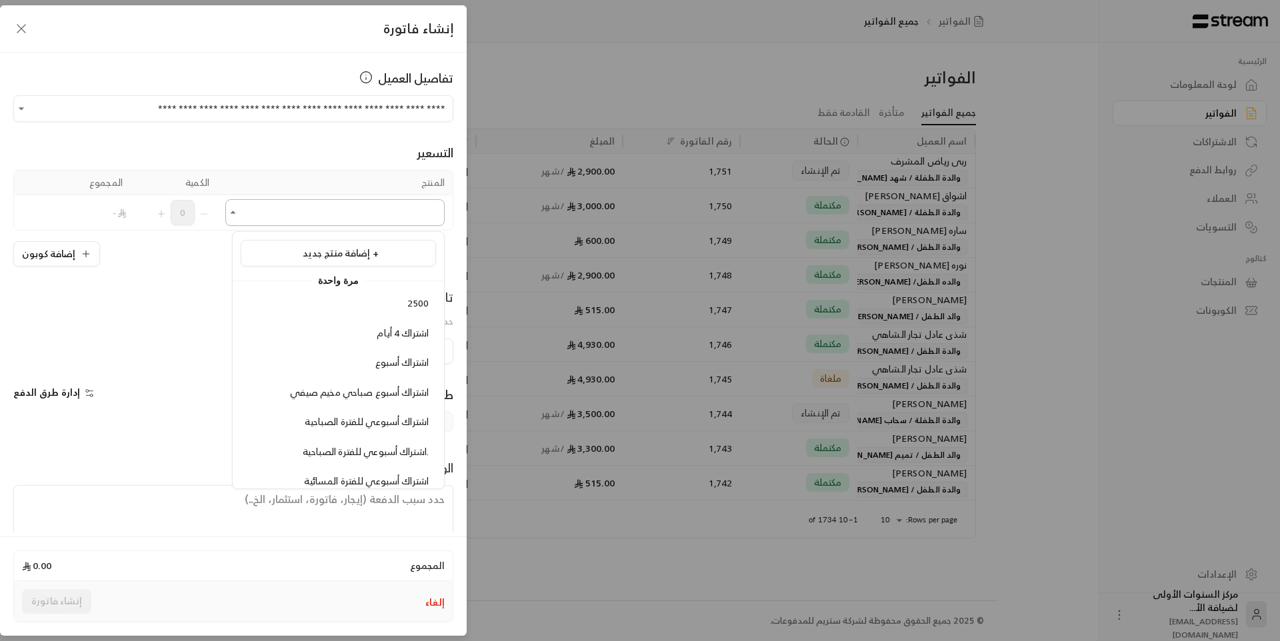
click at [261, 218] on input "اختر العميل" at bounding box center [334, 212] width 219 height 23
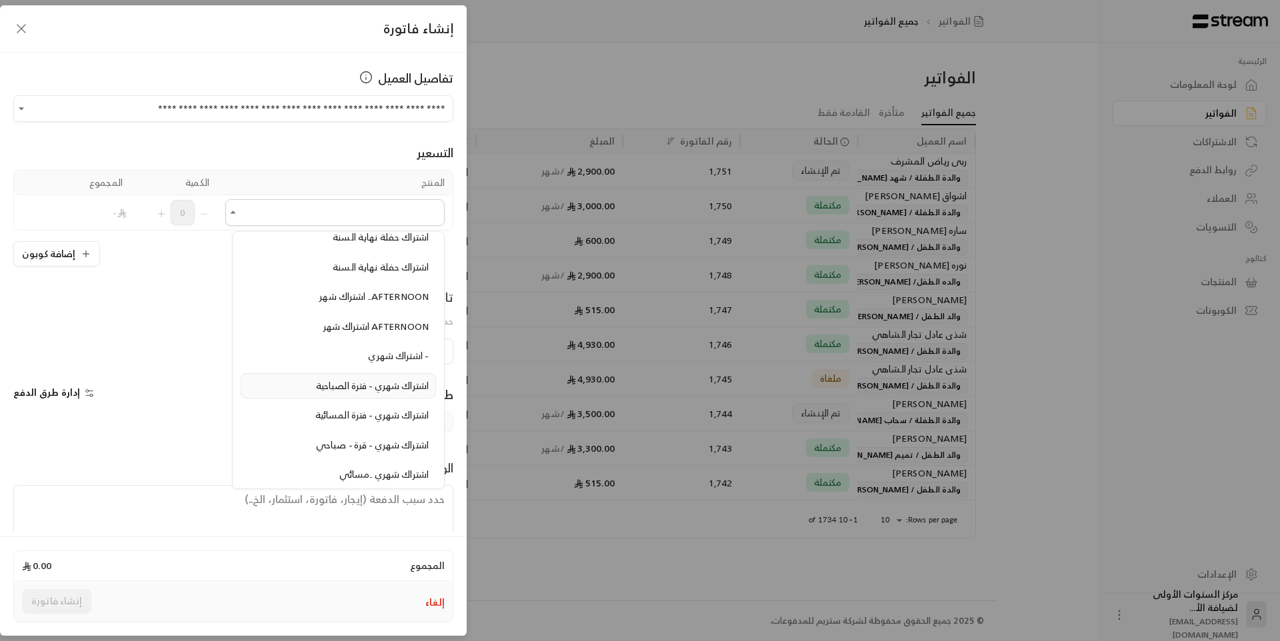
click at [376, 392] on span "اشتراك شهري - فترة الصباحية" at bounding box center [372, 385] width 113 height 17
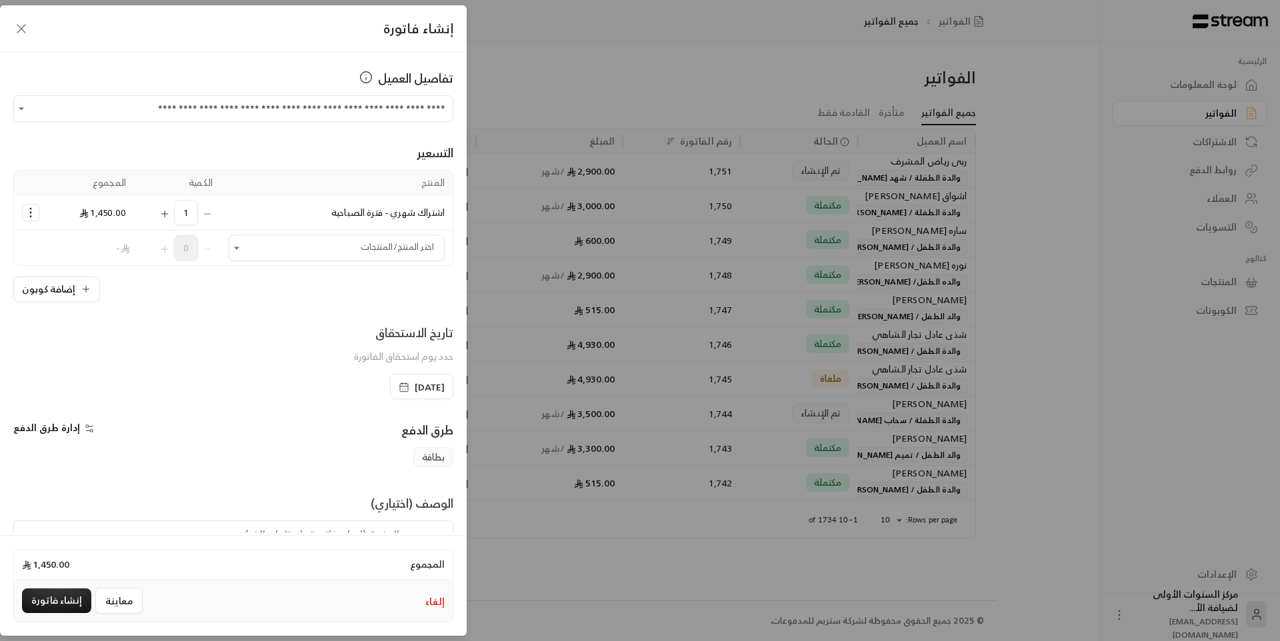
click at [37, 213] on icon "Selected Products" at bounding box center [30, 212] width 13 height 13
click at [99, 274] on span "إزالة المنتج" at bounding box center [87, 268] width 39 height 15
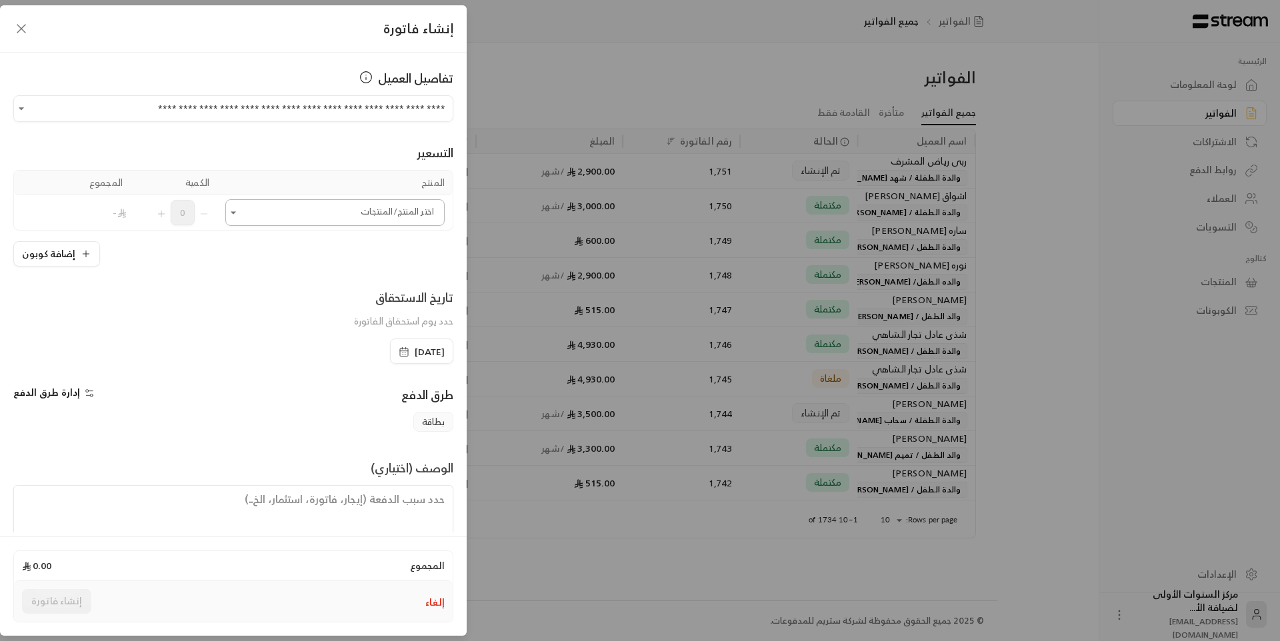
click at [381, 219] on input "اختر العميل" at bounding box center [334, 212] width 219 height 23
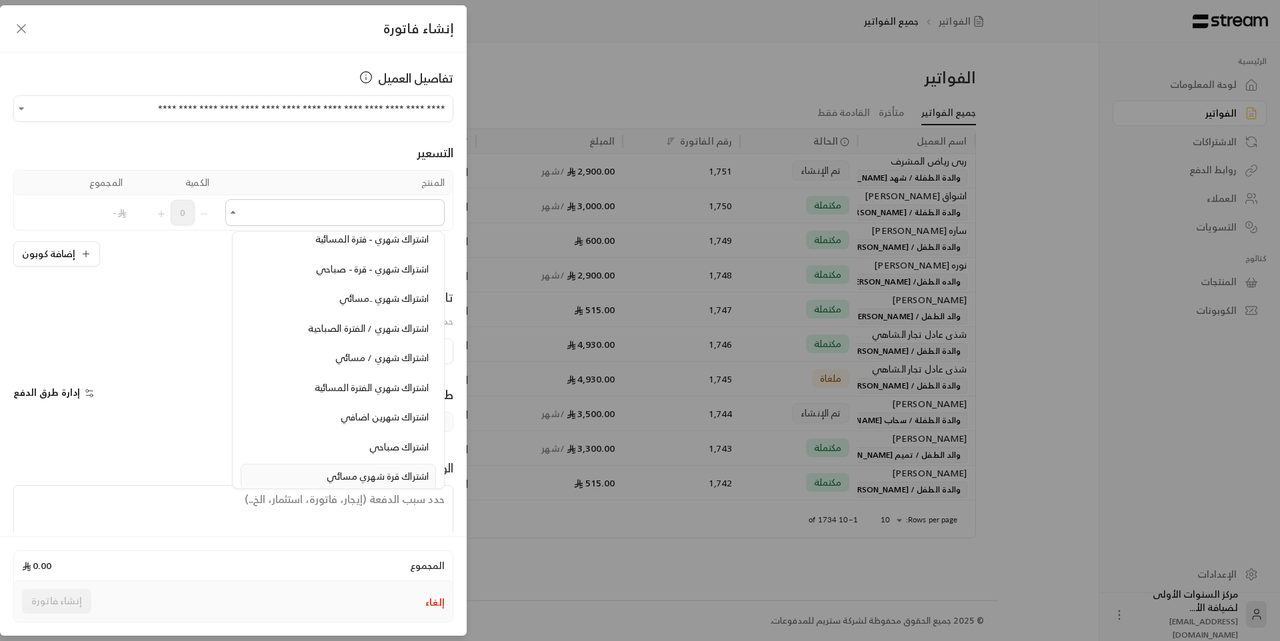
scroll to position [733, 0]
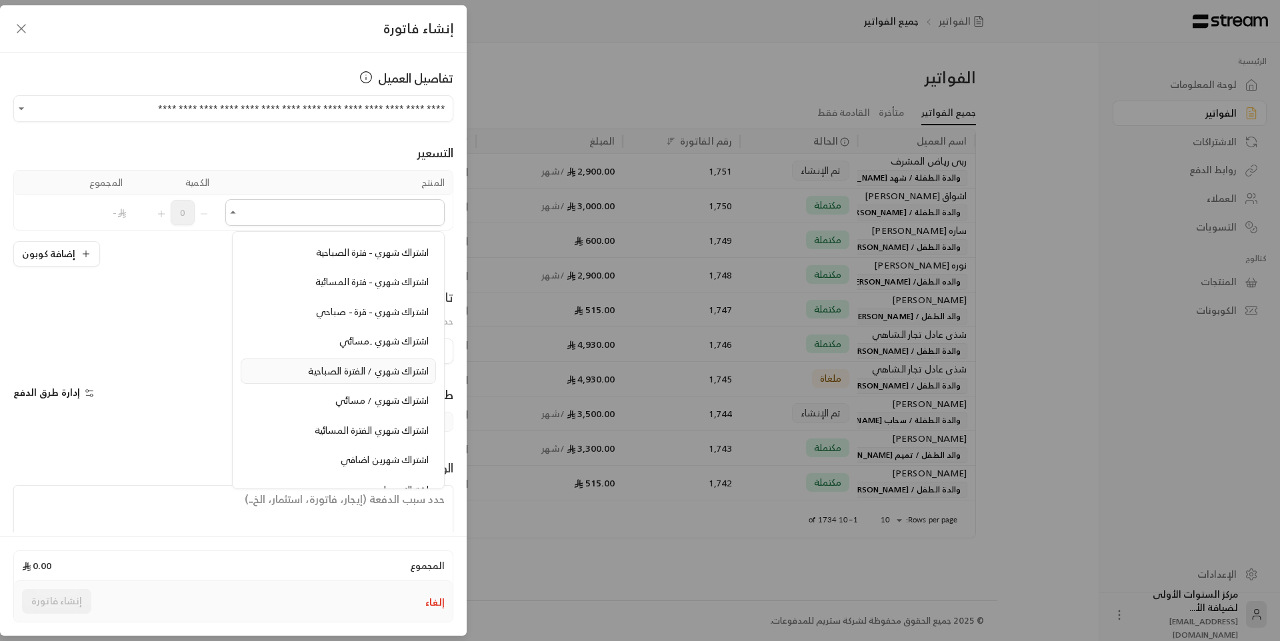
click at [375, 372] on span "اشتراك شهري / الفترة الصباحية" at bounding box center [368, 371] width 121 height 17
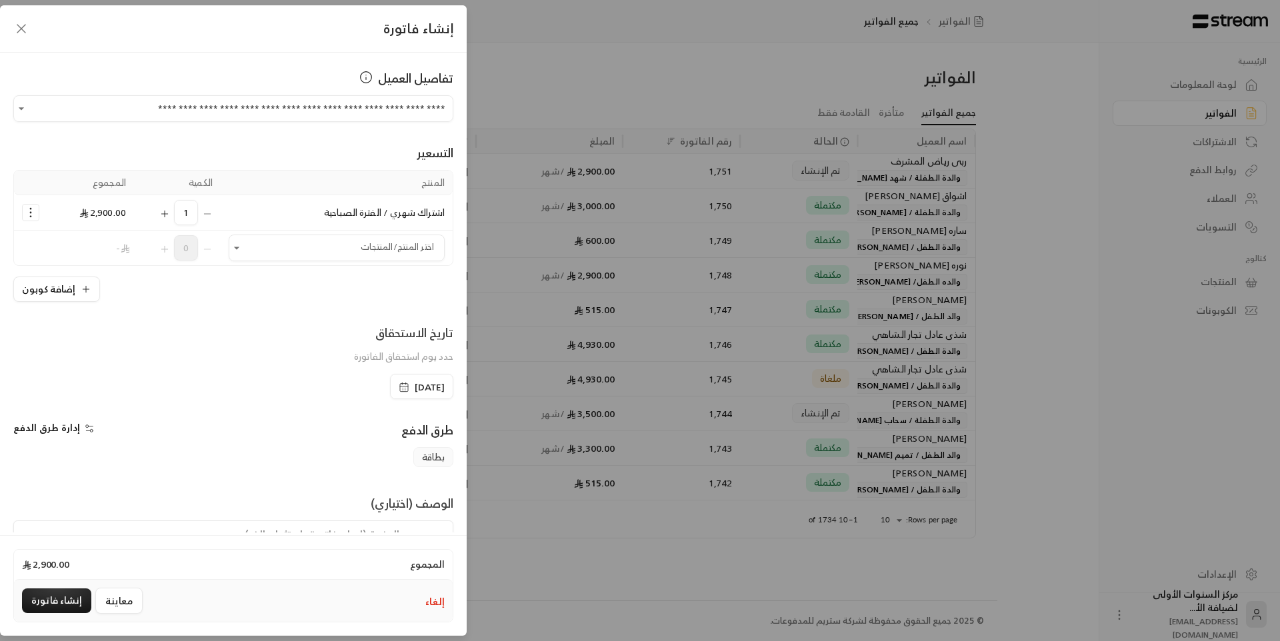
click at [37, 207] on icon "Selected Products" at bounding box center [30, 212] width 13 height 13
click at [95, 267] on span "إزالة المنتج" at bounding box center [87, 268] width 39 height 15
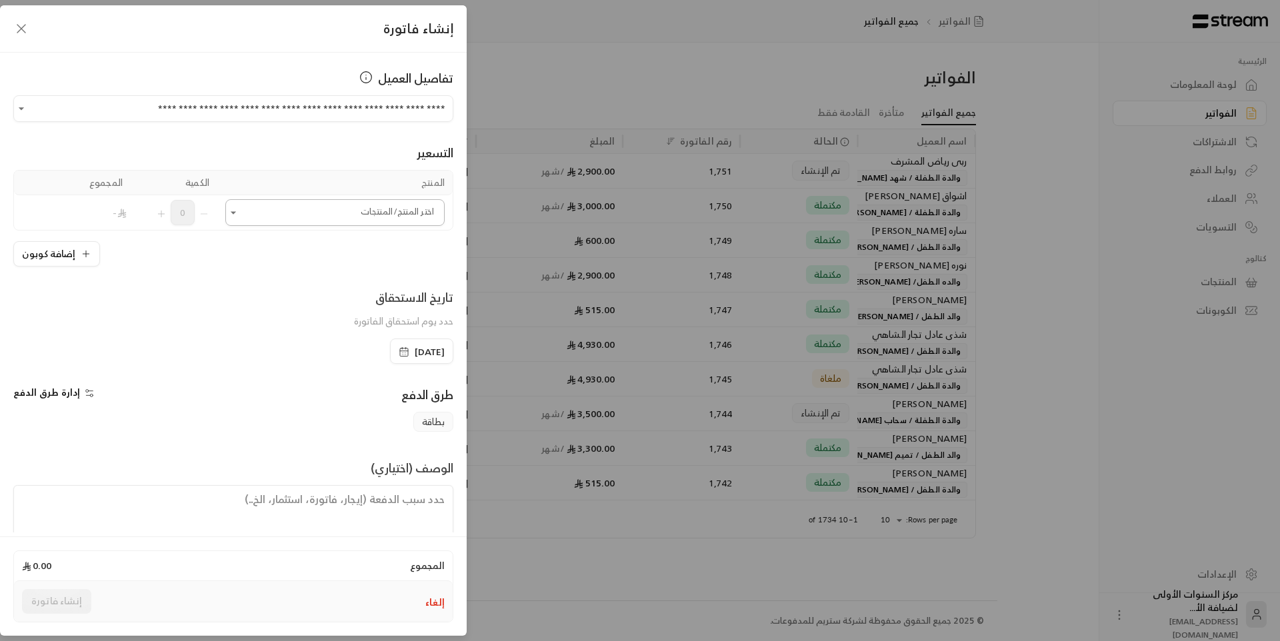
click at [272, 211] on input "اختر العميل" at bounding box center [334, 212] width 219 height 23
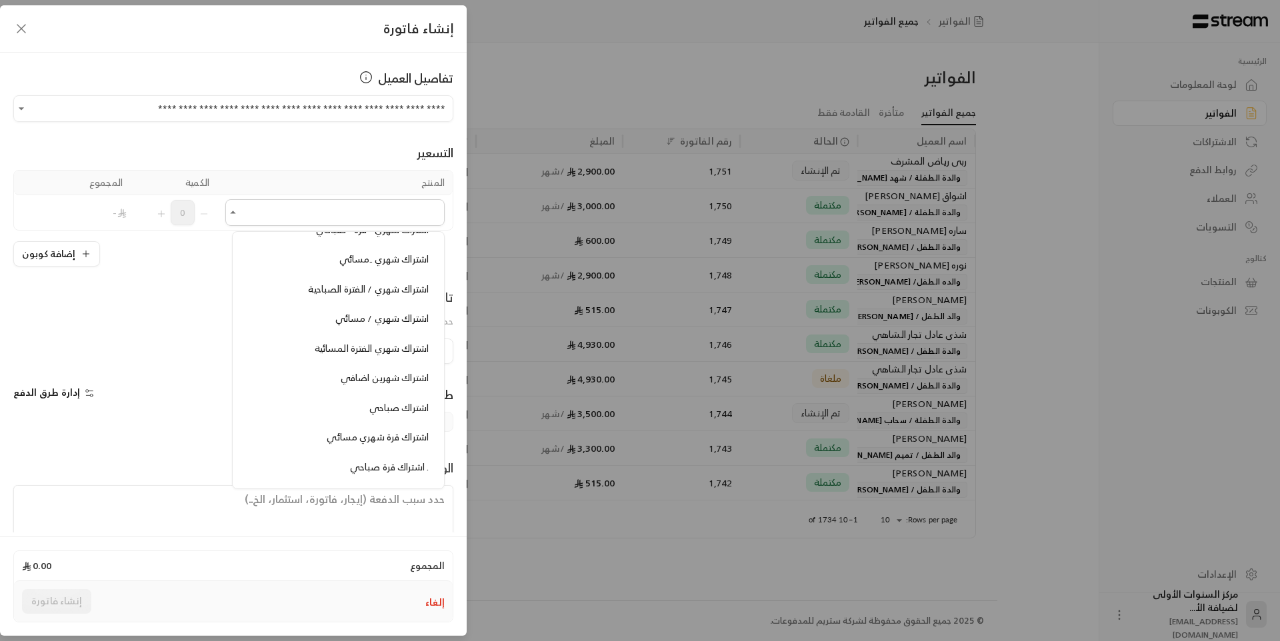
scroll to position [800, 0]
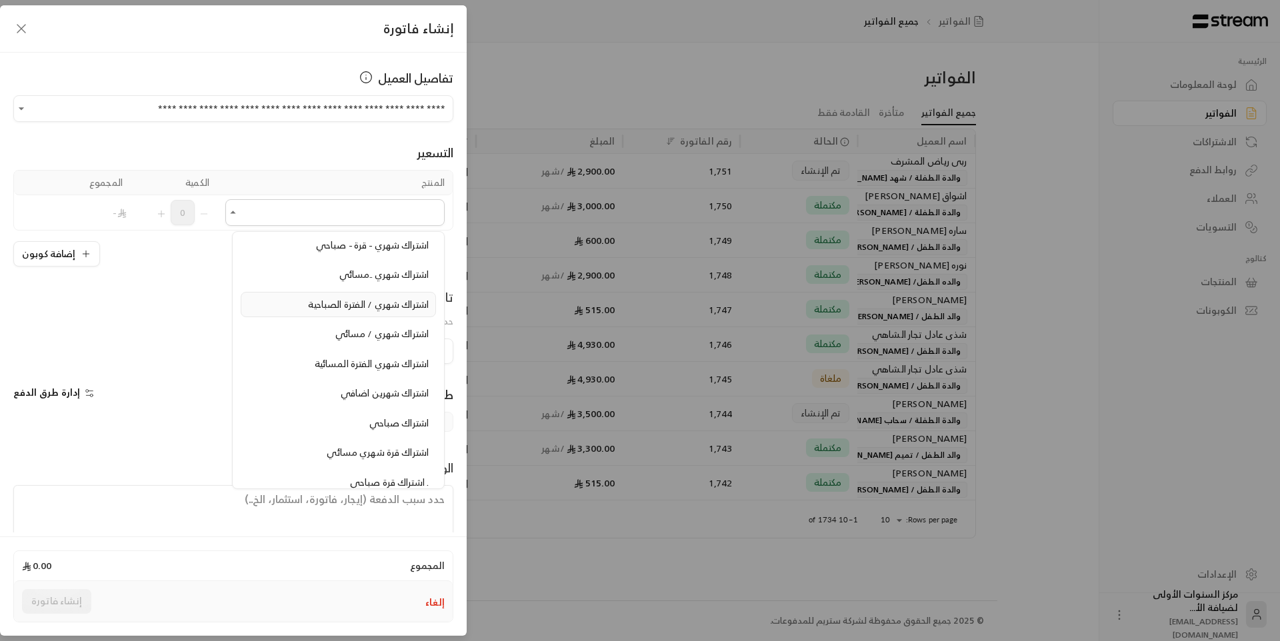
click at [372, 301] on span "اشتراك شهري / الفترة الصباحية" at bounding box center [368, 304] width 121 height 17
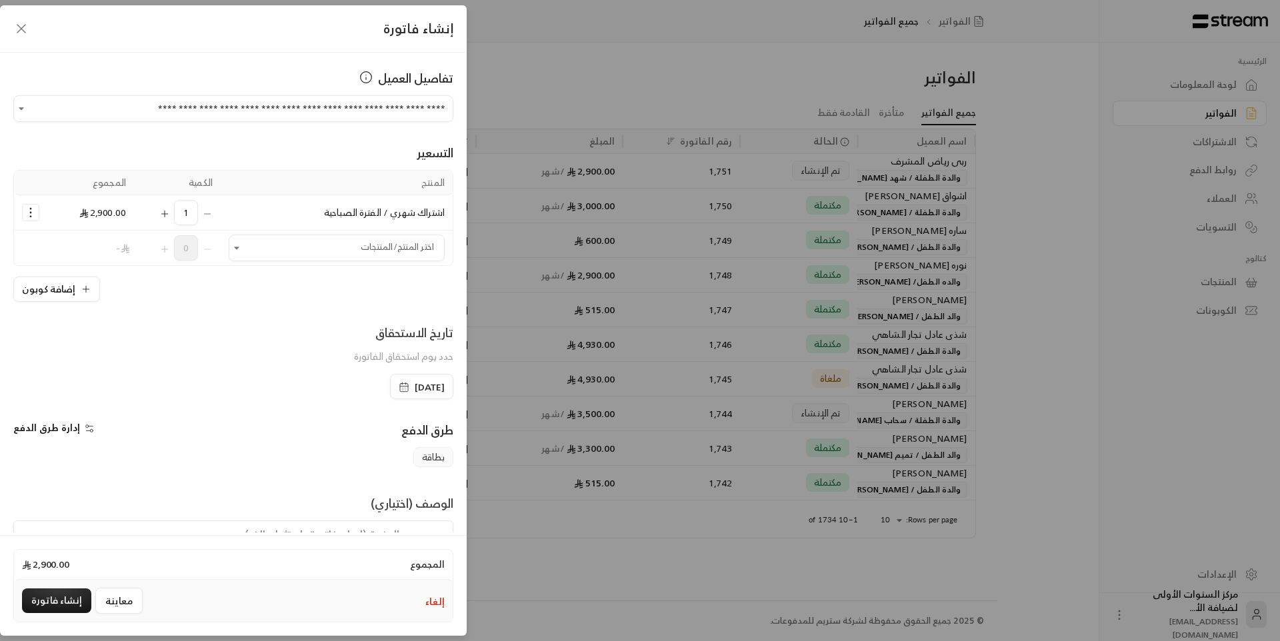
click at [35, 216] on icon "Selected Products" at bounding box center [30, 212] width 13 height 13
click at [75, 269] on link "إزالة المنتج" at bounding box center [72, 269] width 83 height 23
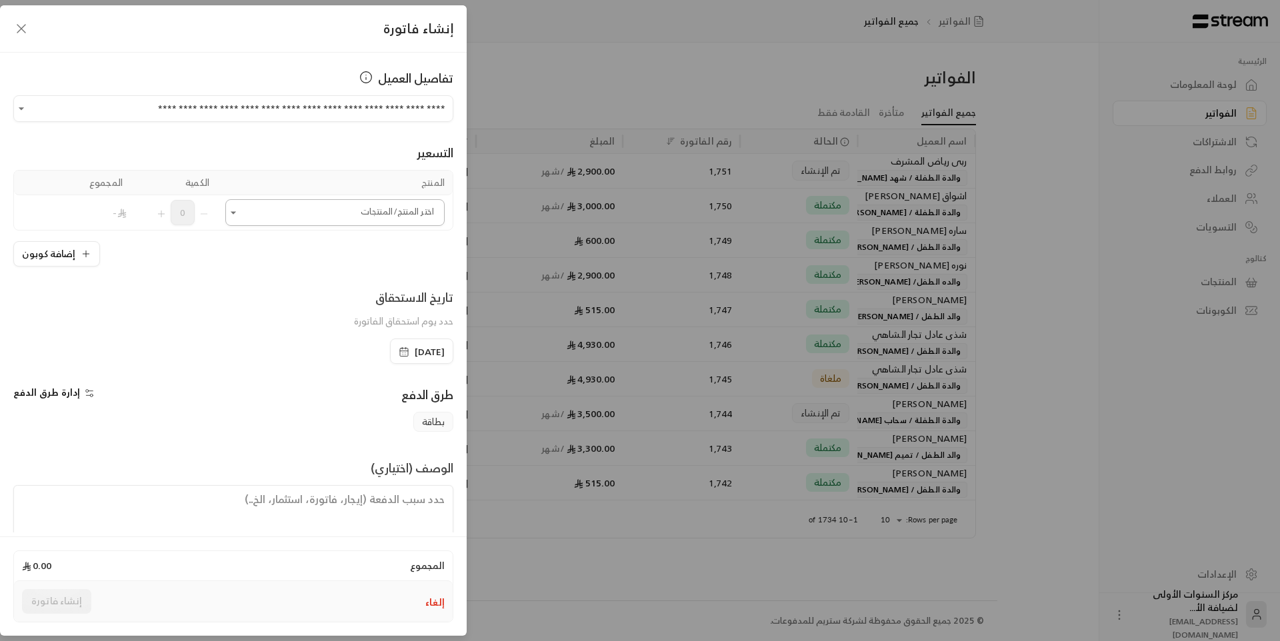
click at [300, 209] on input "اختر العميل" at bounding box center [334, 212] width 219 height 23
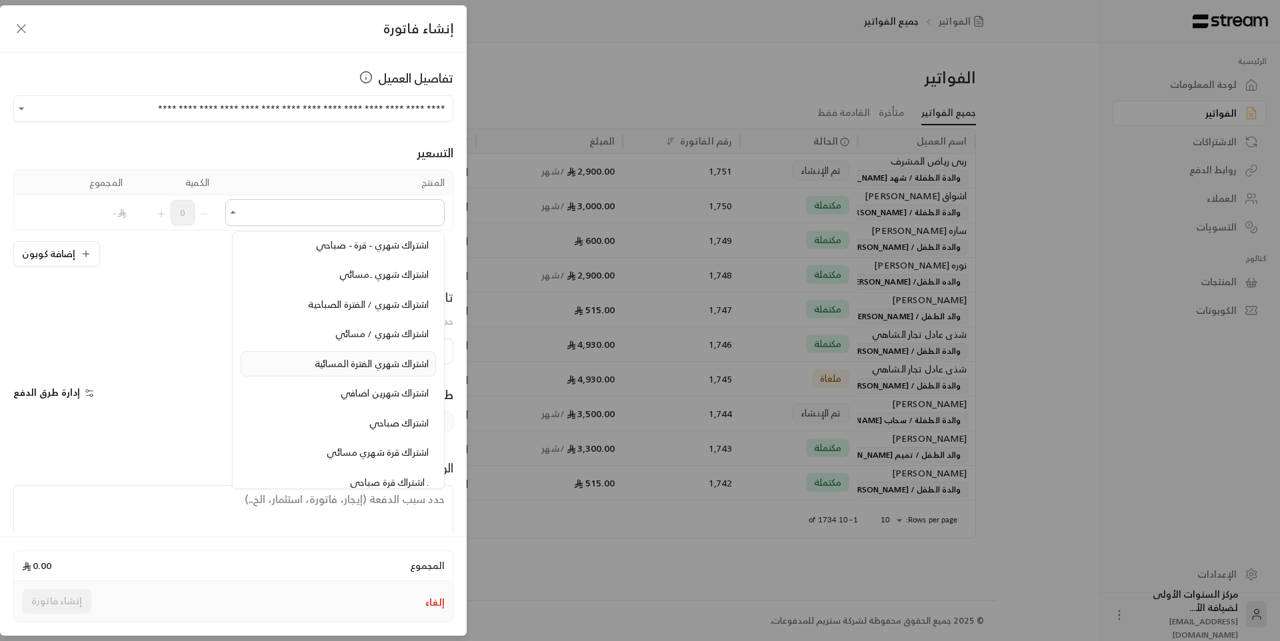
click at [346, 359] on span "اشتراك شهري الفترة المسائية" at bounding box center [372, 363] width 114 height 17
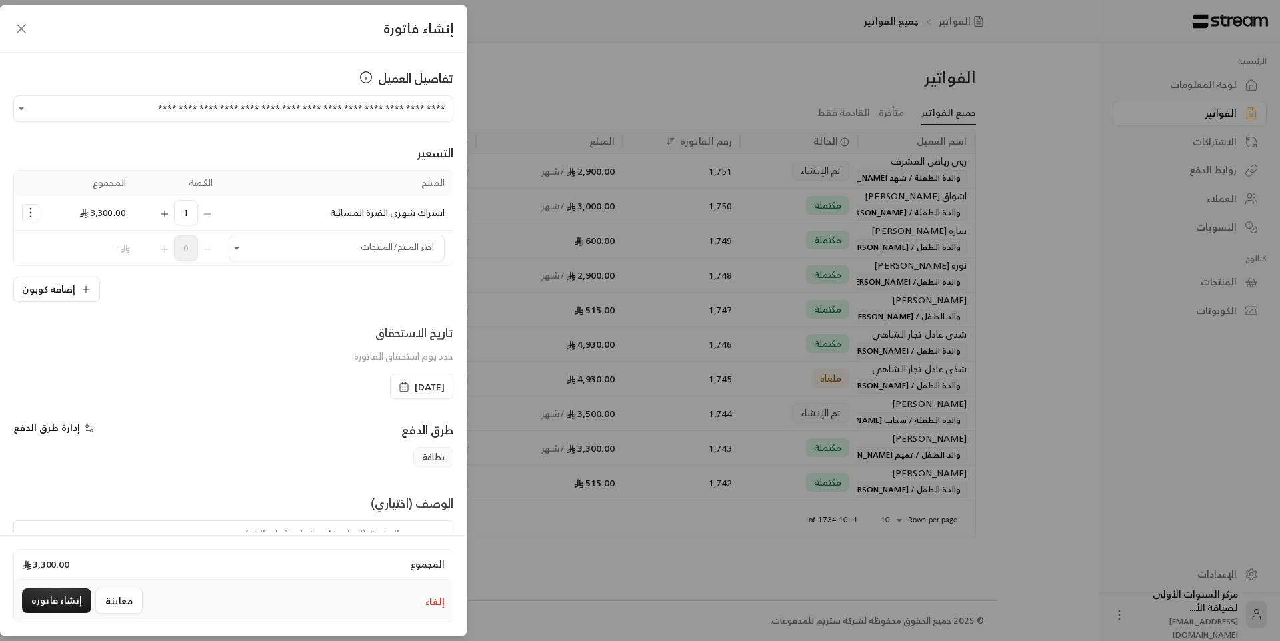
click at [170, 213] on icon "Selected Products" at bounding box center [164, 214] width 11 height 11
click at [213, 213] on icon "Selected Products" at bounding box center [207, 214] width 11 height 11
click at [273, 245] on input "اختر العميل" at bounding box center [337, 248] width 216 height 23
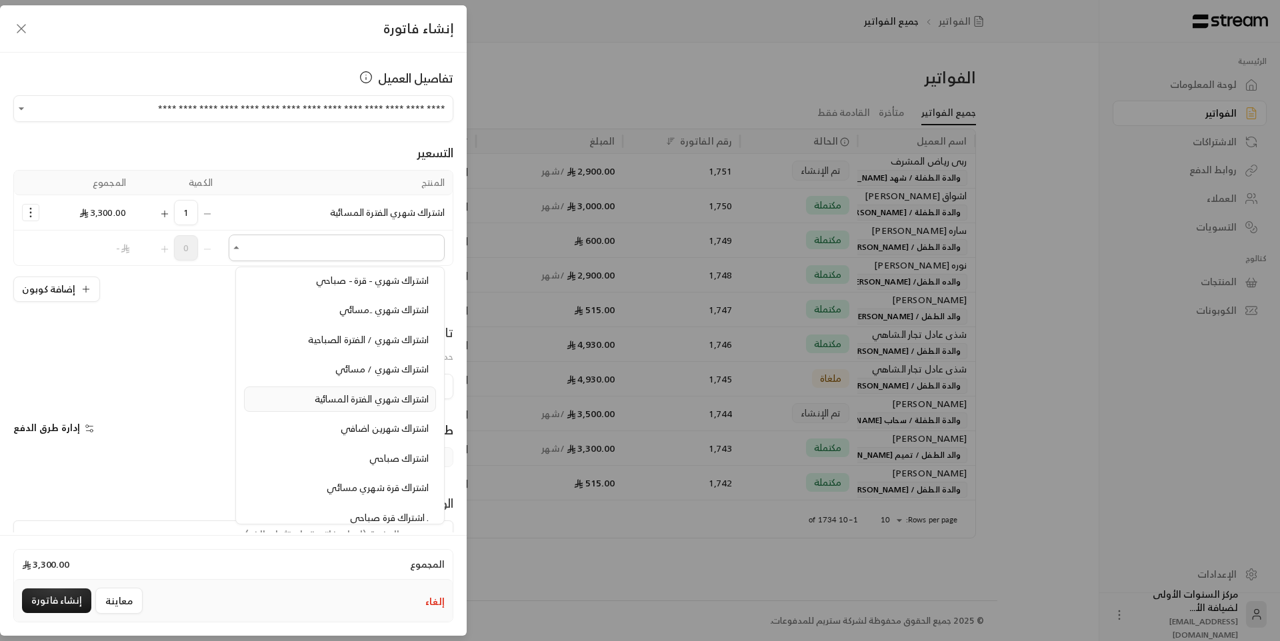
click at [322, 398] on span "اشتراك شهري الفترة المسائية" at bounding box center [372, 399] width 114 height 17
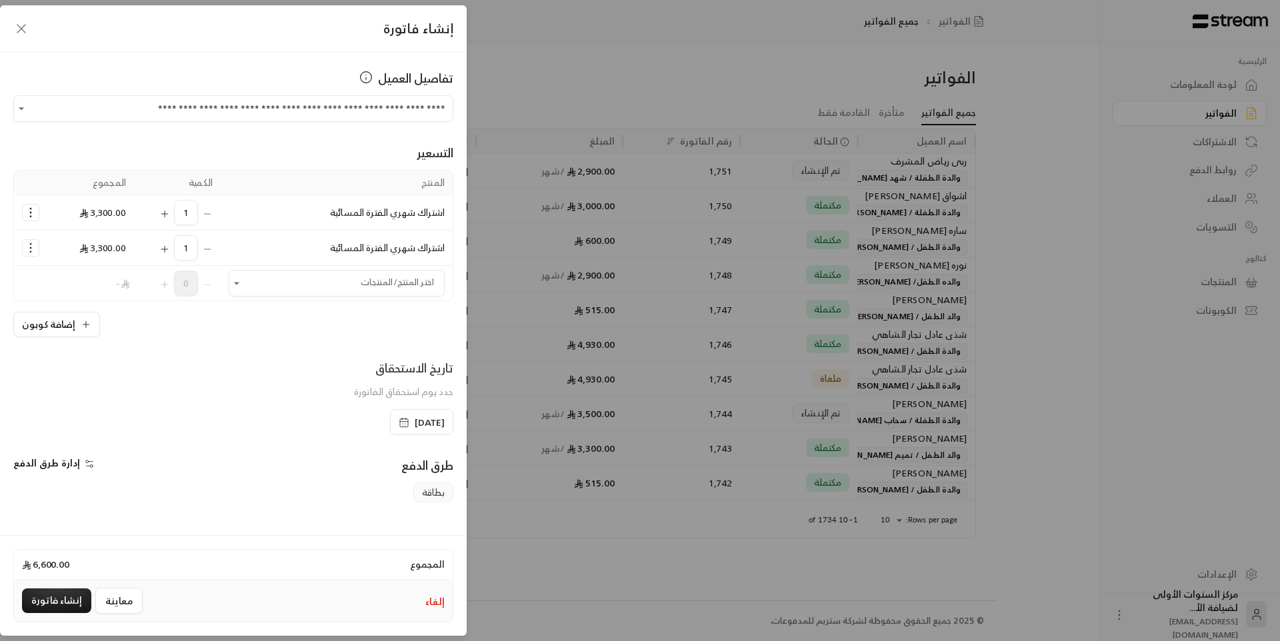
click at [34, 217] on icon "Selected Products" at bounding box center [30, 212] width 13 height 13
click at [56, 239] on link "إضافة كوبون" at bounding box center [72, 246] width 83 height 23
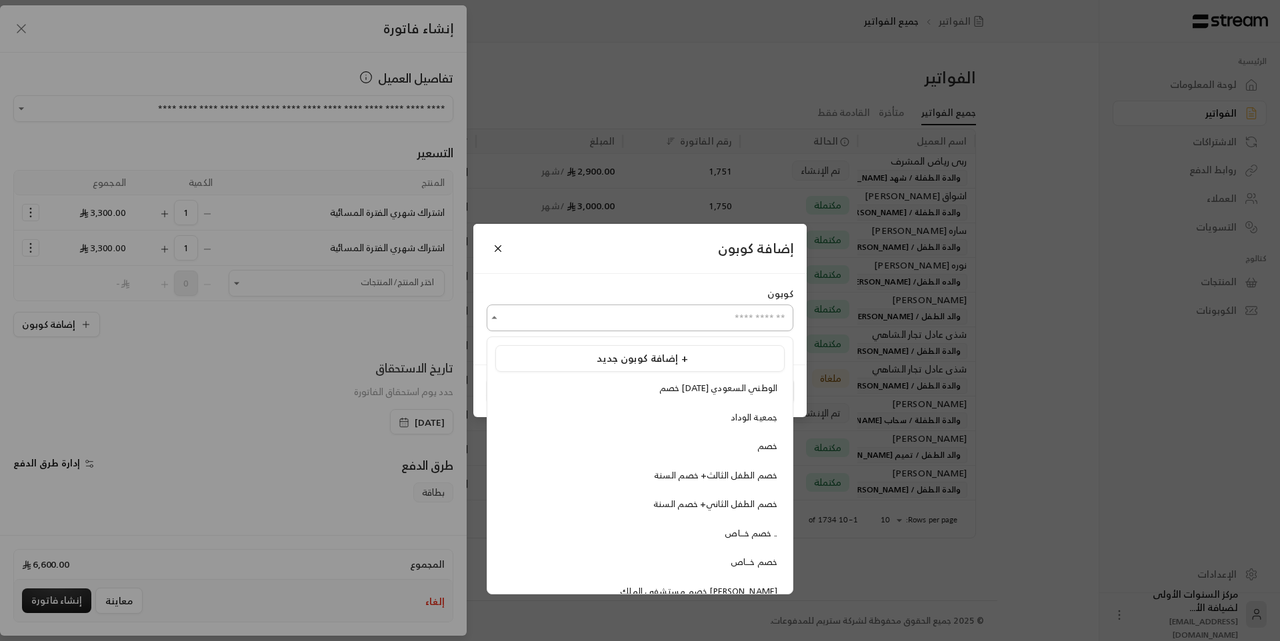
click at [595, 327] on input "اختر العميل" at bounding box center [640, 318] width 307 height 23
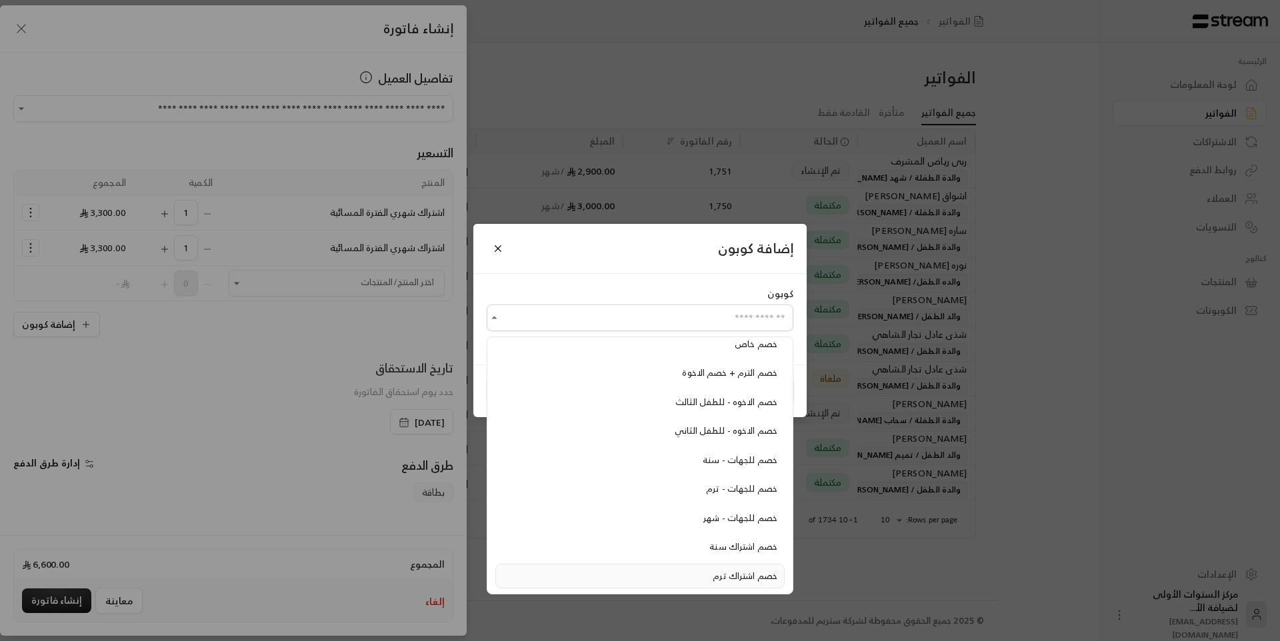
click at [712, 578] on div "خصم اشتراك ترم" at bounding box center [640, 576] width 275 height 13
type input "**********"
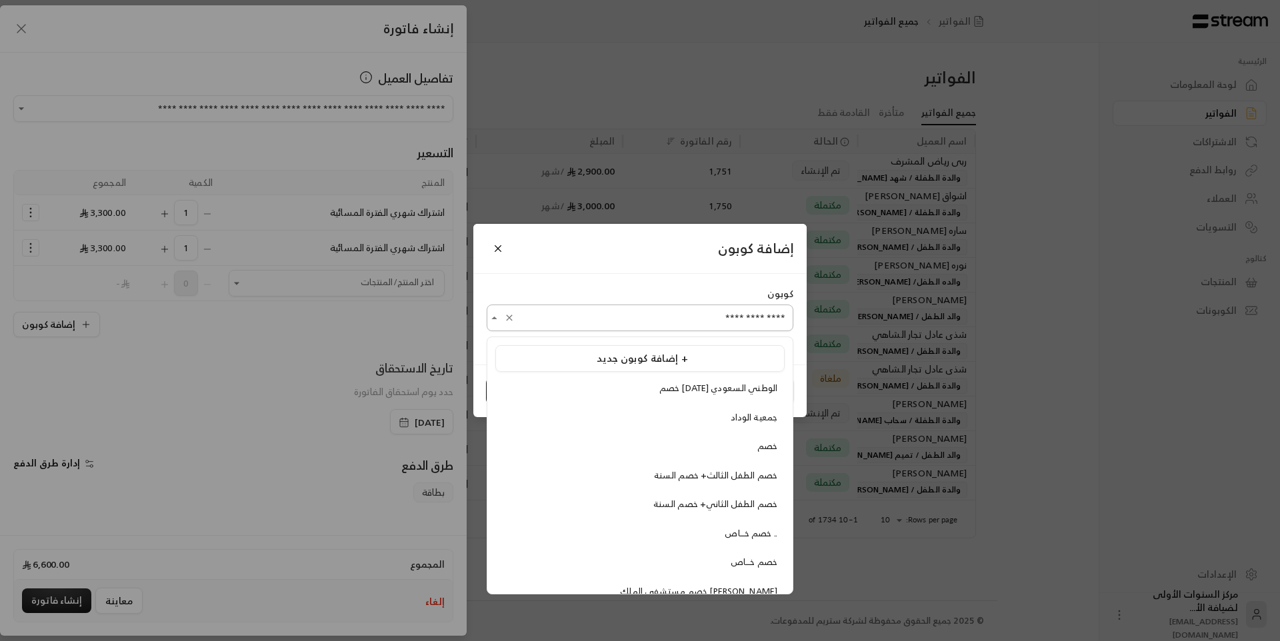
click at [561, 322] on input "**********" at bounding box center [640, 318] width 307 height 23
click at [615, 362] on span "إضافة كوبون جديد +" at bounding box center [642, 358] width 91 height 18
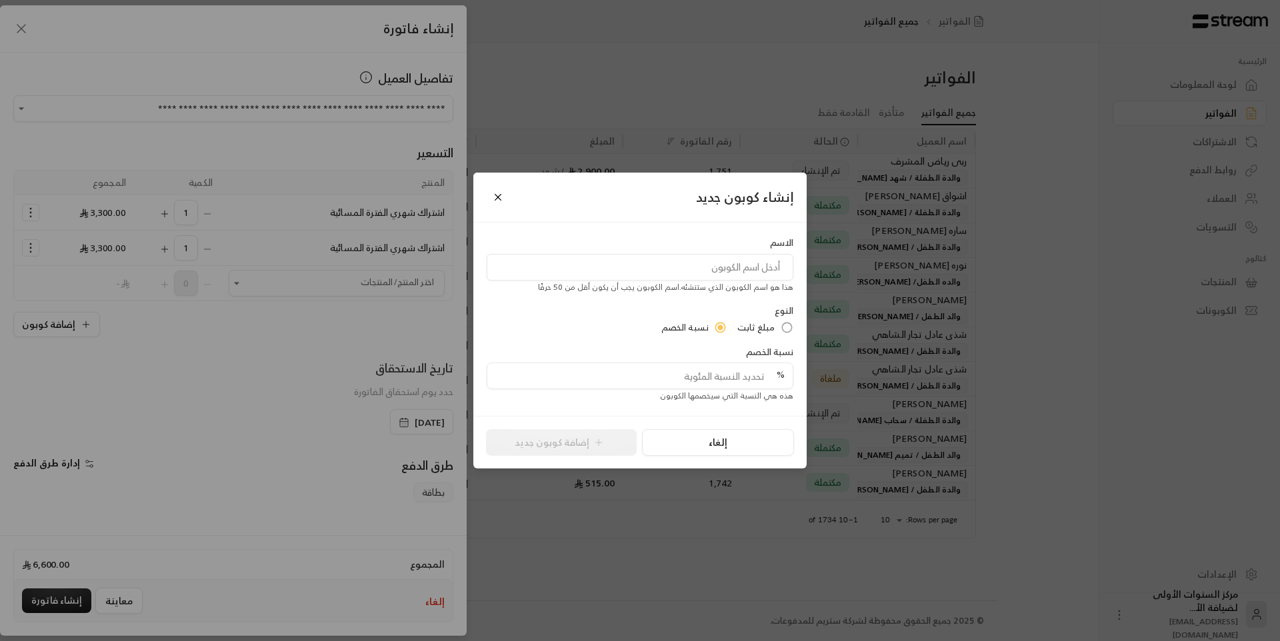
click at [707, 265] on input at bounding box center [640, 267] width 307 height 27
type input "("
click at [780, 269] on input "5" at bounding box center [640, 267] width 307 height 27
type input "خصم"
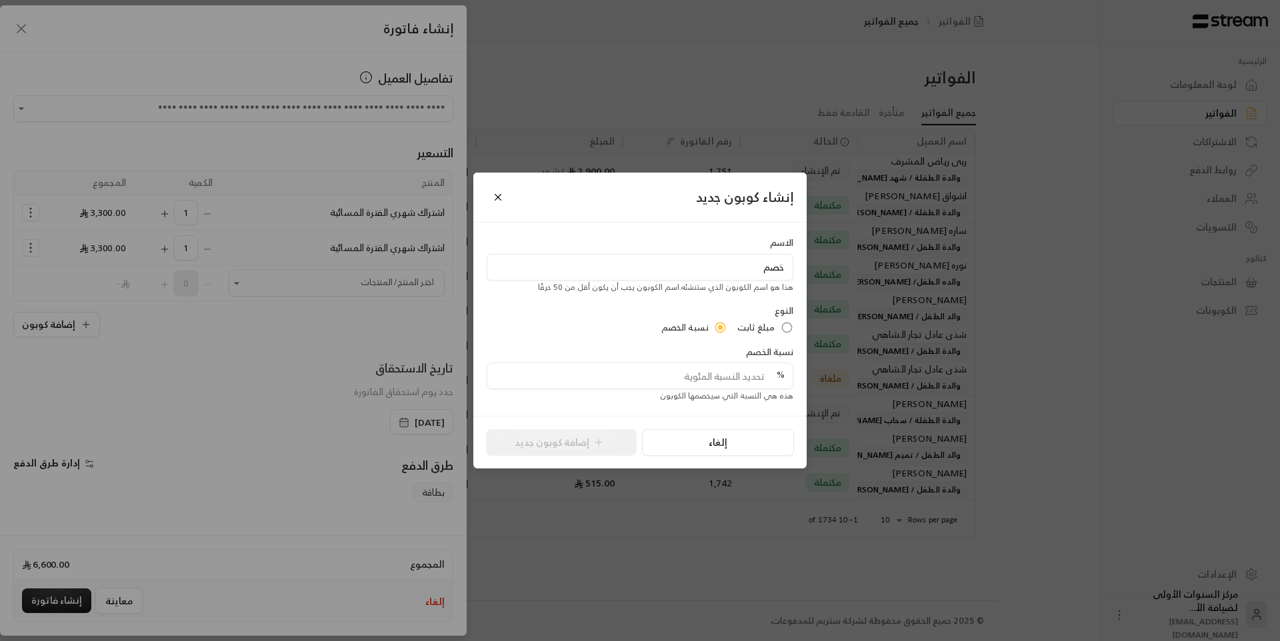
click at [536, 324] on div "مبلغ ثابت نسبة الخصم" at bounding box center [640, 327] width 307 height 13
click at [701, 377] on input "tel" at bounding box center [635, 375] width 281 height 25
type input "5"
click at [574, 447] on button "إضافة كوبون جديد" at bounding box center [561, 442] width 151 height 27
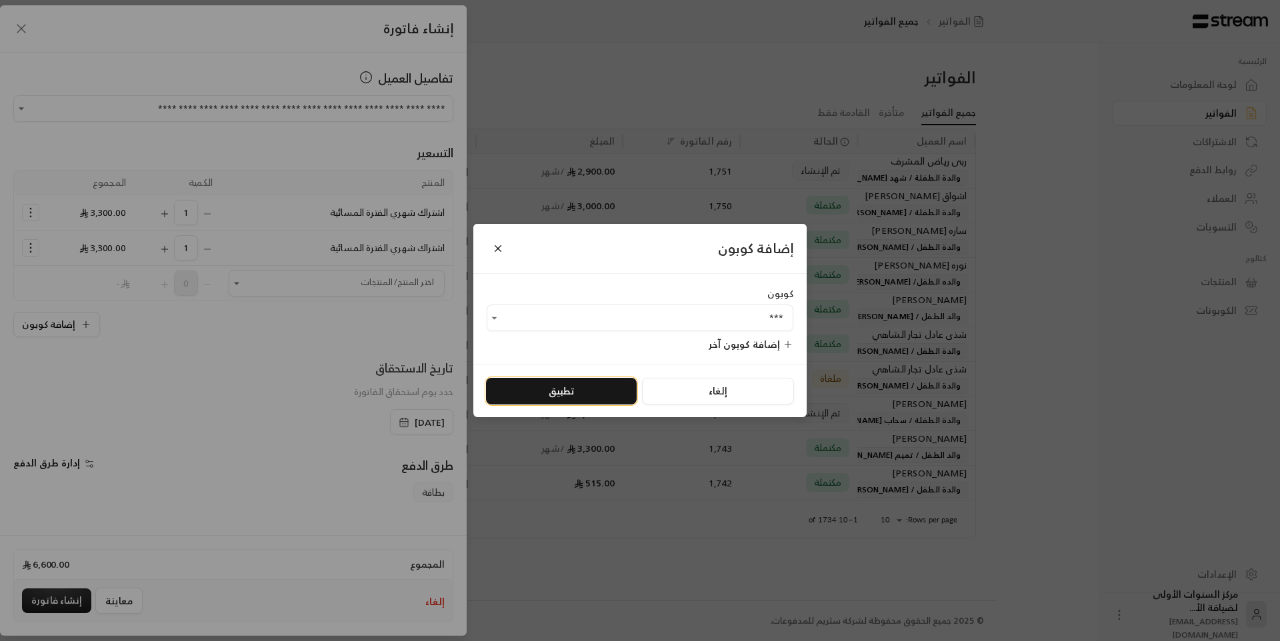
click at [571, 395] on button "تطبيق" at bounding box center [561, 391] width 151 height 27
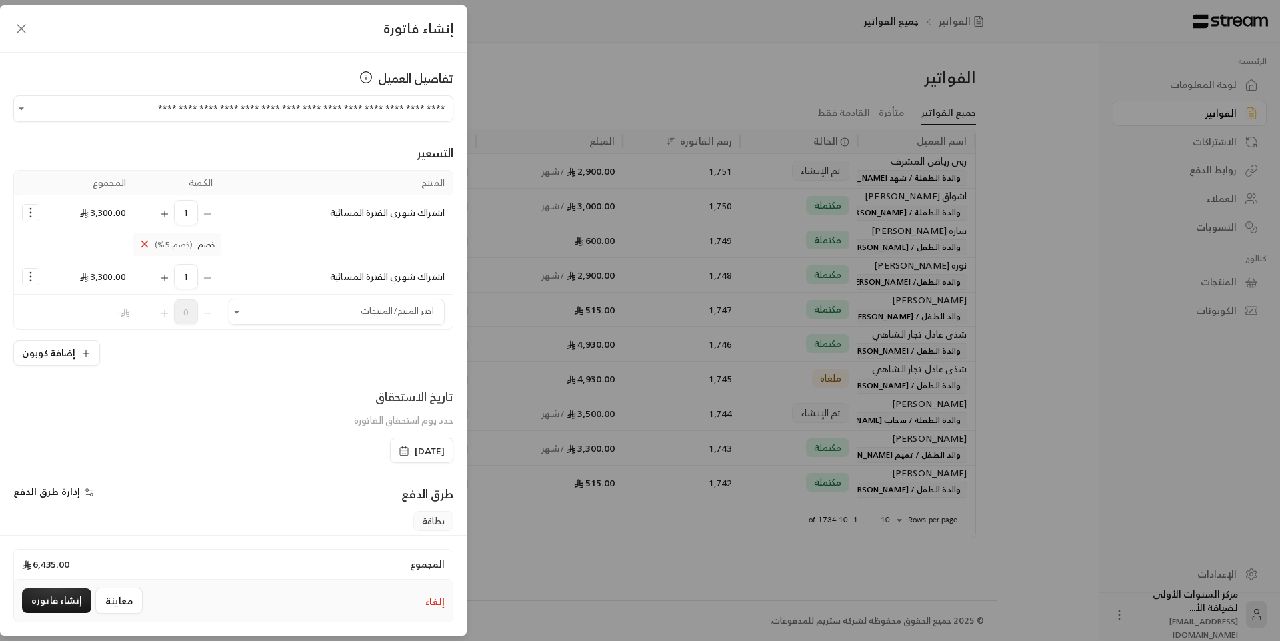
click at [148, 242] on icon "Selected Products" at bounding box center [145, 244] width 6 height 6
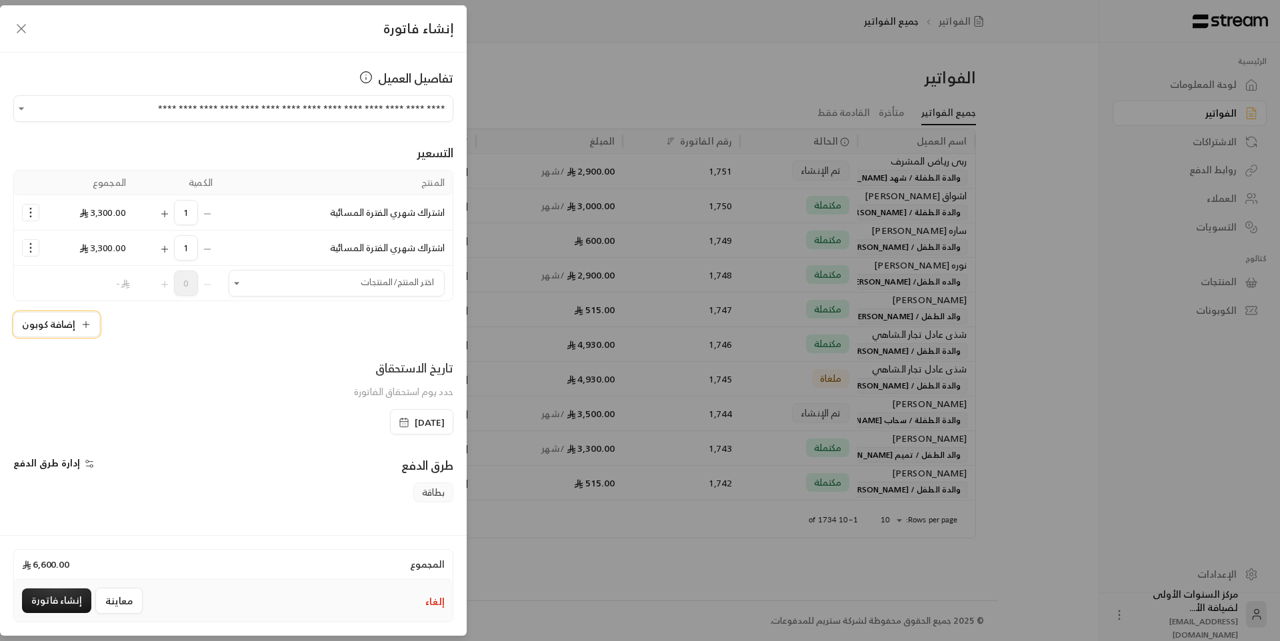
click at [89, 326] on icon "button" at bounding box center [86, 324] width 11 height 11
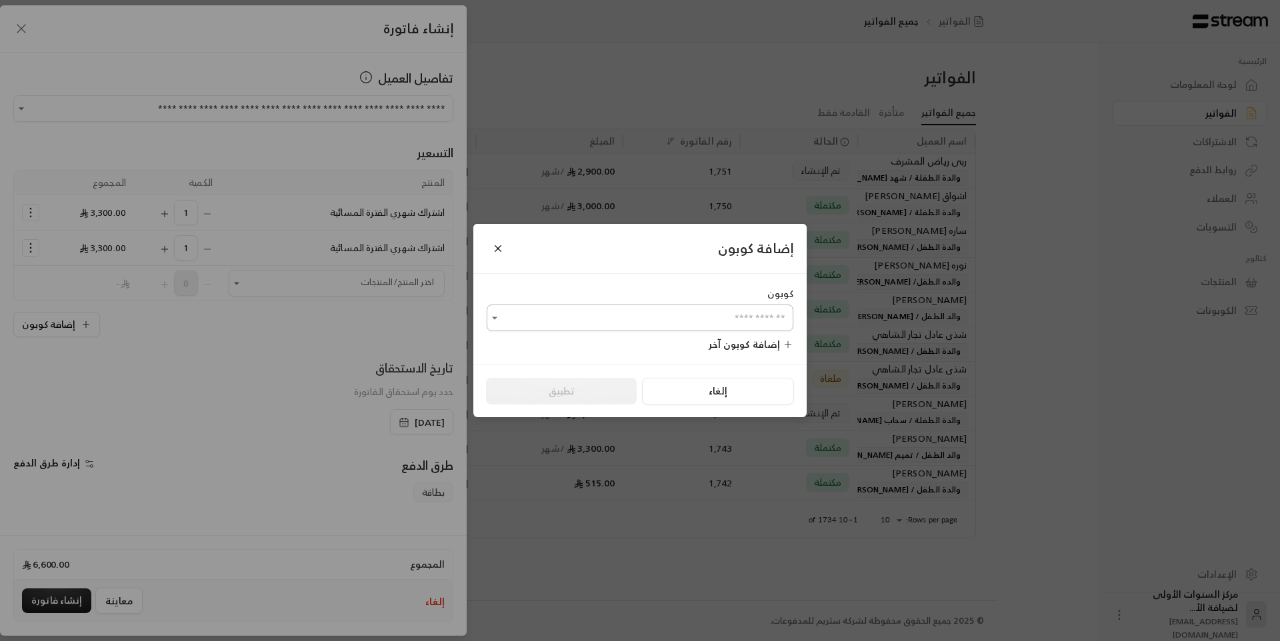
click at [637, 329] on input "اختر العميل" at bounding box center [640, 318] width 307 height 23
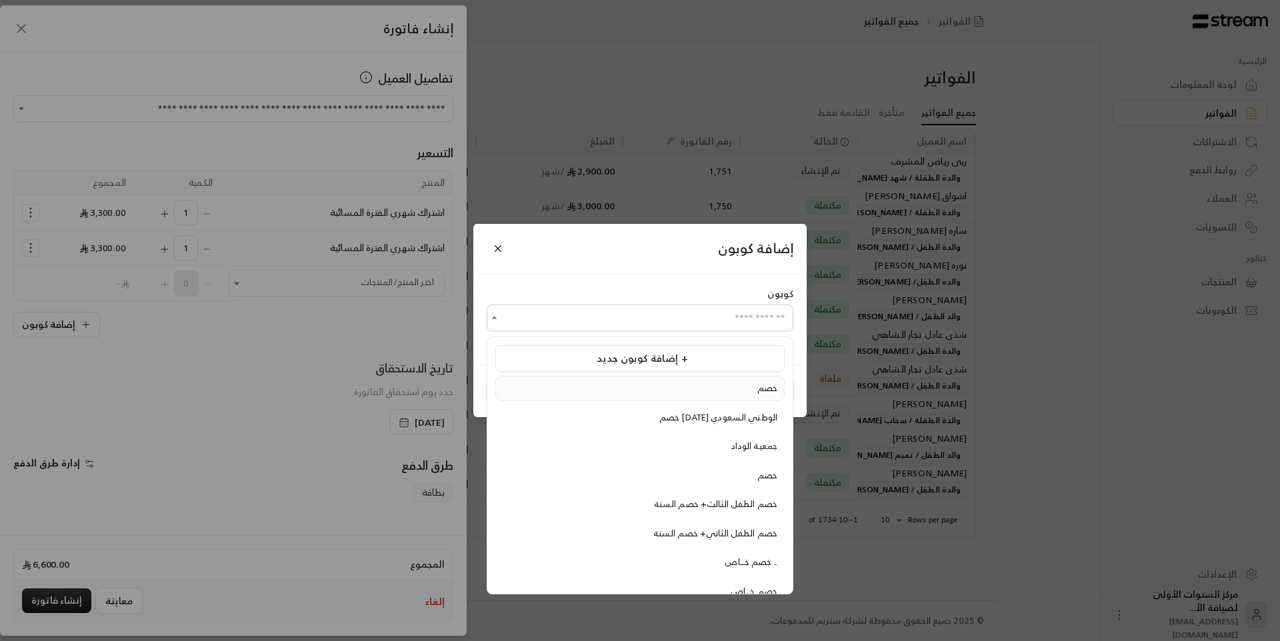
click at [689, 387] on div "خصم" at bounding box center [640, 388] width 275 height 13
type input "***"
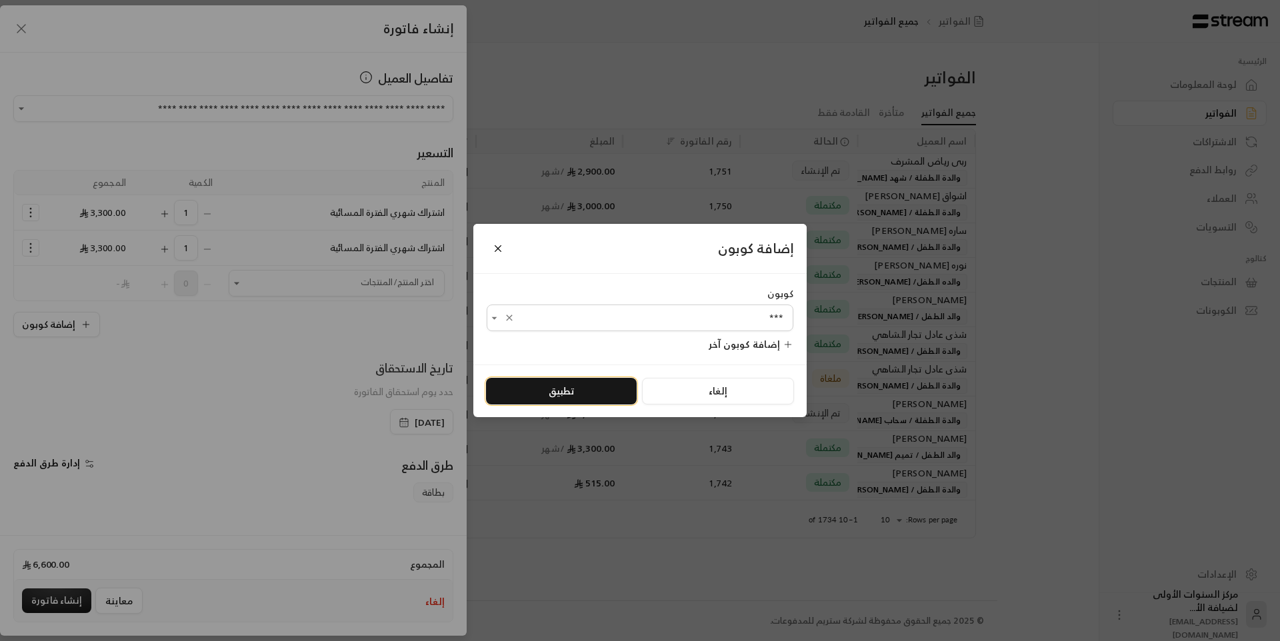
click at [563, 389] on button "تطبيق" at bounding box center [561, 391] width 151 height 27
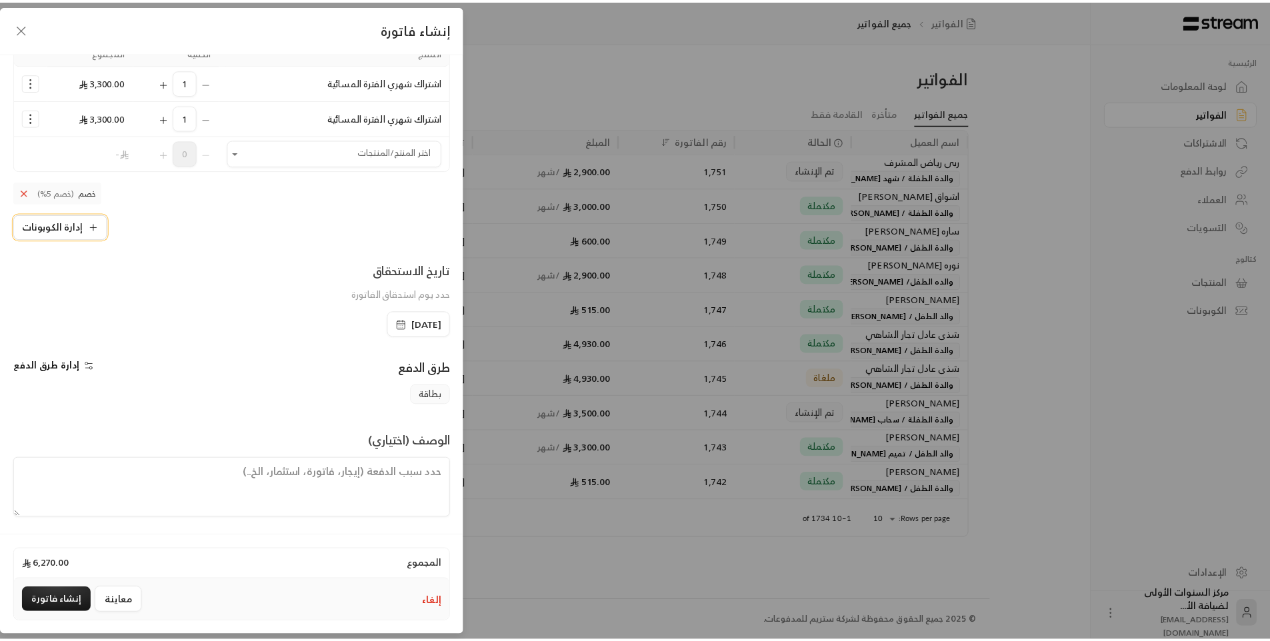
scroll to position [132, 0]
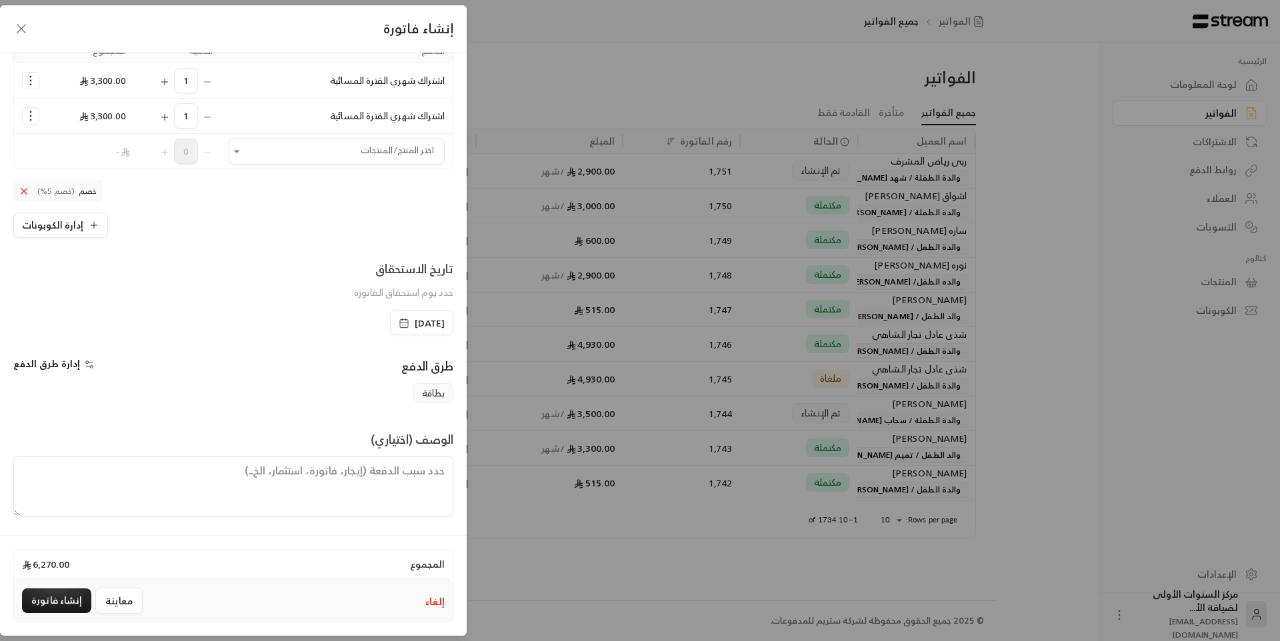
click at [403, 466] on textarea at bounding box center [233, 487] width 440 height 60
paste textarea "من [DATE] الى [DATE]"
drag, startPoint x: 313, startPoint y: 471, endPoint x: 303, endPoint y: 471, distance: 9.3
click at [303, 471] on textarea "من [DATE] الى [DATE]" at bounding box center [233, 487] width 440 height 60
click at [296, 469] on textarea "من [DATE] الى [DATE]" at bounding box center [233, 487] width 440 height 60
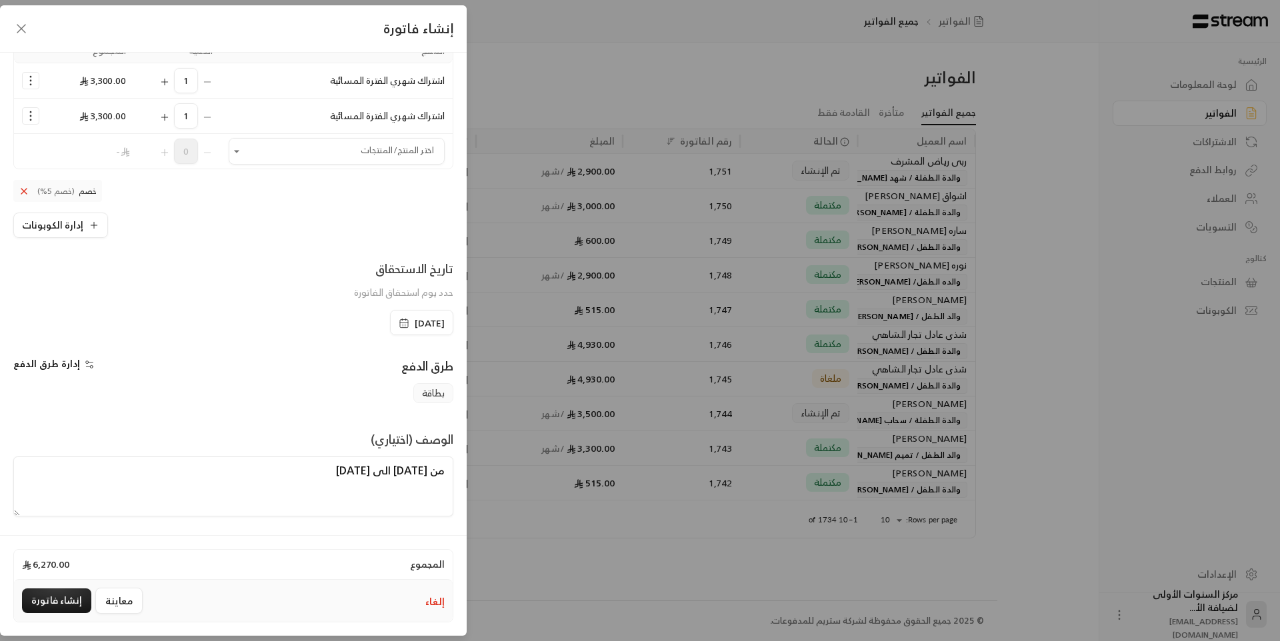
click at [292, 469] on textarea "من [DATE] الى [DATE]" at bounding box center [233, 487] width 440 height 60
drag, startPoint x: 309, startPoint y: 469, endPoint x: 315, endPoint y: 472, distance: 7.5
click at [315, 472] on textarea "من [DATE] الى [DATE]" at bounding box center [233, 487] width 440 height 60
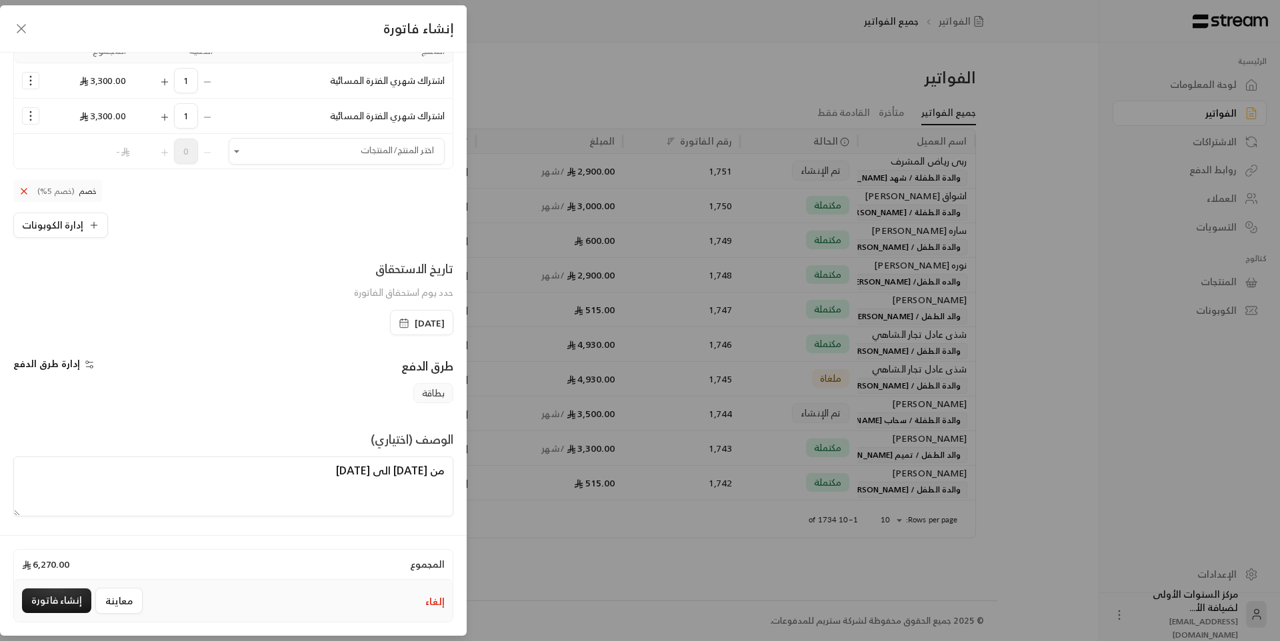
click at [312, 501] on textarea "من [DATE] الى [DATE]" at bounding box center [233, 487] width 440 height 60
drag, startPoint x: 265, startPoint y: 483, endPoint x: 281, endPoint y: 477, distance: 16.9
click at [281, 477] on textarea "من [DATE] الى [DATE]" at bounding box center [233, 487] width 440 height 60
click at [311, 472] on textarea "من [DATE] الى [DATE]" at bounding box center [233, 487] width 440 height 60
click at [252, 481] on textarea "من [DATE] الى [DATE]" at bounding box center [233, 487] width 440 height 60
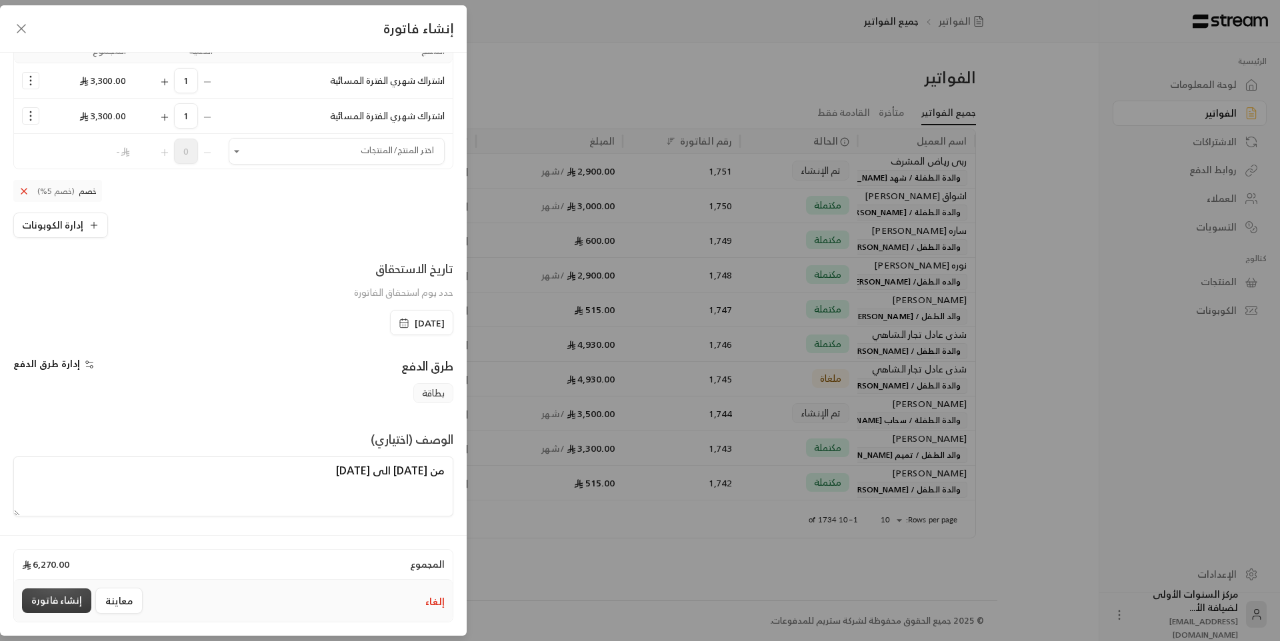
type textarea "من [DATE] الى [DATE]"
click at [57, 602] on button "إنشاء فاتورة" at bounding box center [56, 601] width 69 height 25
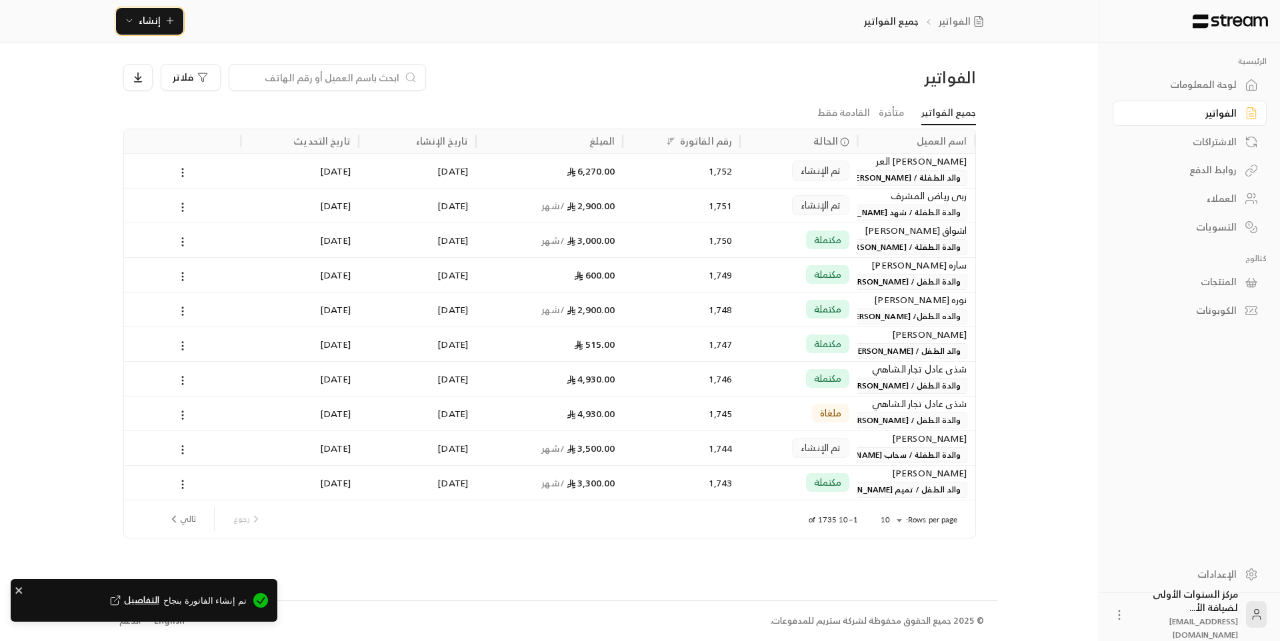
click at [138, 12] on span "إنشاء" at bounding box center [149, 20] width 51 height 17
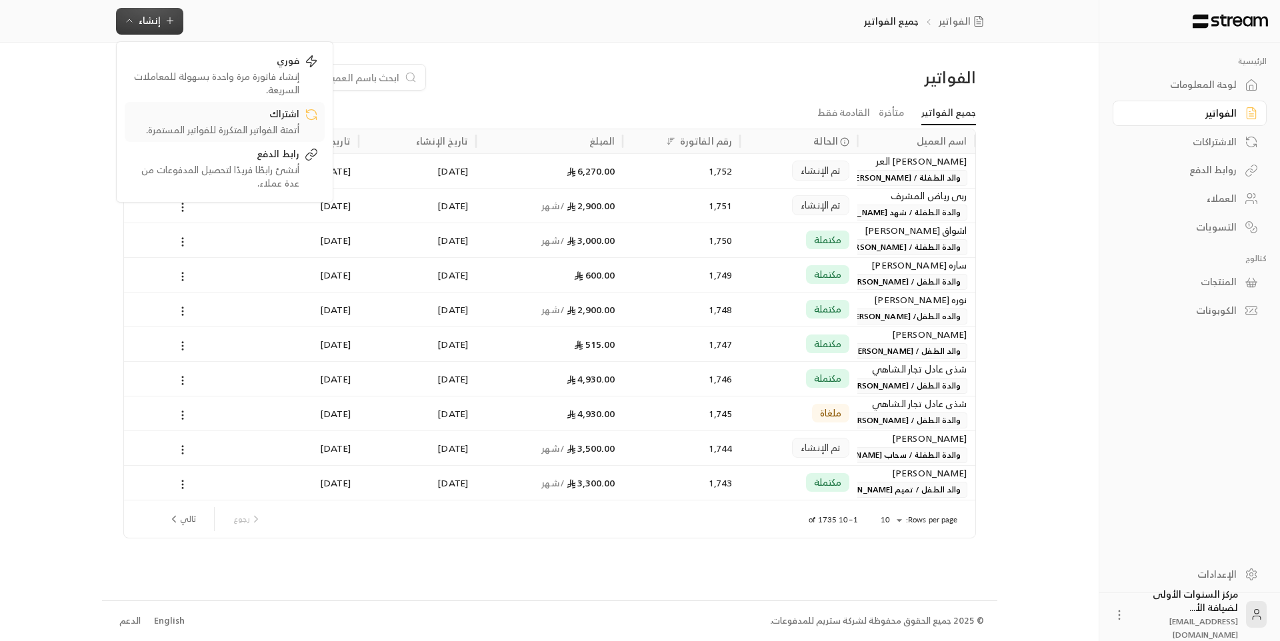
click at [257, 126] on div "أتمتة الفواتير المتكررة للفواتير المستمرة." at bounding box center [215, 129] width 168 height 13
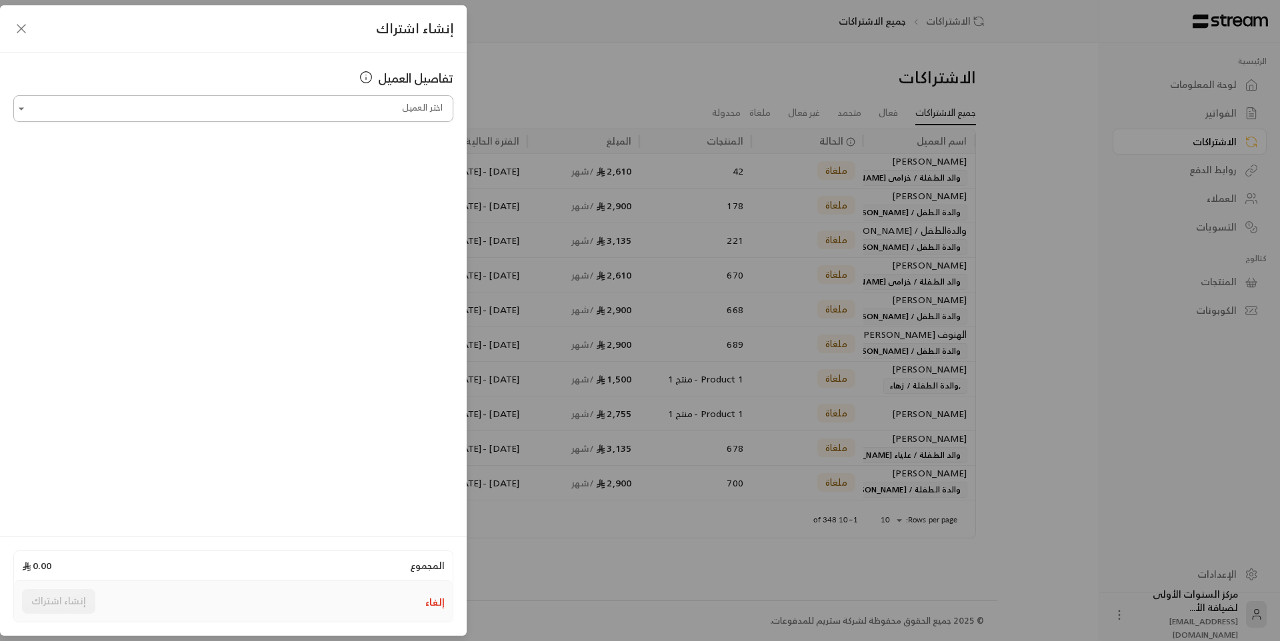
click at [321, 101] on input "اختر العميل" at bounding box center [233, 108] width 440 height 23
click at [319, 181] on span "والد الطفلة / [PERSON_NAME]" at bounding box center [274, 180] width 131 height 22
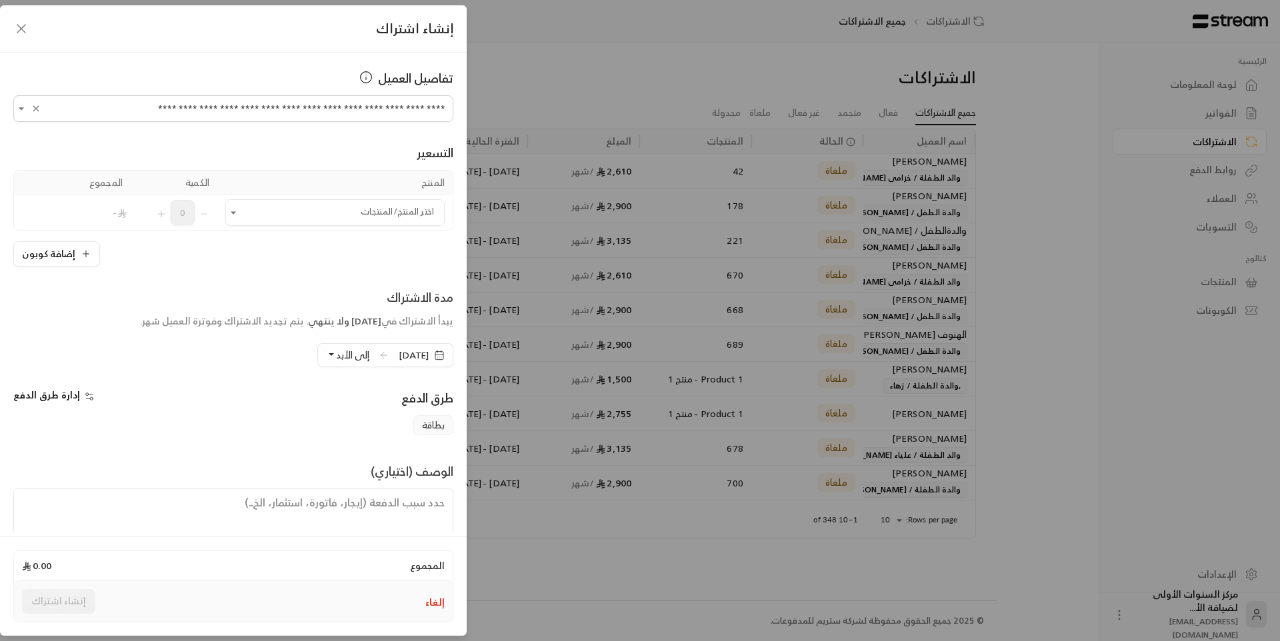
type input "**********"
click at [391, 353] on span "[DATE]" at bounding box center [422, 355] width 63 height 24
click at [399, 355] on span "[DATE]" at bounding box center [414, 355] width 30 height 13
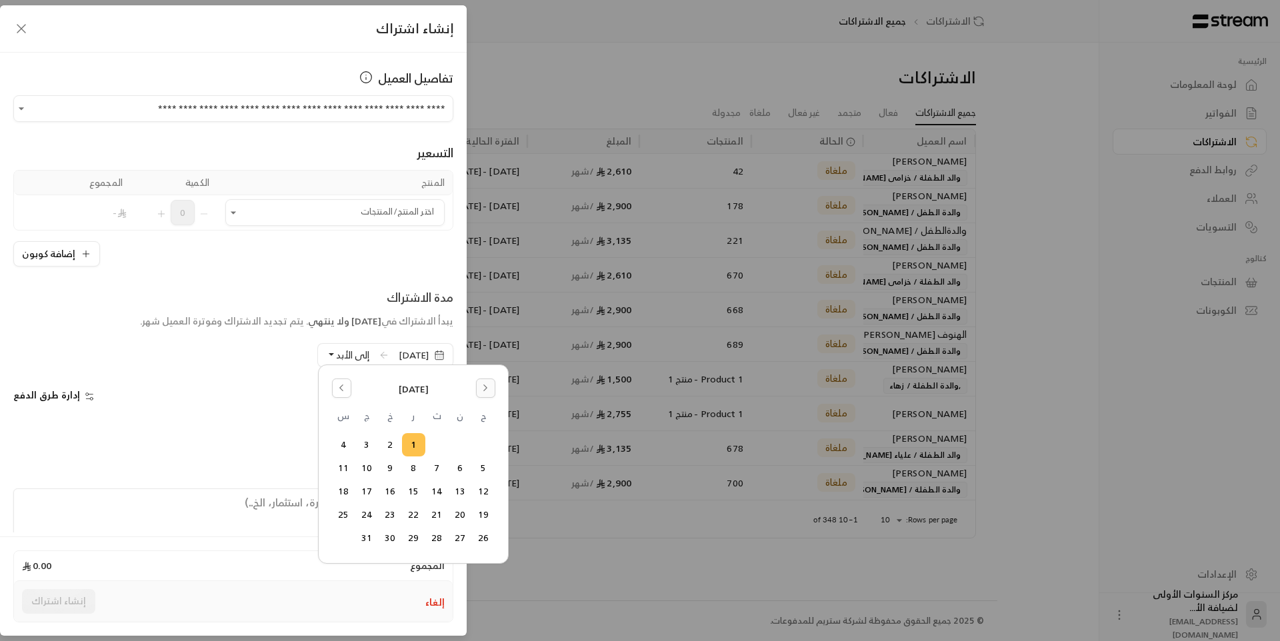
click at [483, 387] on icon "Go to the Next Month" at bounding box center [485, 387] width 9 height 9
click at [480, 555] on button "30" at bounding box center [484, 562] width 22 height 22
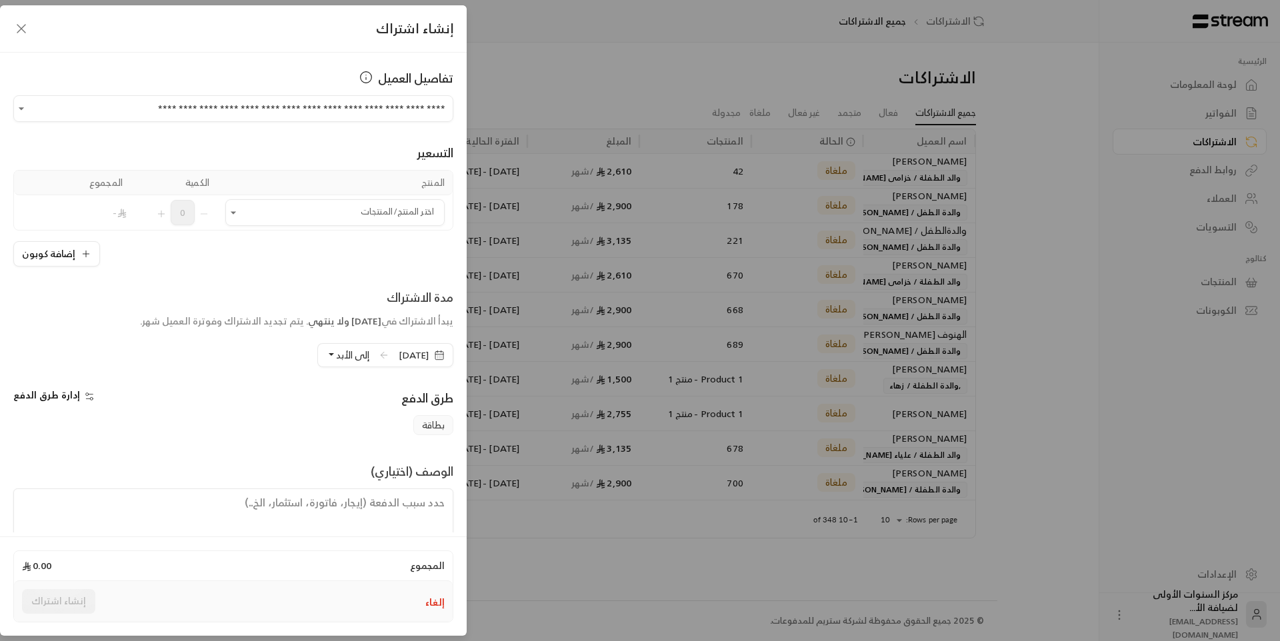
click at [336, 357] on span "إلى الأبد" at bounding box center [352, 355] width 33 height 17
drag, startPoint x: 284, startPoint y: 430, endPoint x: 292, endPoint y: 407, distance: 24.0
click at [284, 430] on div "بطاقة" at bounding box center [233, 425] width 453 height 20
click at [399, 361] on span "[DATE]" at bounding box center [414, 355] width 30 height 13
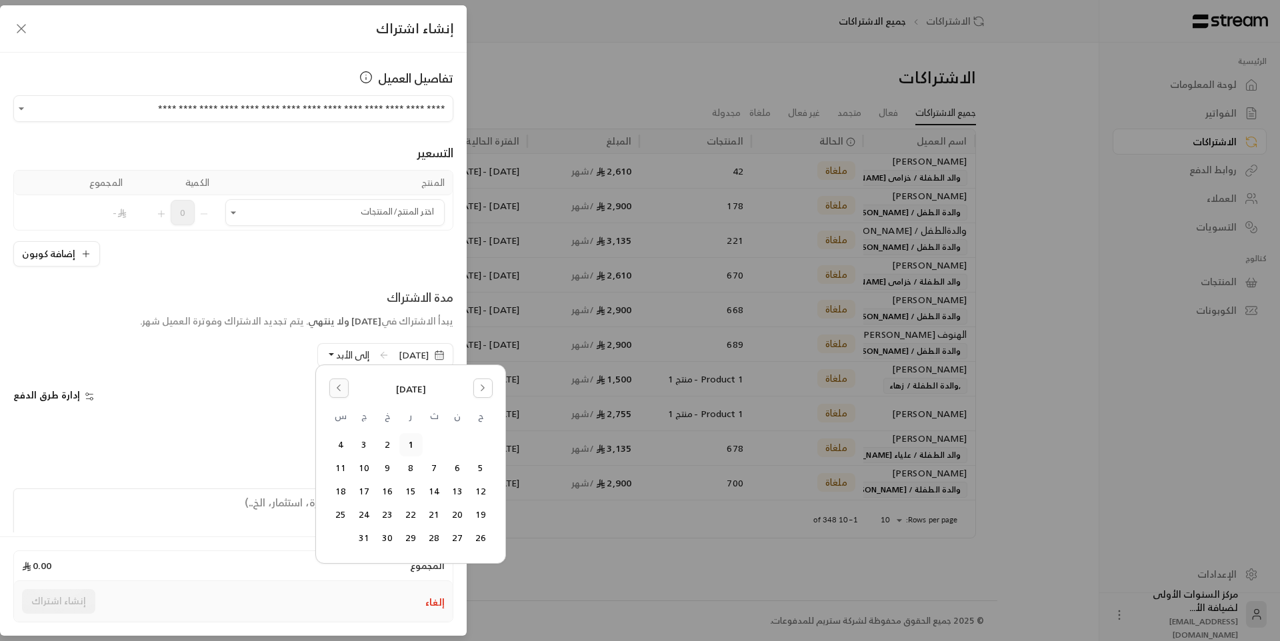
click at [329, 394] on button "Go to the Previous Month" at bounding box center [338, 388] width 19 height 19
click at [433, 536] on button "30" at bounding box center [434, 538] width 22 height 22
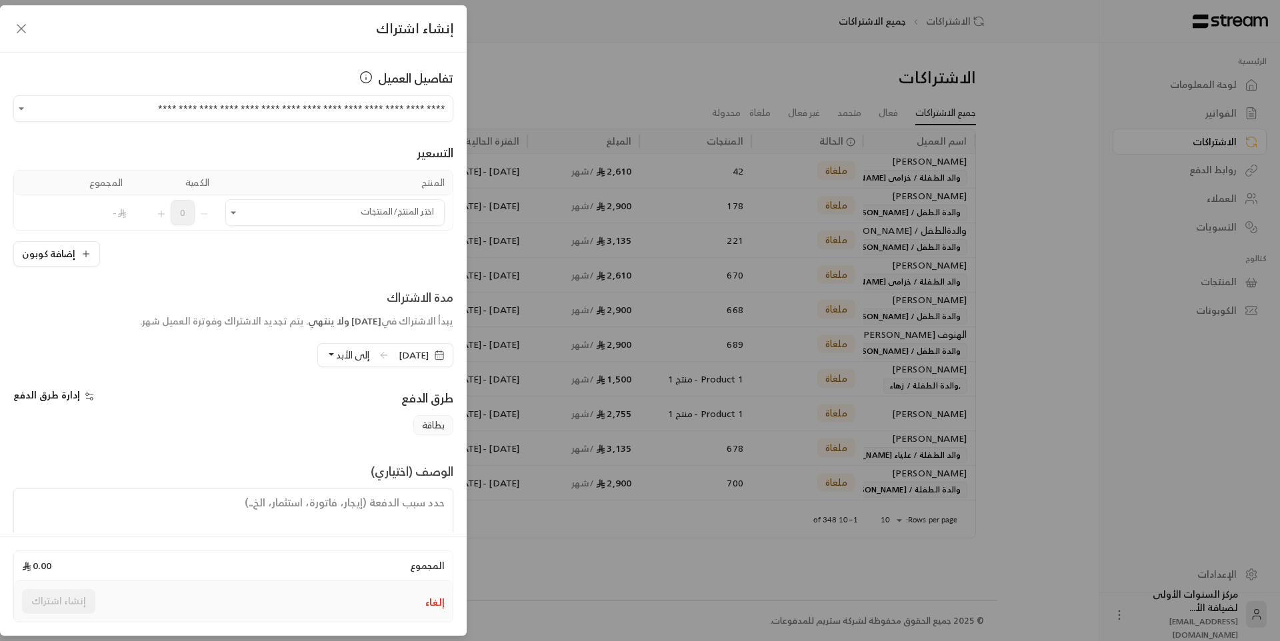
click at [336, 353] on span "إلى الأبد" at bounding box center [352, 355] width 33 height 17
click at [299, 419] on div "بطاقة" at bounding box center [233, 425] width 453 height 20
click at [434, 602] on button "إلغاء" at bounding box center [434, 602] width 19 height 13
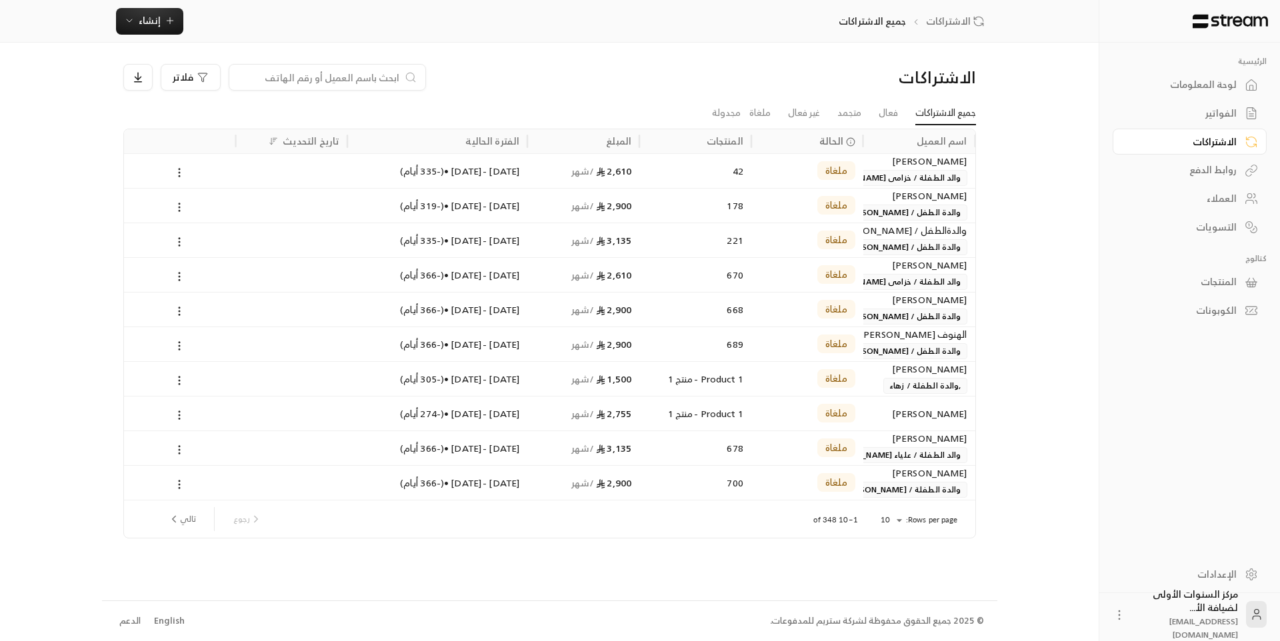
click at [1200, 89] on div "لوحة المعلومات" at bounding box center [1182, 84] width 107 height 13
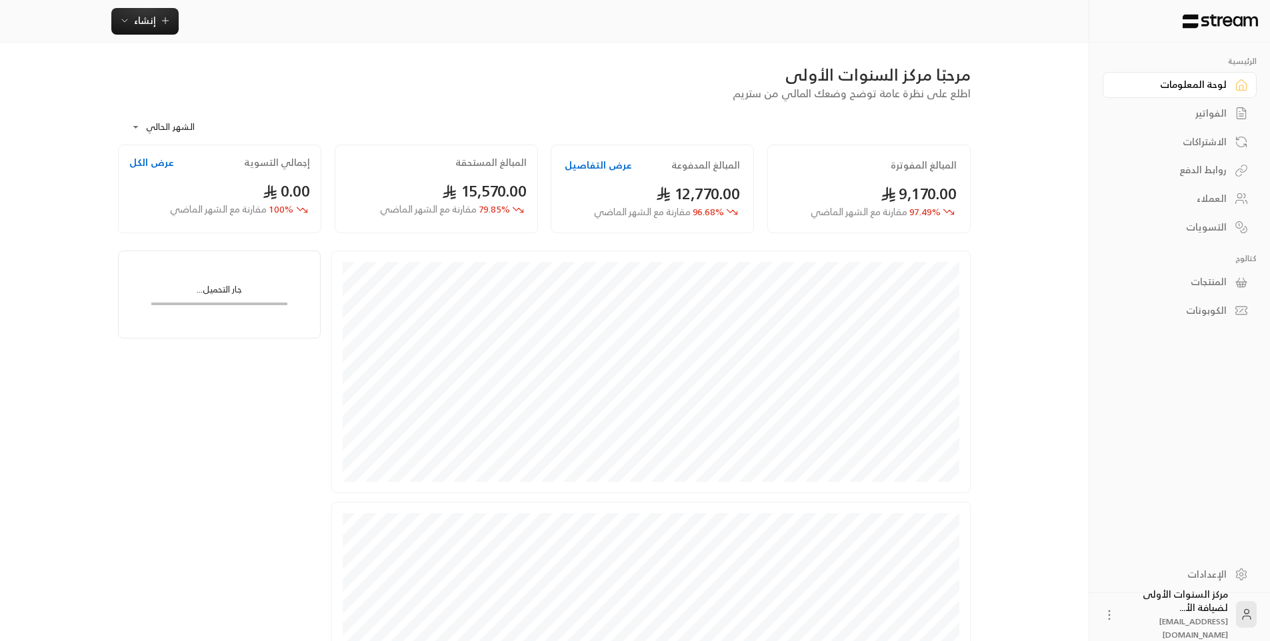
click at [1202, 107] on div "الفواتير" at bounding box center [1172, 113] width 107 height 13
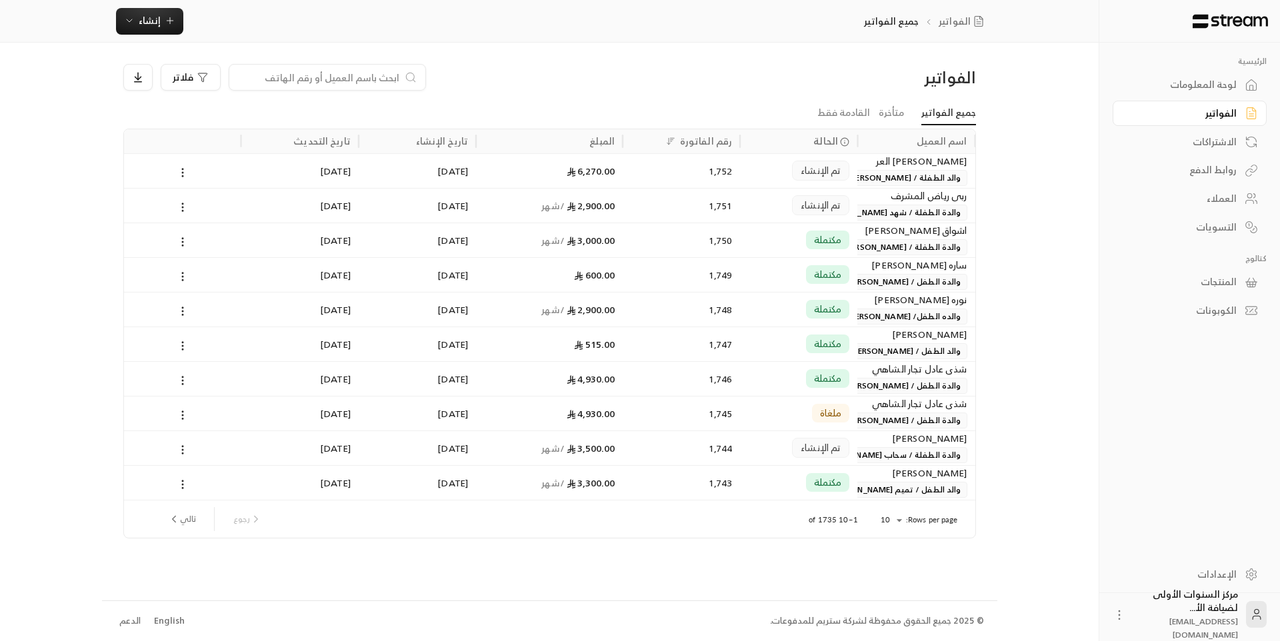
click at [880, 171] on span "والد الطفلة / [PERSON_NAME]" at bounding box center [904, 178] width 125 height 16
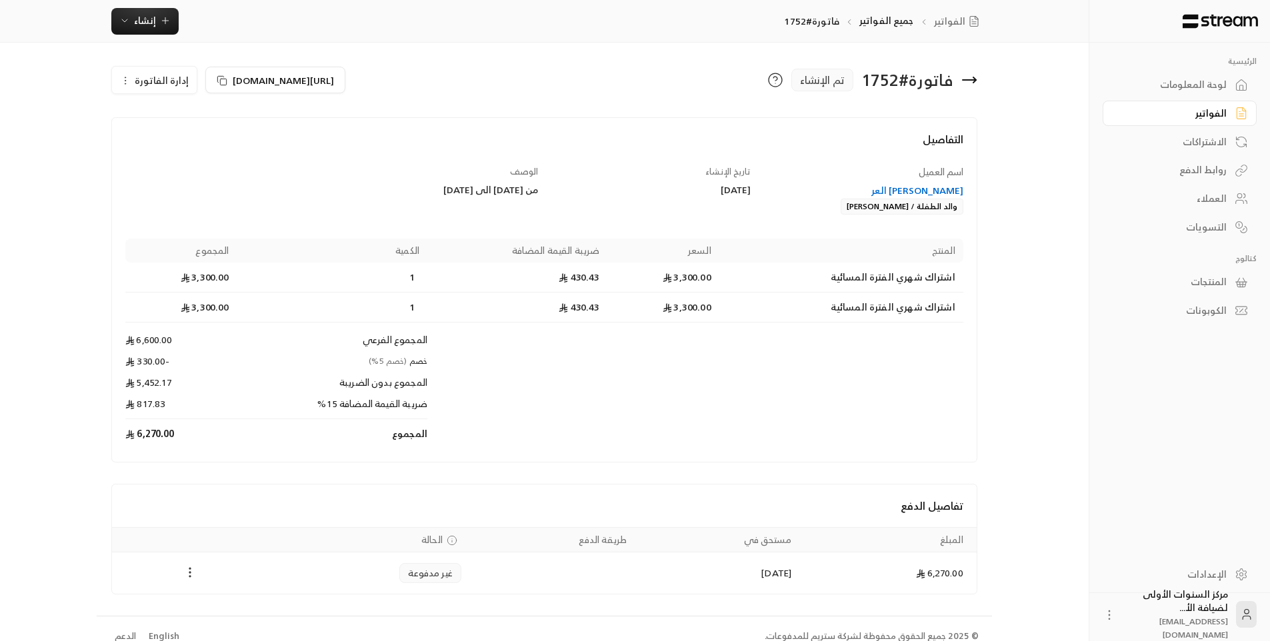
click at [187, 574] on icon "Payments" at bounding box center [189, 572] width 13 height 13
click at [231, 607] on li "تغيير الحالة الى مدفوعة" at bounding box center [240, 607] width 103 height 24
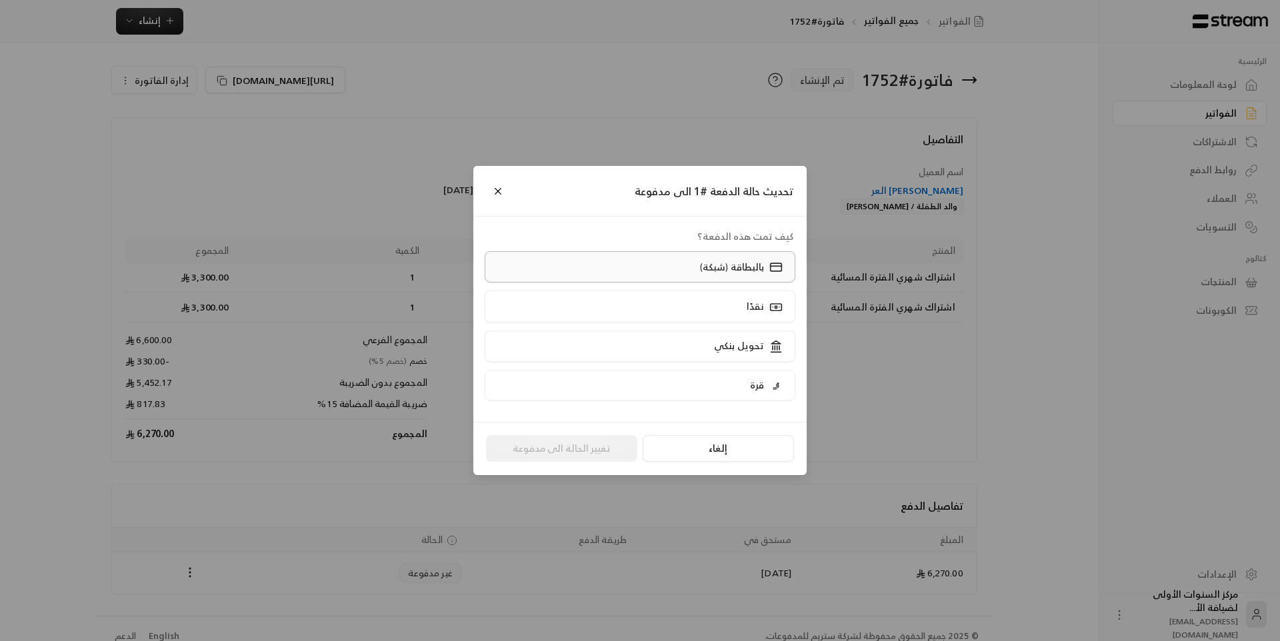
click at [679, 269] on label "بالبطاقة (شبكة)" at bounding box center [640, 266] width 311 height 31
click at [598, 450] on button "تغيير الحالة الى مدفوعة" at bounding box center [561, 448] width 151 height 27
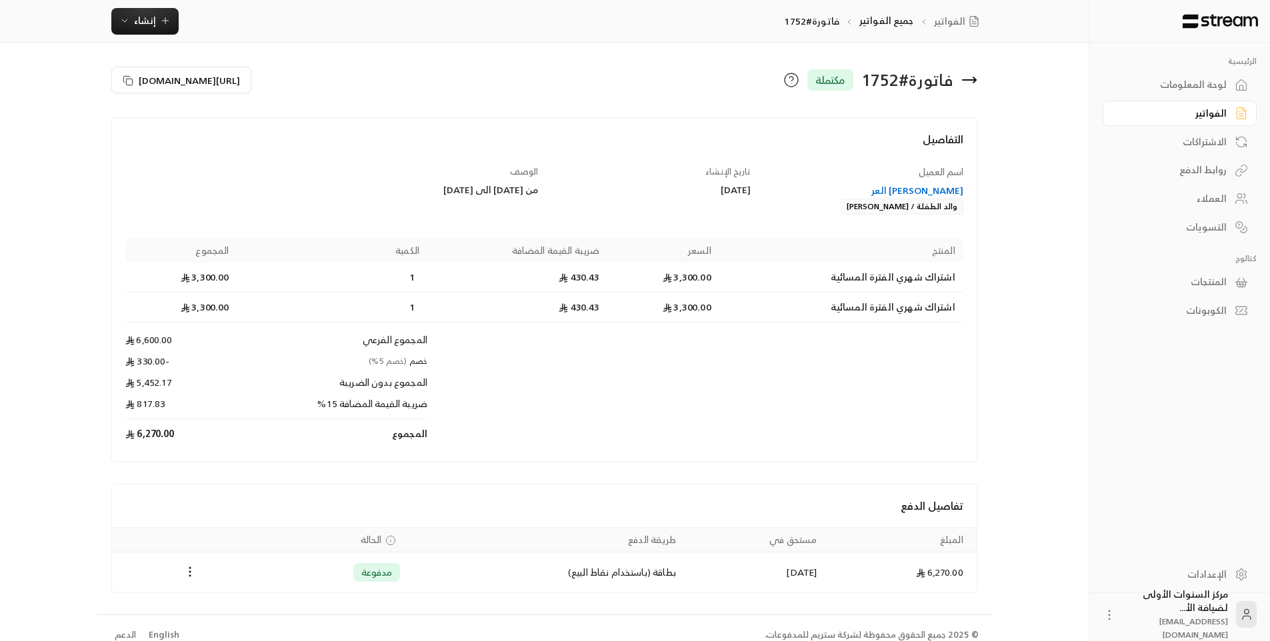
click at [973, 77] on icon at bounding box center [974, 79] width 3 height 5
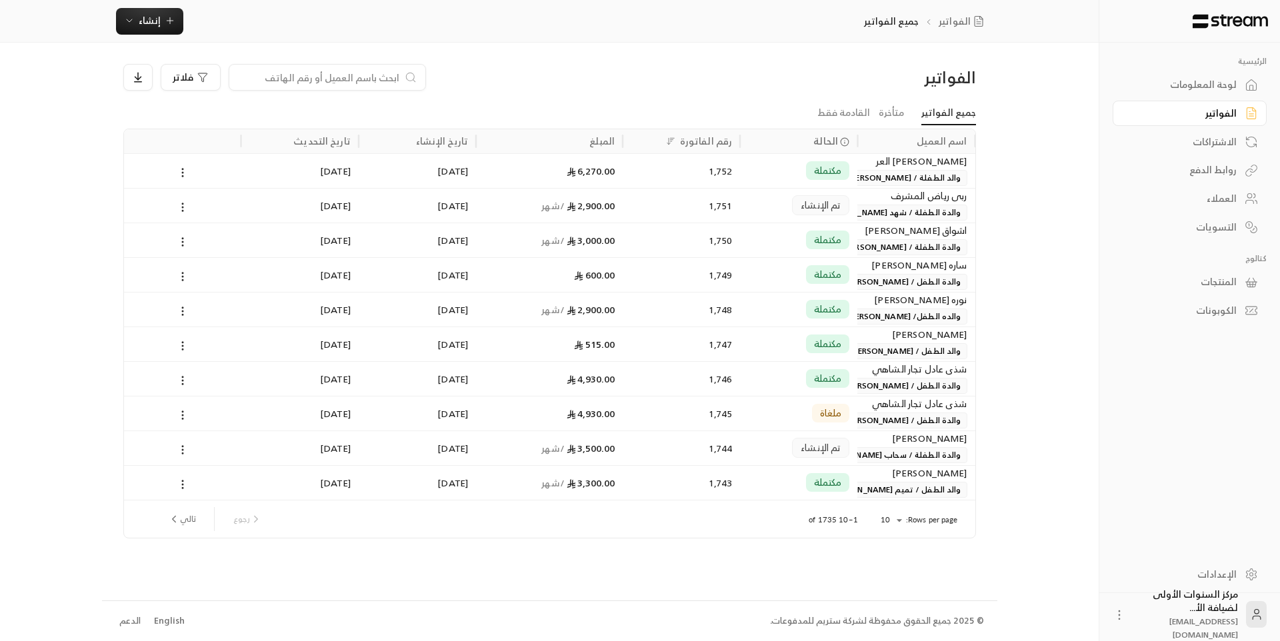
click at [1187, 87] on div "لوحة المعلومات" at bounding box center [1182, 84] width 107 height 13
